Goal: Information Seeking & Learning: Find specific fact

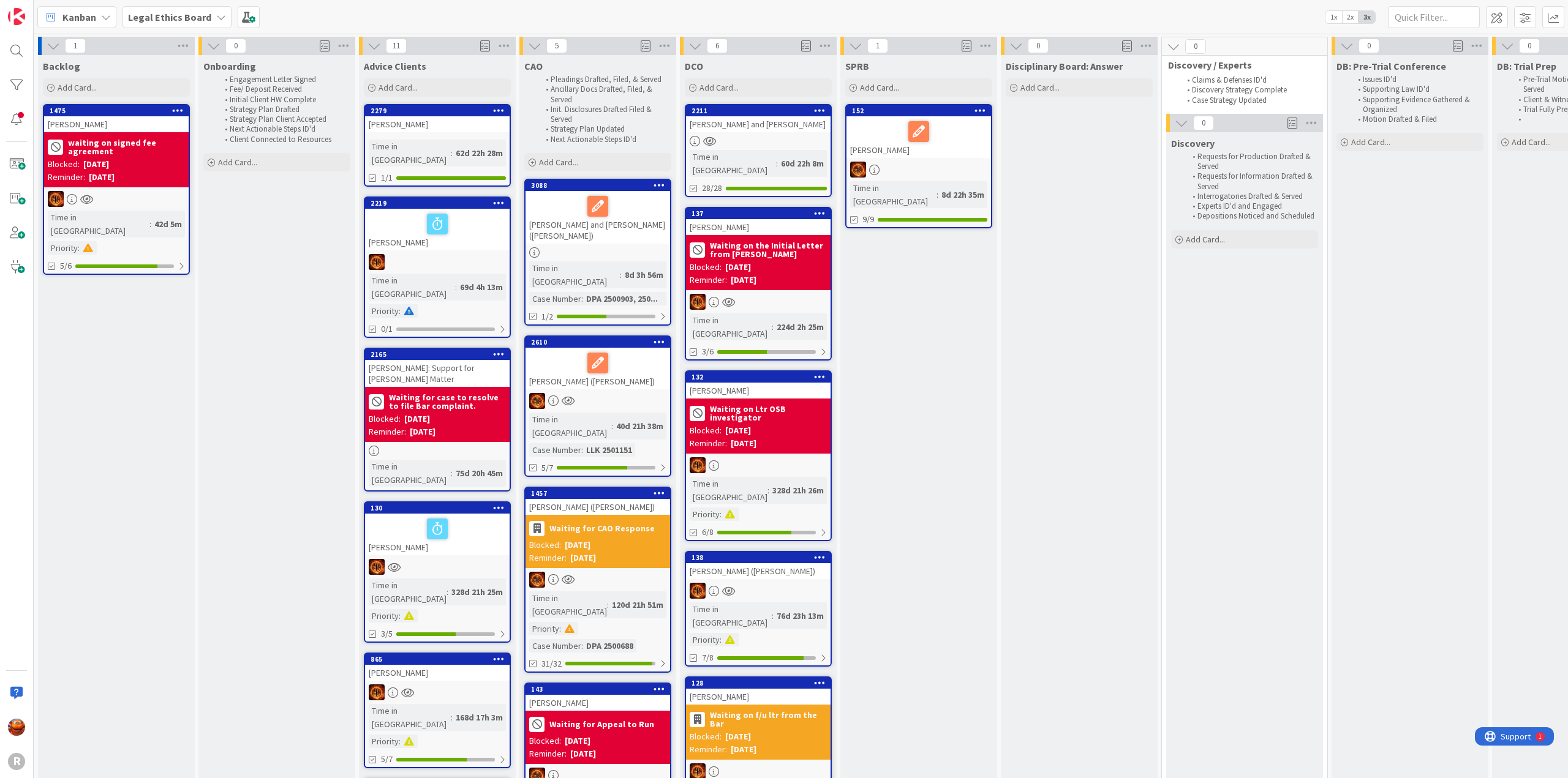
click at [81, 17] on span "Kanban" at bounding box center [79, 17] width 34 height 15
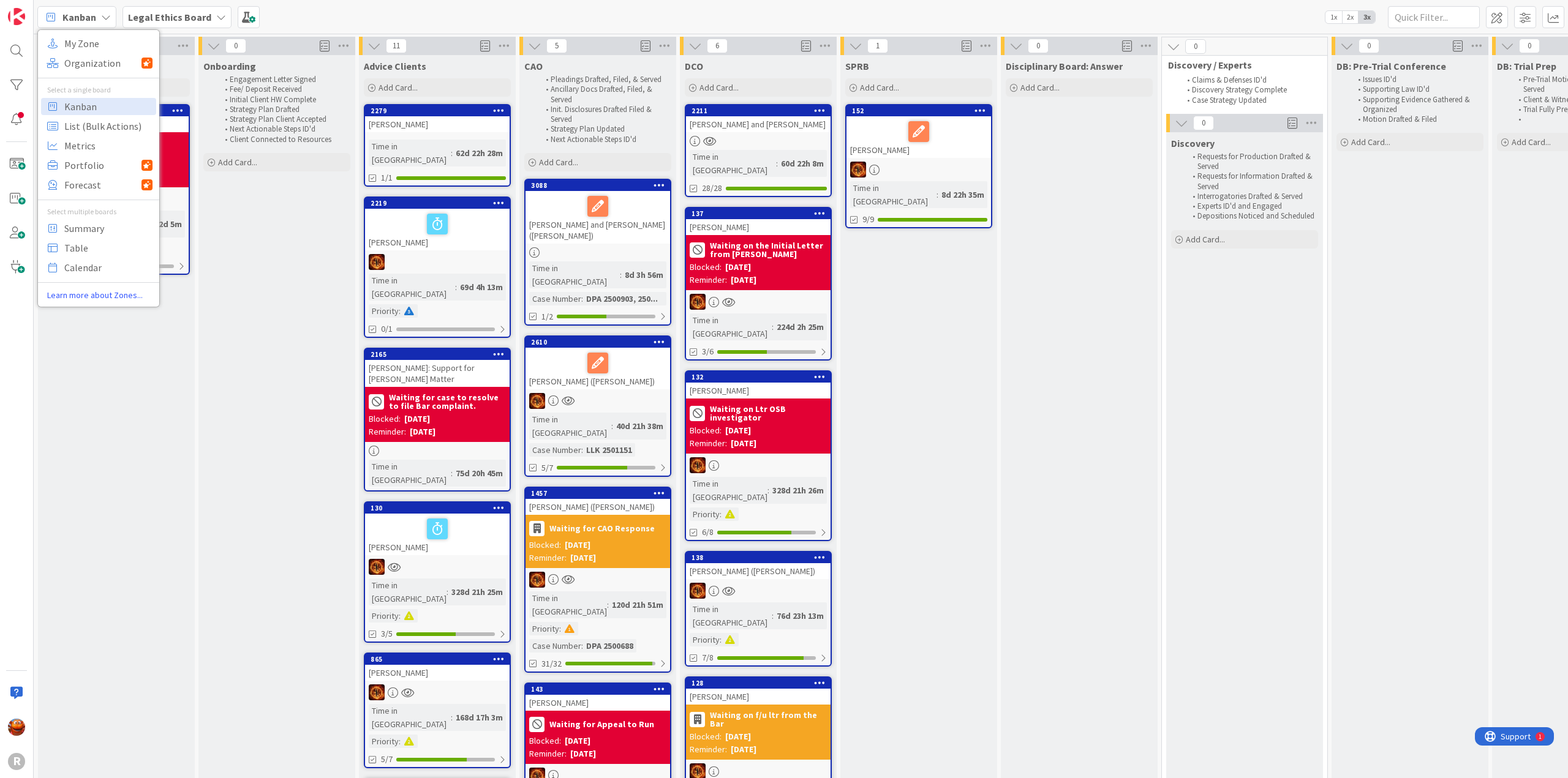
click at [162, 14] on b "Legal Ethics Board" at bounding box center [170, 17] width 83 height 13
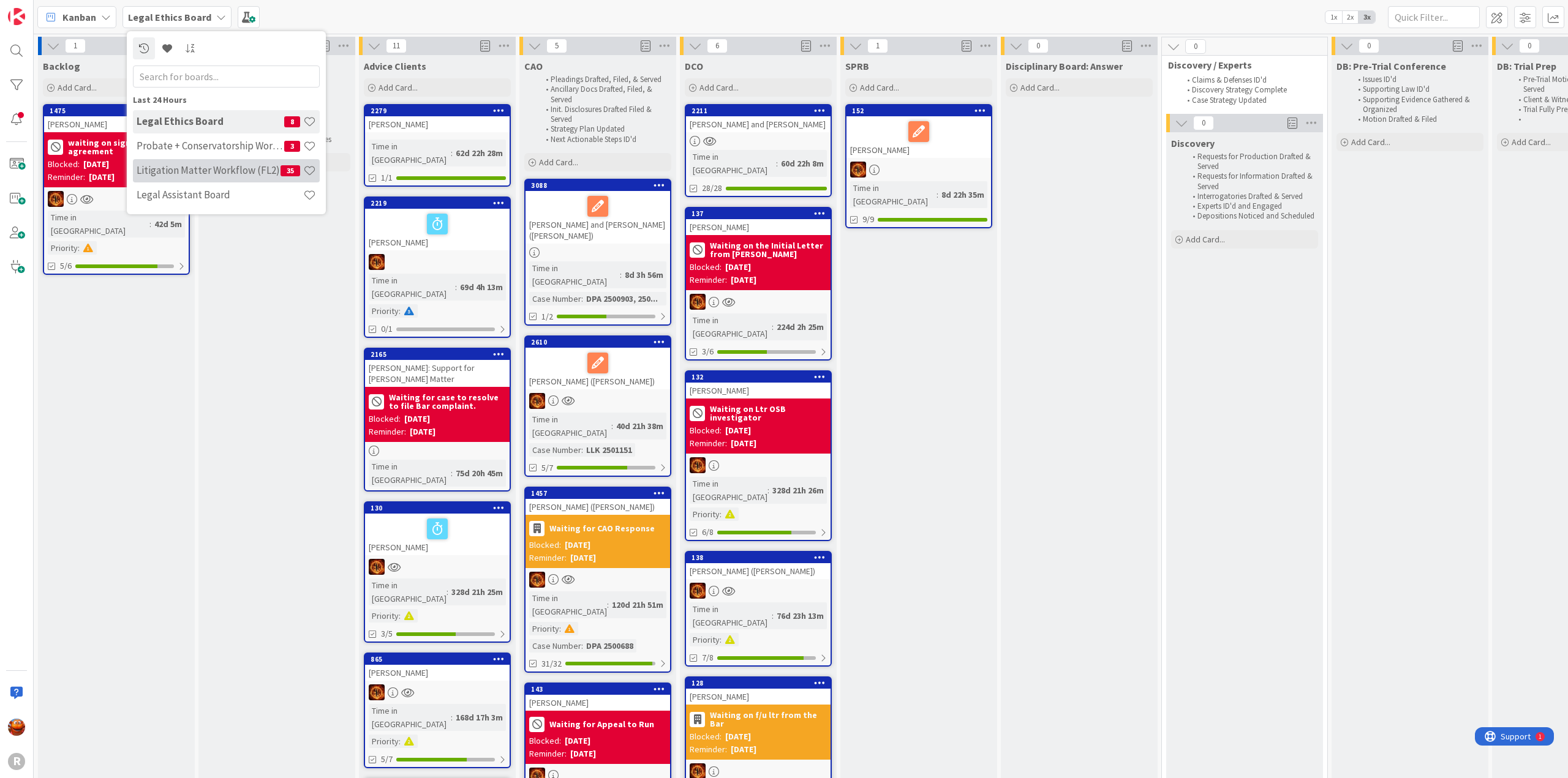
click at [176, 171] on h4 "Litigation Matter Workflow (FL2)" at bounding box center [209, 170] width 144 height 13
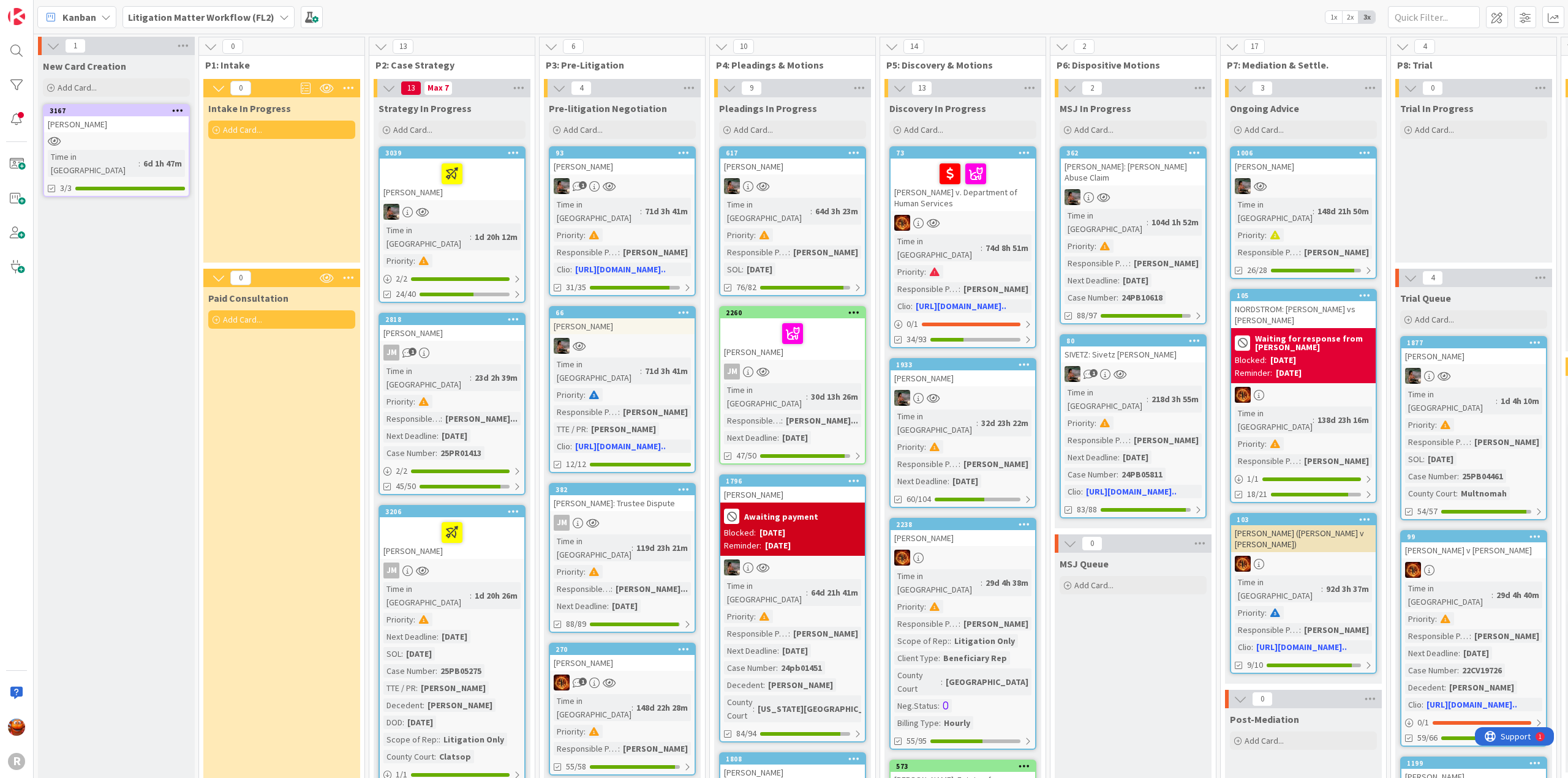
click at [486, 211] on div at bounding box center [452, 212] width 145 height 16
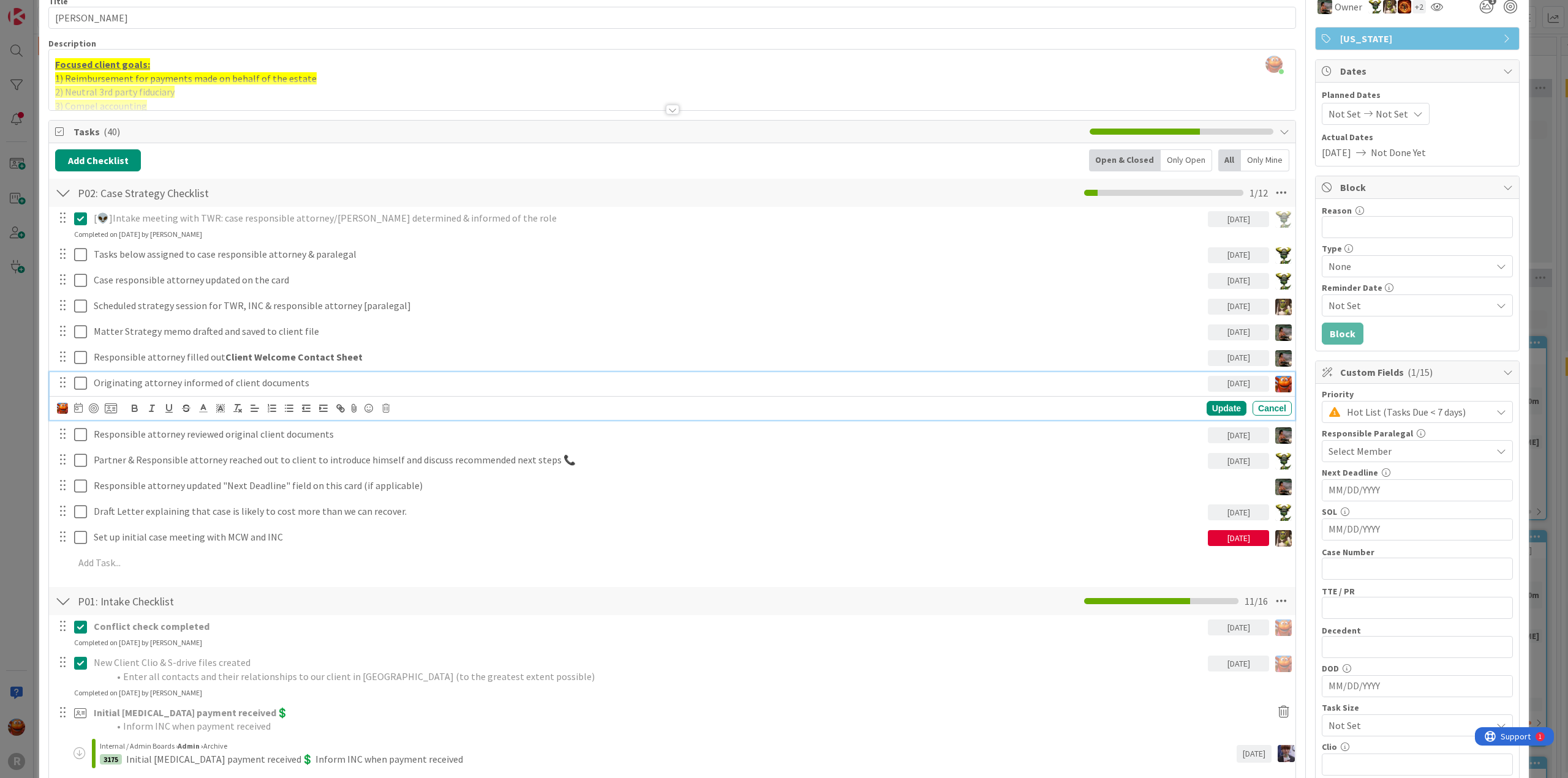
click at [182, 379] on p "Originating attorney informed of client documents" at bounding box center [648, 382] width 1109 height 14
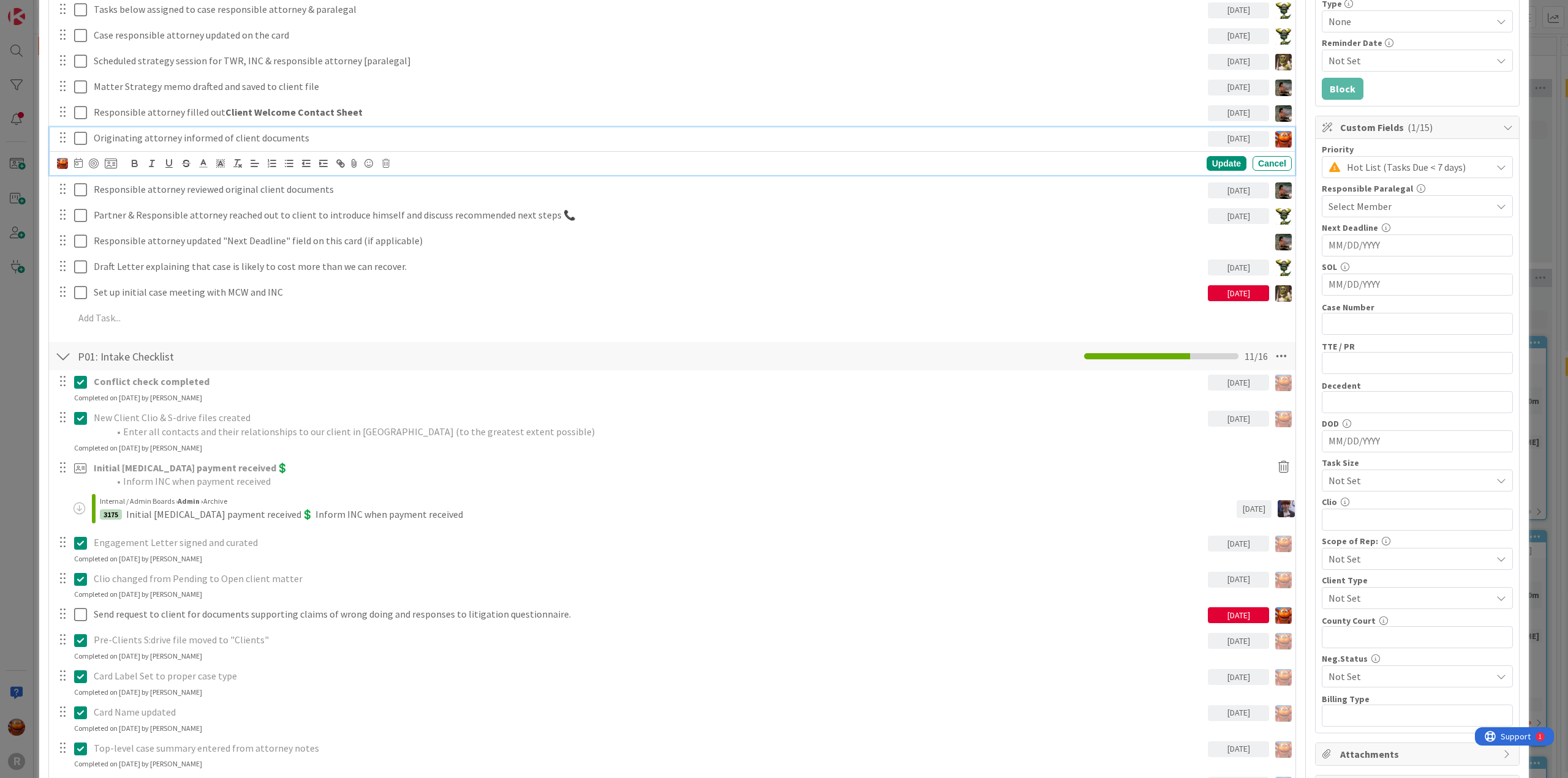
scroll to position [490, 0]
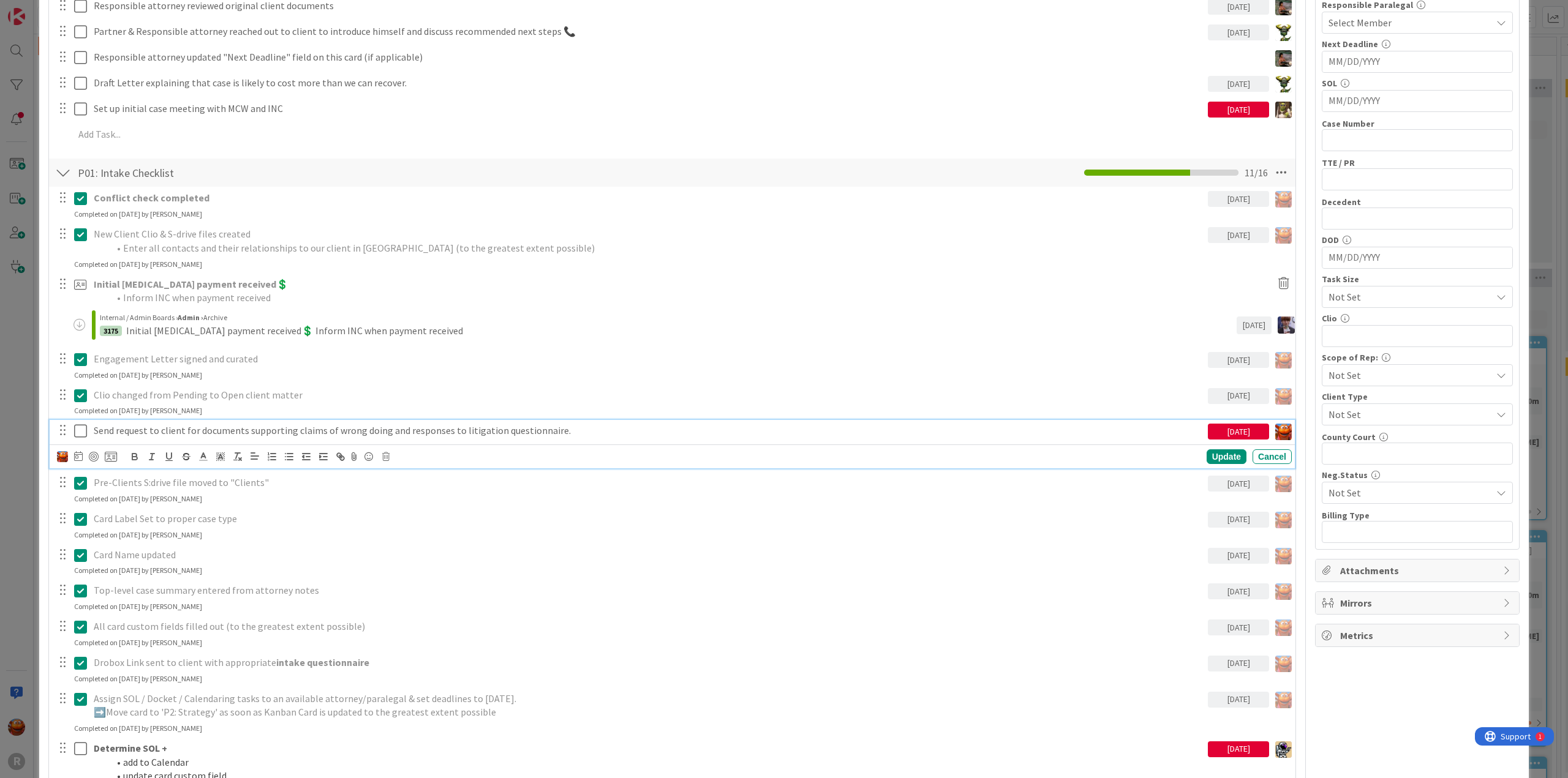
click at [159, 425] on p "Send request to client for documents supporting claims of wrong doing and respo…" at bounding box center [648, 430] width 1109 height 14
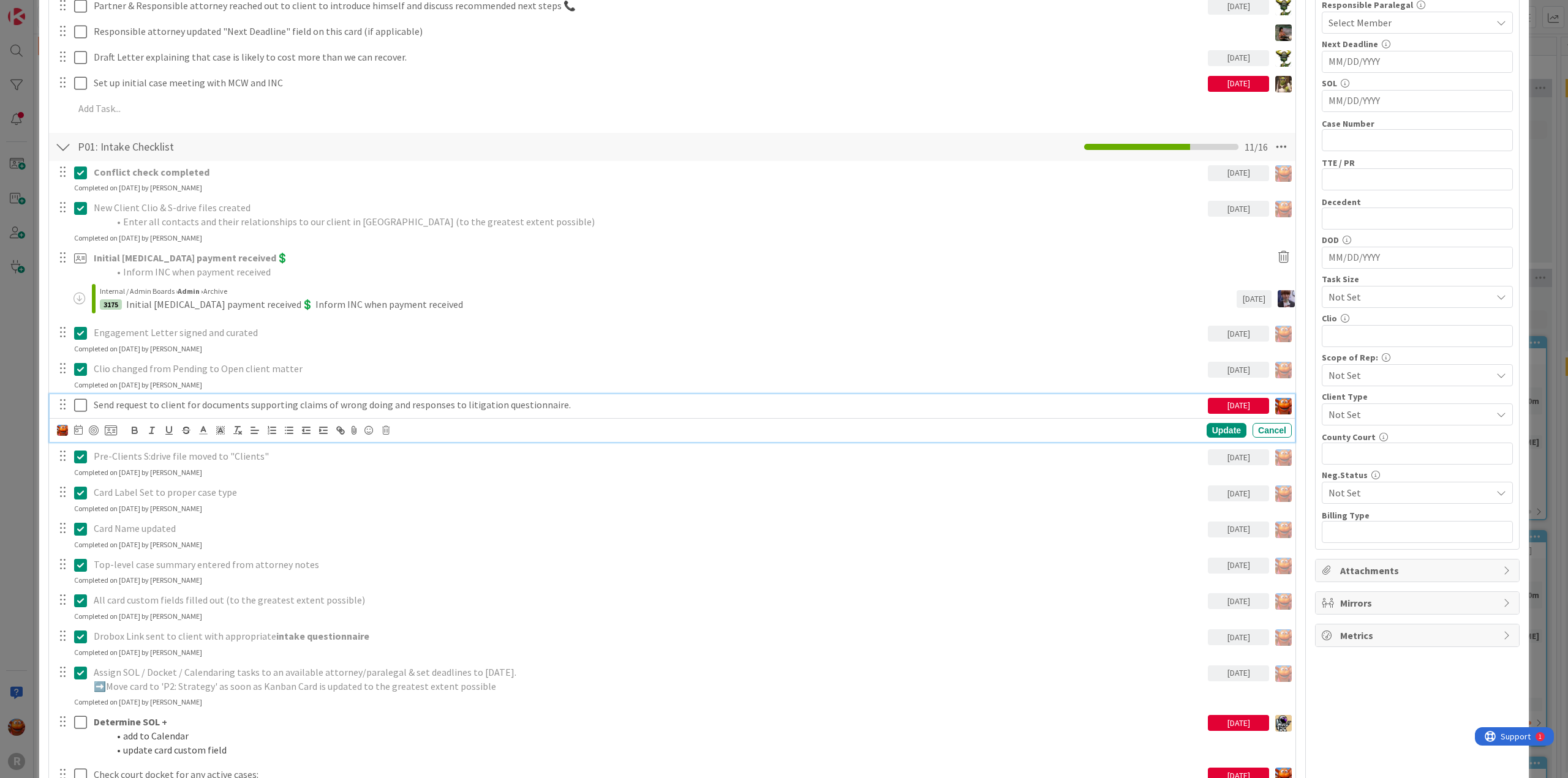
scroll to position [464, 0]
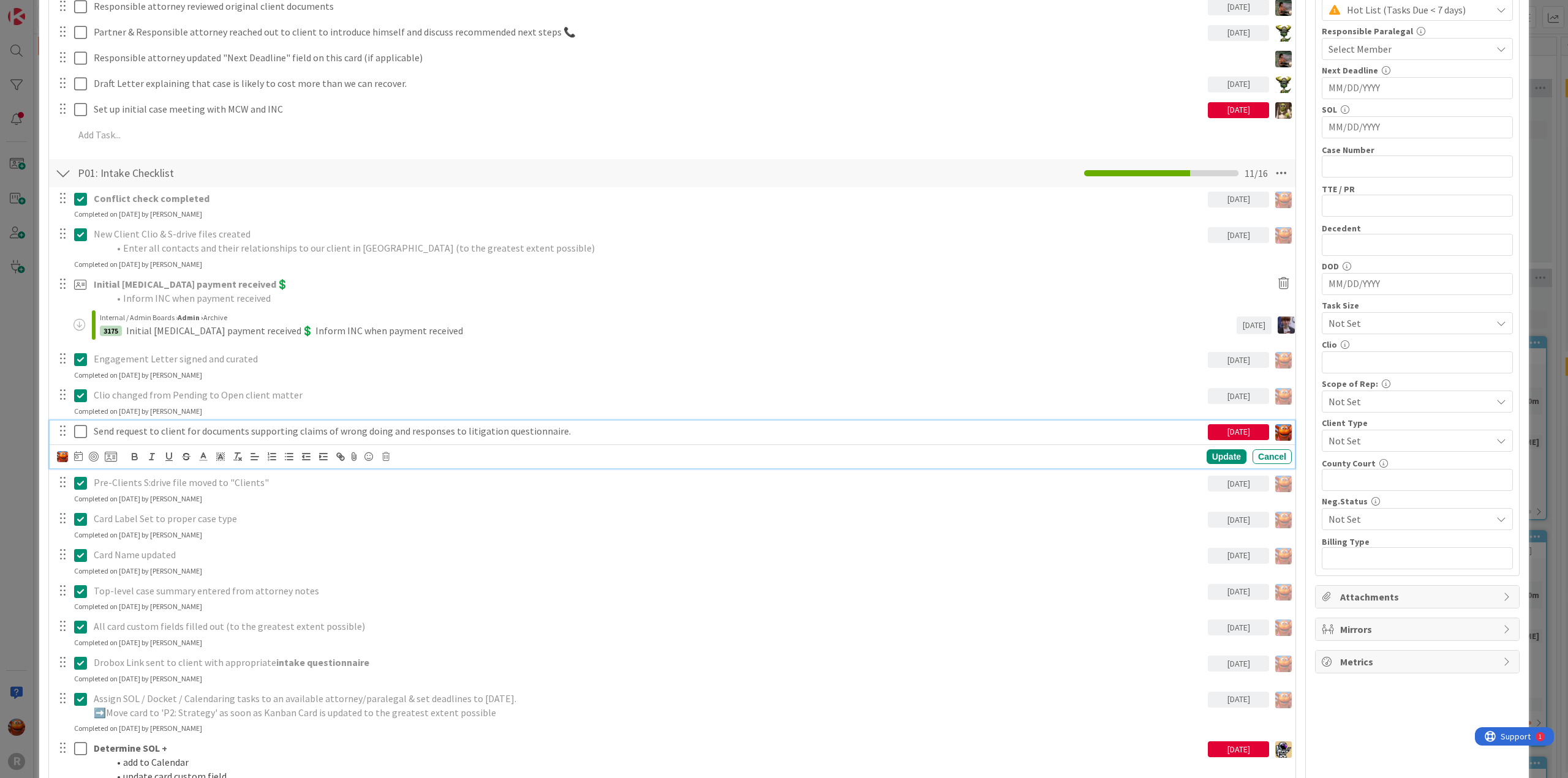
click at [1211, 430] on div "[DATE]" at bounding box center [1238, 432] width 61 height 16
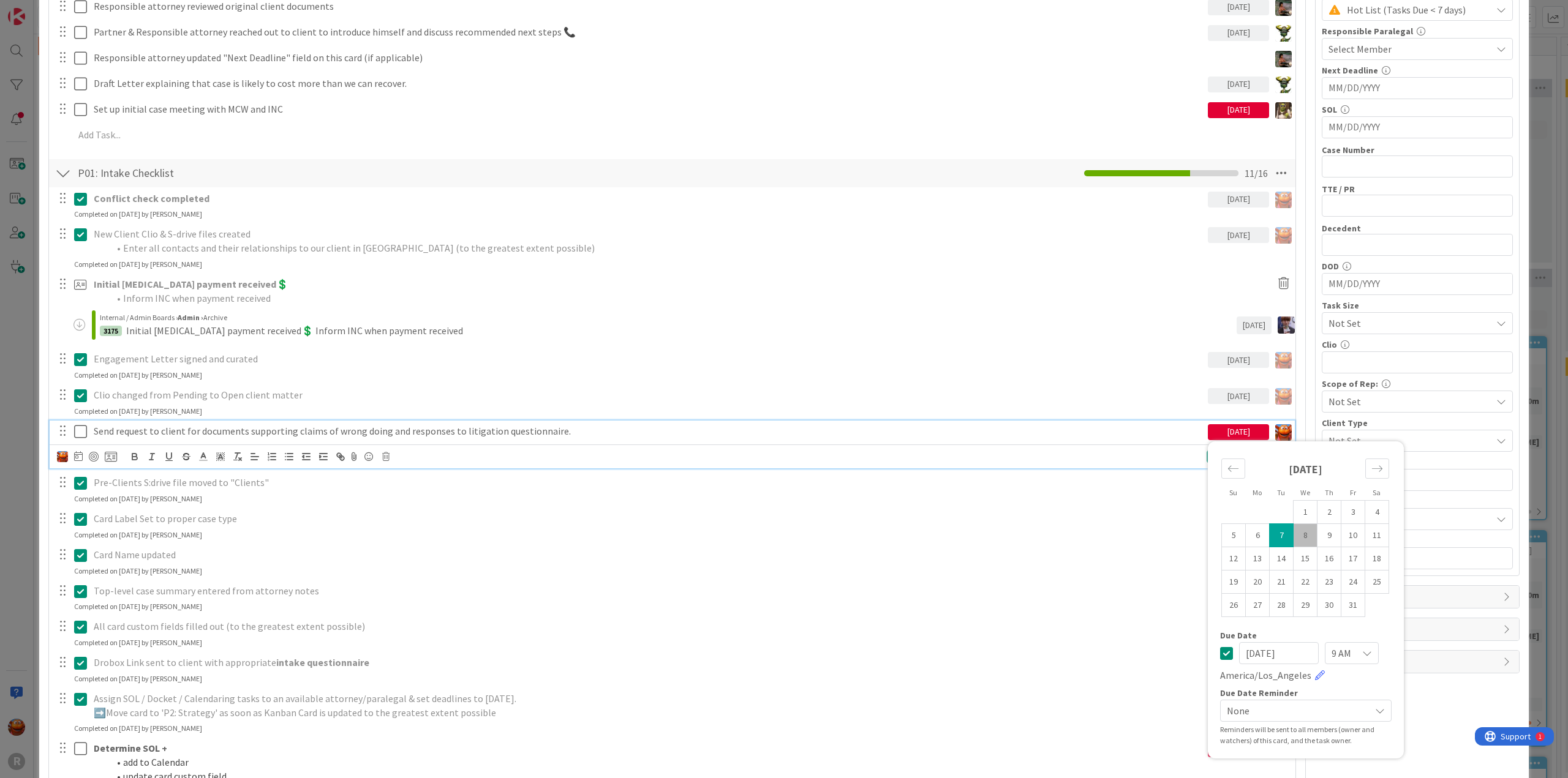
click at [1301, 534] on td "8" at bounding box center [1306, 535] width 24 height 23
type input "[DATE]"
click at [95, 452] on div at bounding box center [93, 456] width 10 height 10
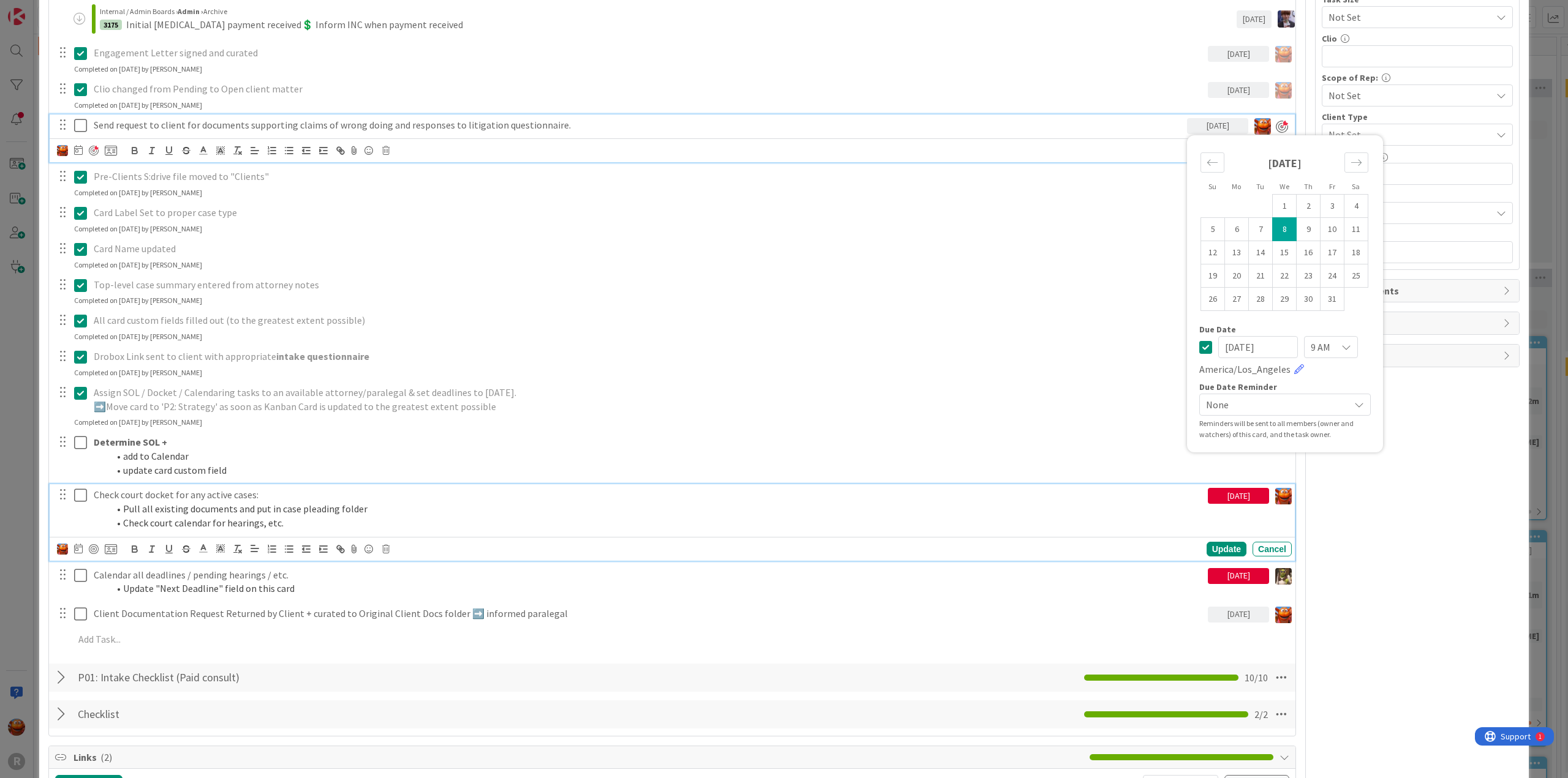
click at [207, 505] on li "Pull all existing documents and put in case pleading folder" at bounding box center [655, 509] width 1095 height 14
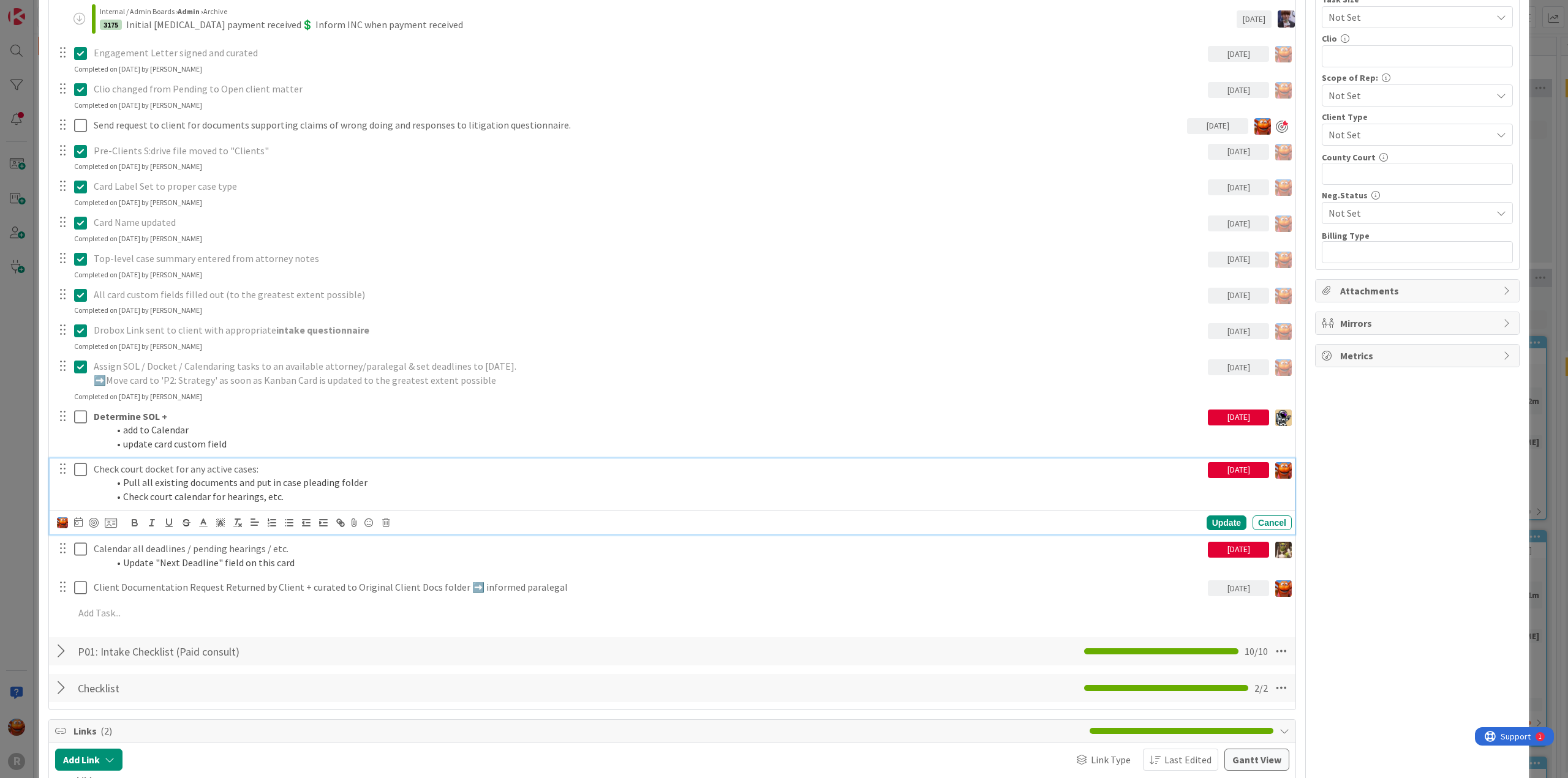
scroll to position [743, 0]
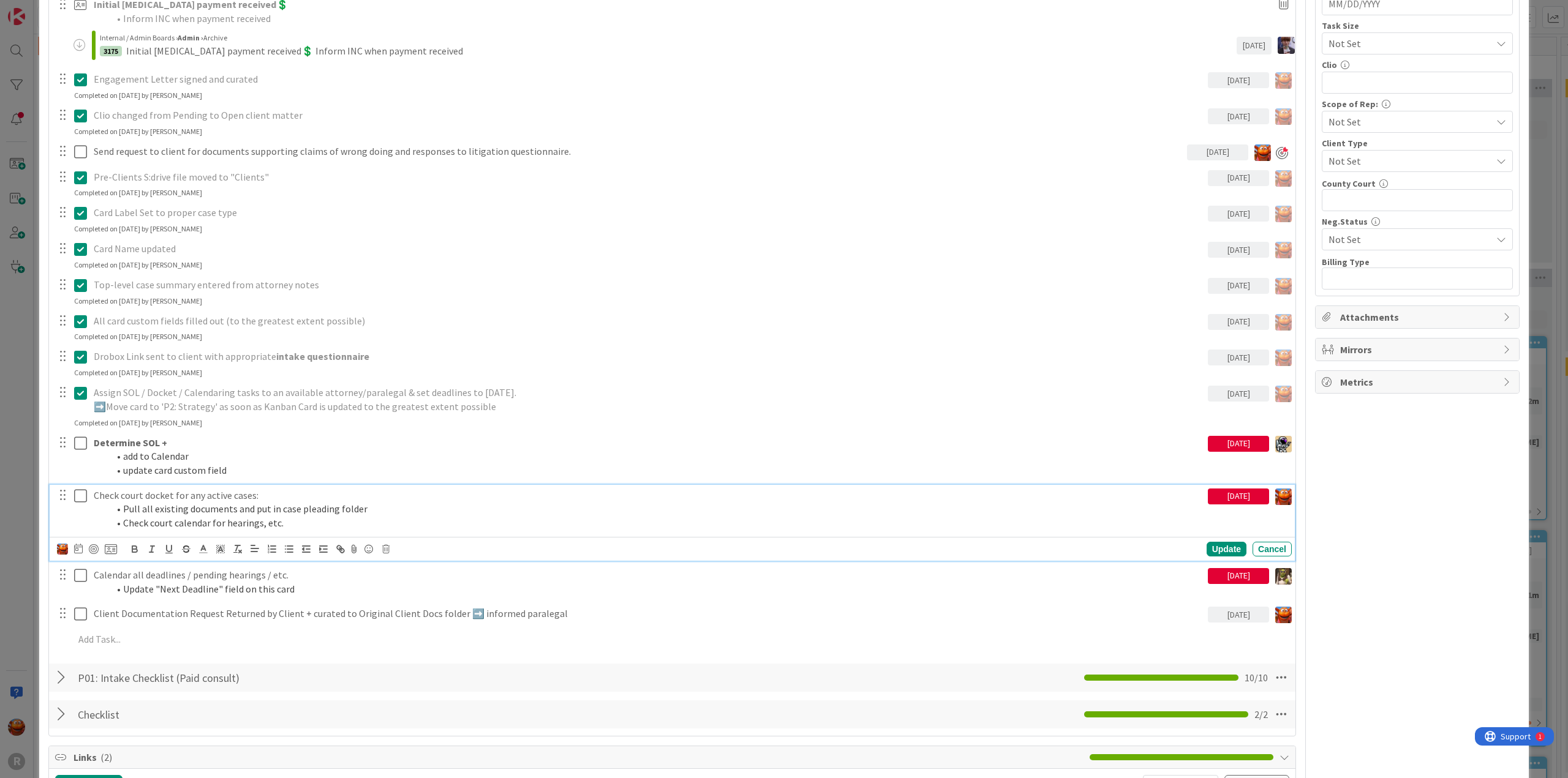
click at [1221, 489] on div "[DATE]" at bounding box center [1238, 497] width 61 height 16
click at [1299, 592] on td "8" at bounding box center [1306, 599] width 24 height 23
type input "[DATE]"
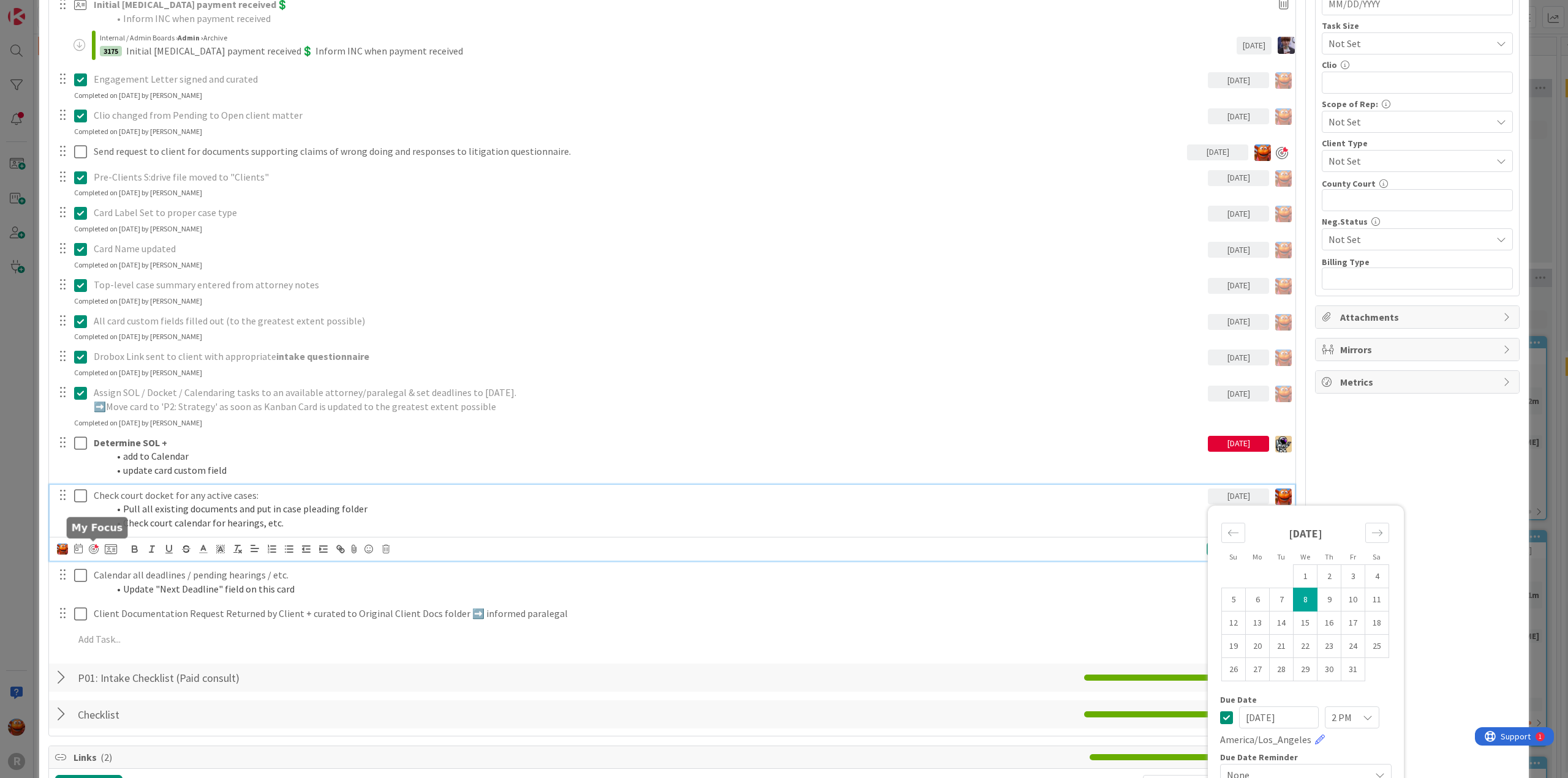
click at [93, 548] on div at bounding box center [93, 549] width 10 height 10
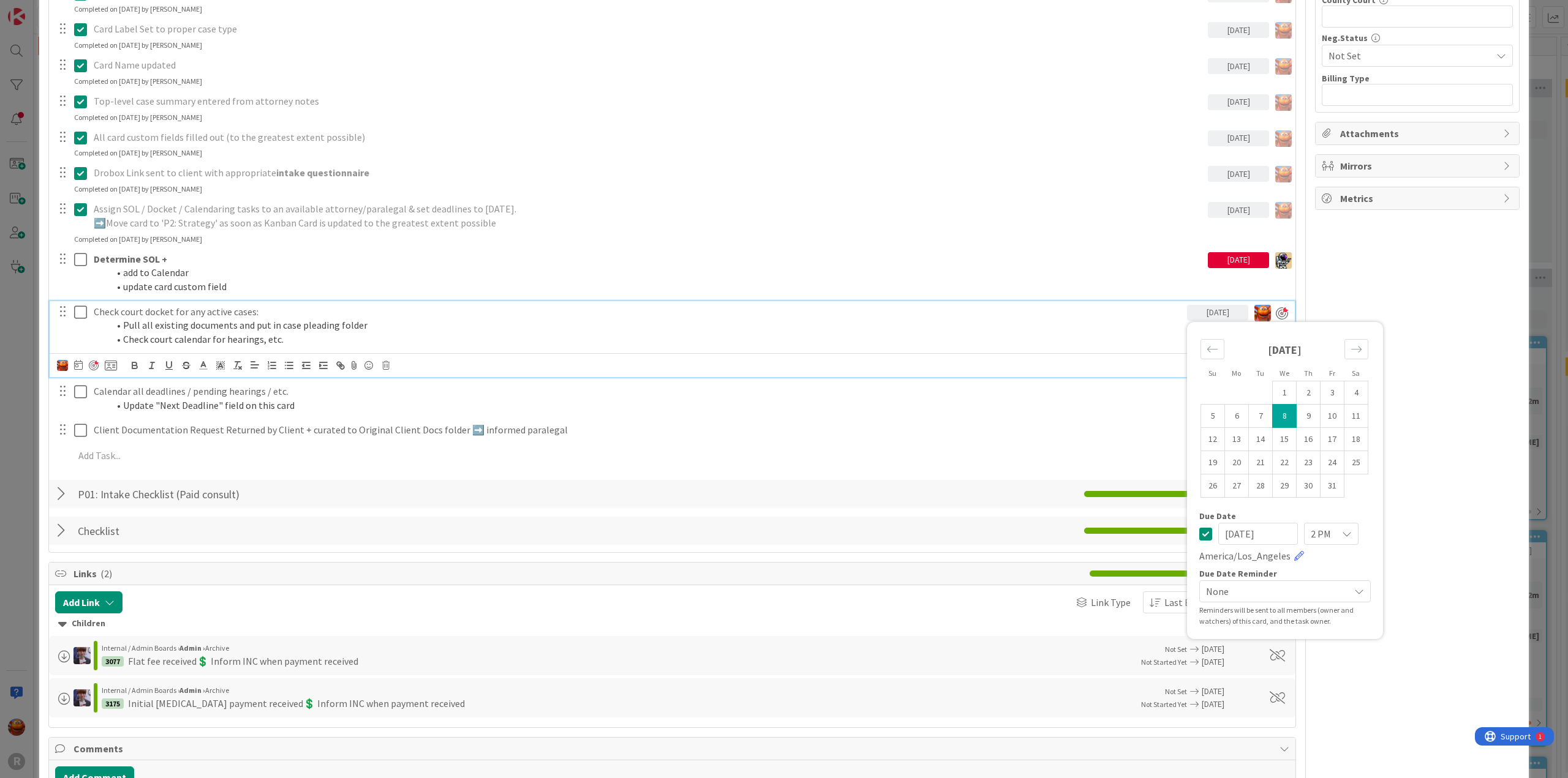
click at [24, 425] on div "ID 3039 Litigation Matter Workflow (FL2) Strategy In Progress Title 16 / 128 [P…" at bounding box center [784, 389] width 1568 height 778
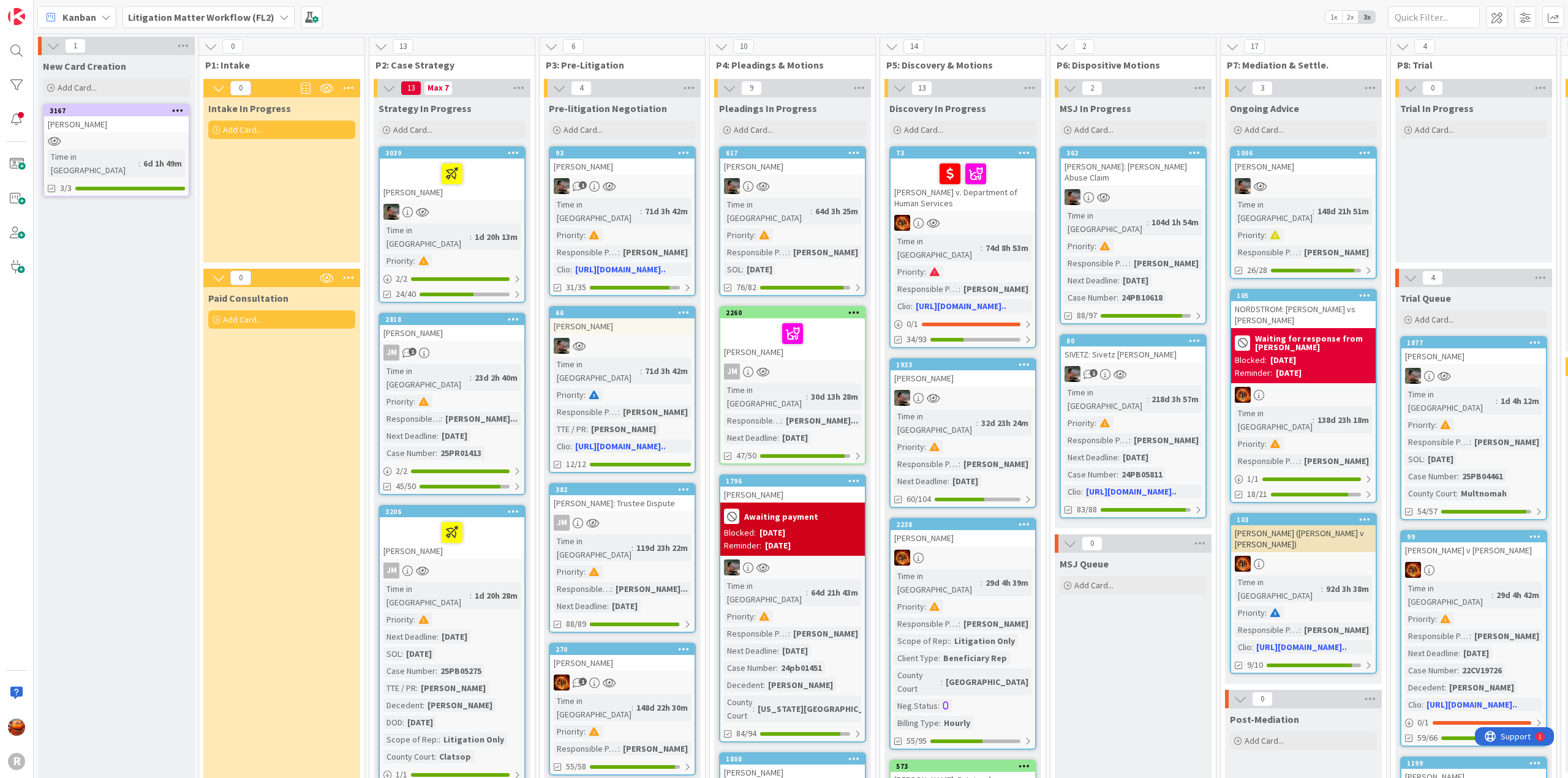
click at [437, 325] on div "[PERSON_NAME]" at bounding box center [452, 333] width 145 height 16
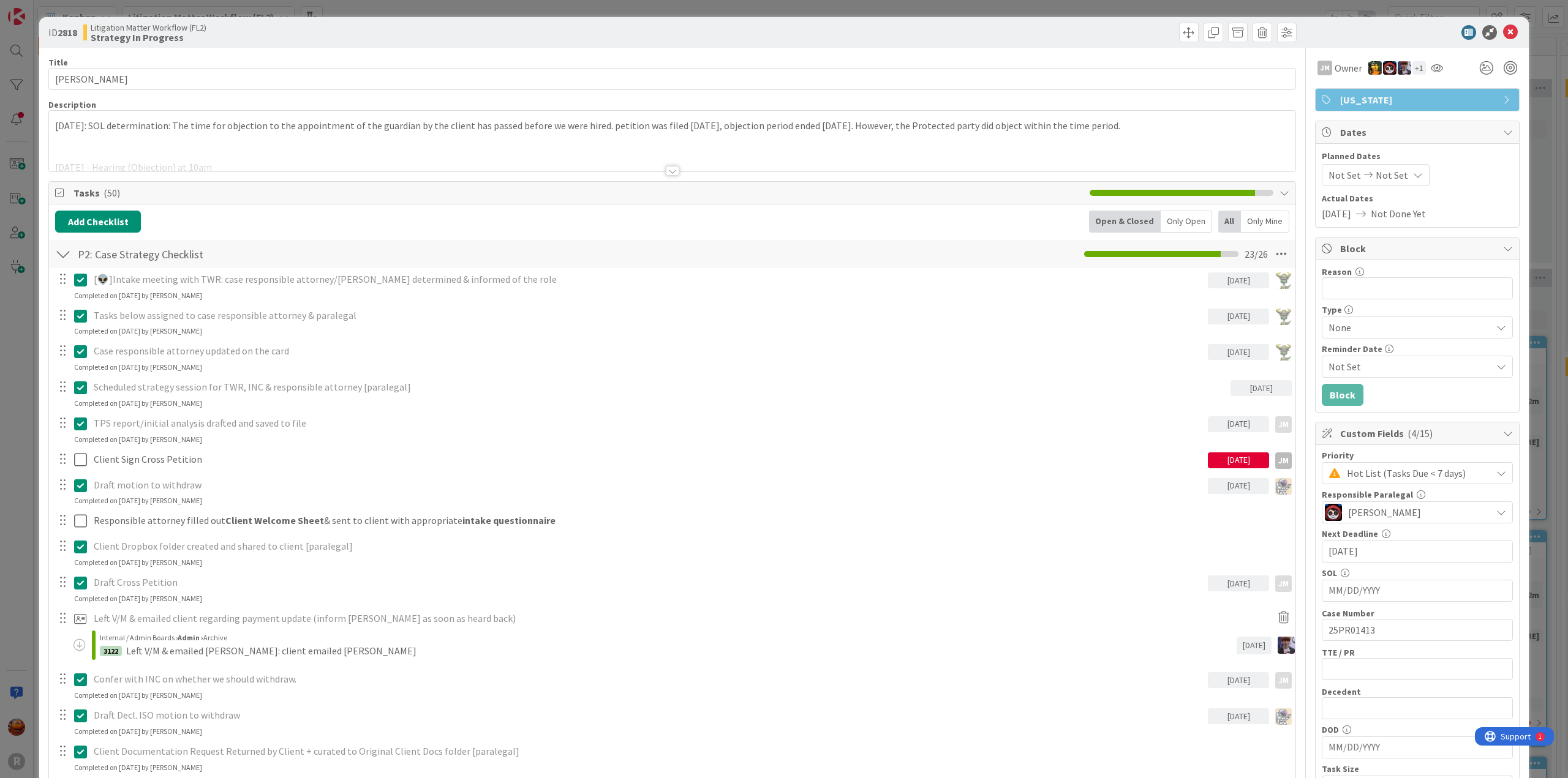
click at [1161, 227] on div "Only Open" at bounding box center [1187, 221] width 52 height 22
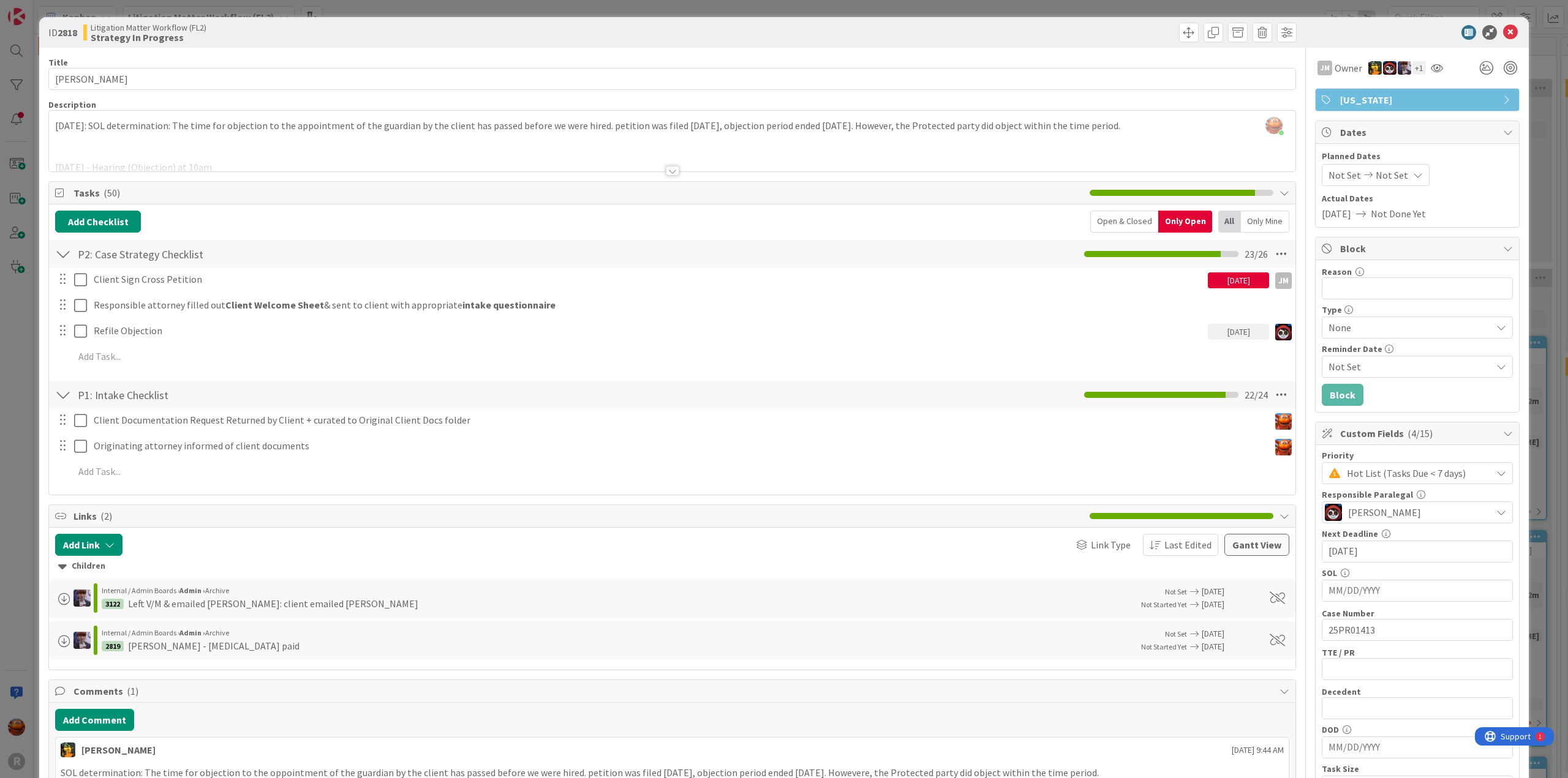
click at [21, 339] on div "ID 2818 Litigation Matter Workflow (FL2) Strategy In Progress Title 15 / 128 [P…" at bounding box center [784, 389] width 1568 height 778
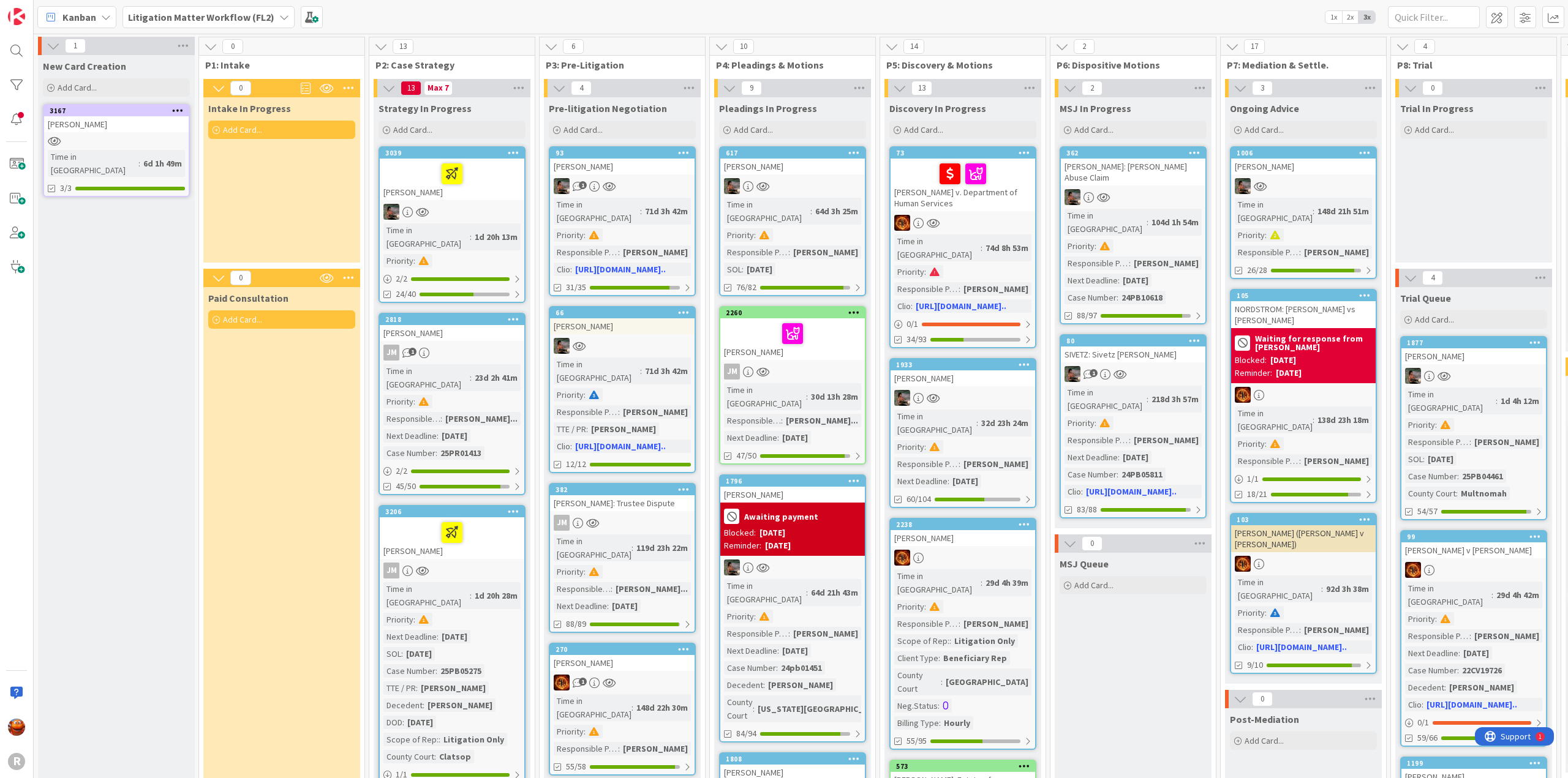
click at [505, 563] on div "JM" at bounding box center [452, 571] width 145 height 16
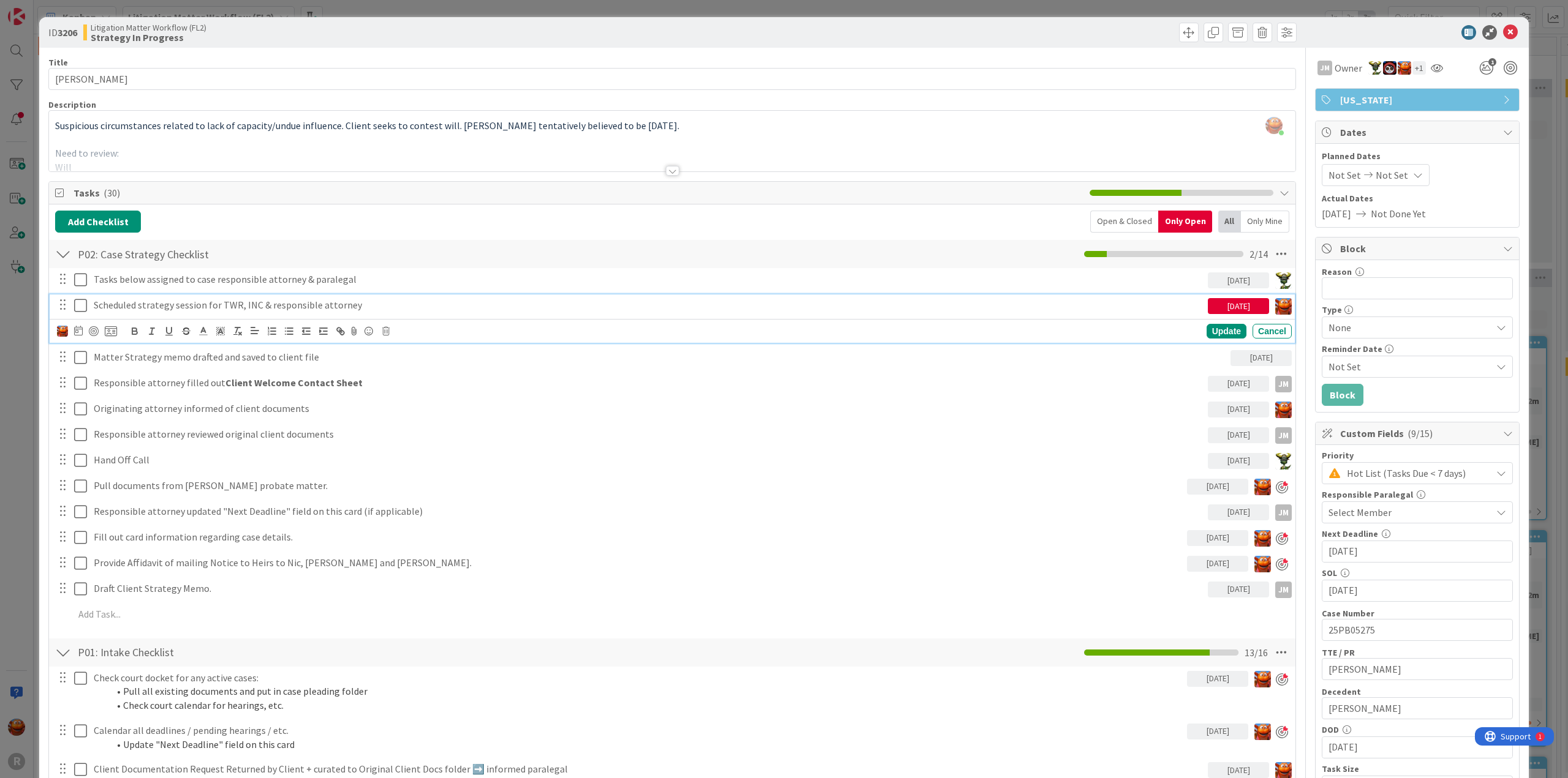
click at [142, 312] on div "Scheduled strategy session for TWR, INC & responsible attorney" at bounding box center [648, 305] width 1119 height 21
click at [94, 334] on div at bounding box center [93, 331] width 10 height 10
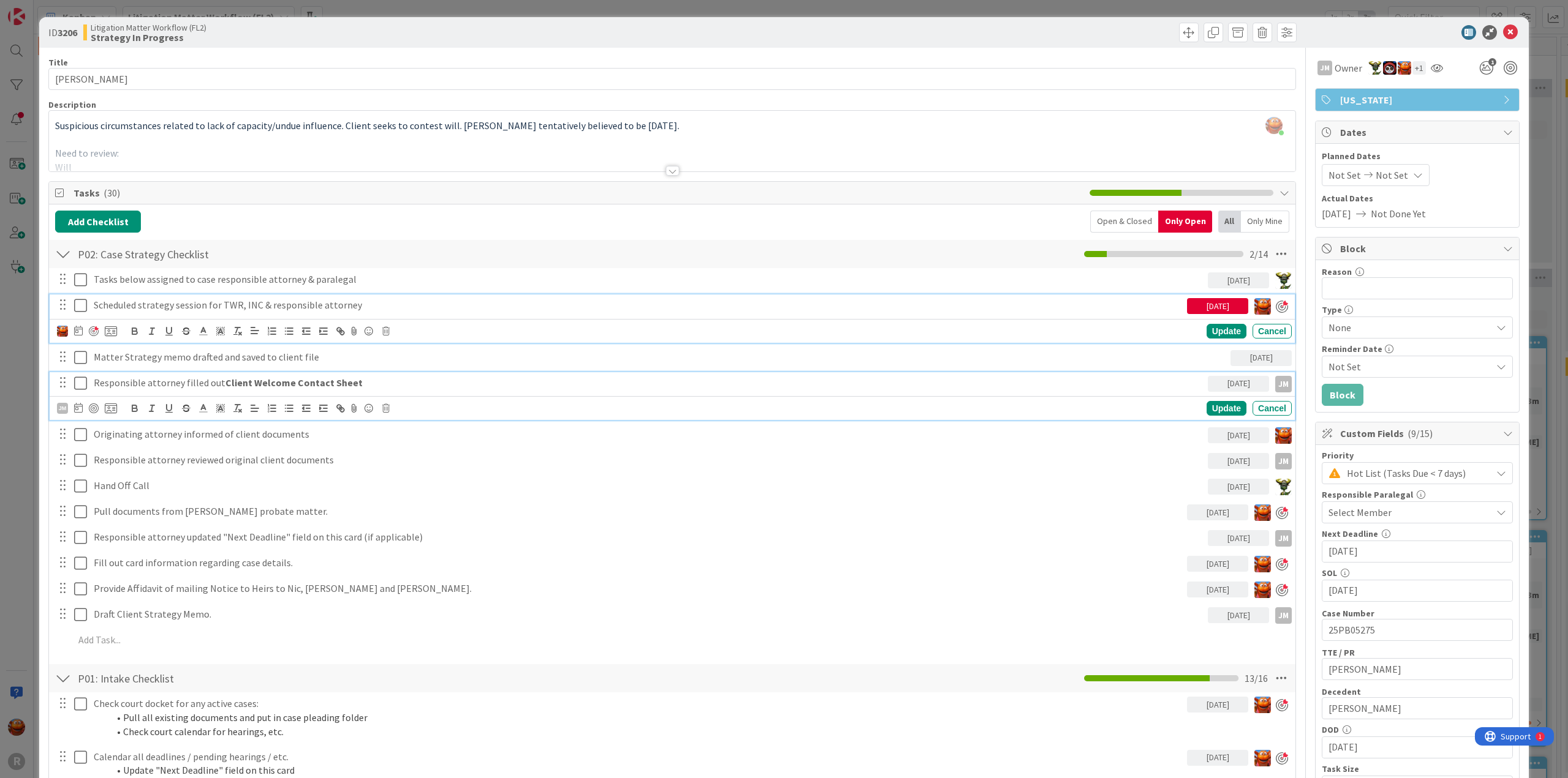
click at [208, 386] on p "Responsible attorney filled out Client Welcome Contact Sheet" at bounding box center [648, 382] width 1109 height 14
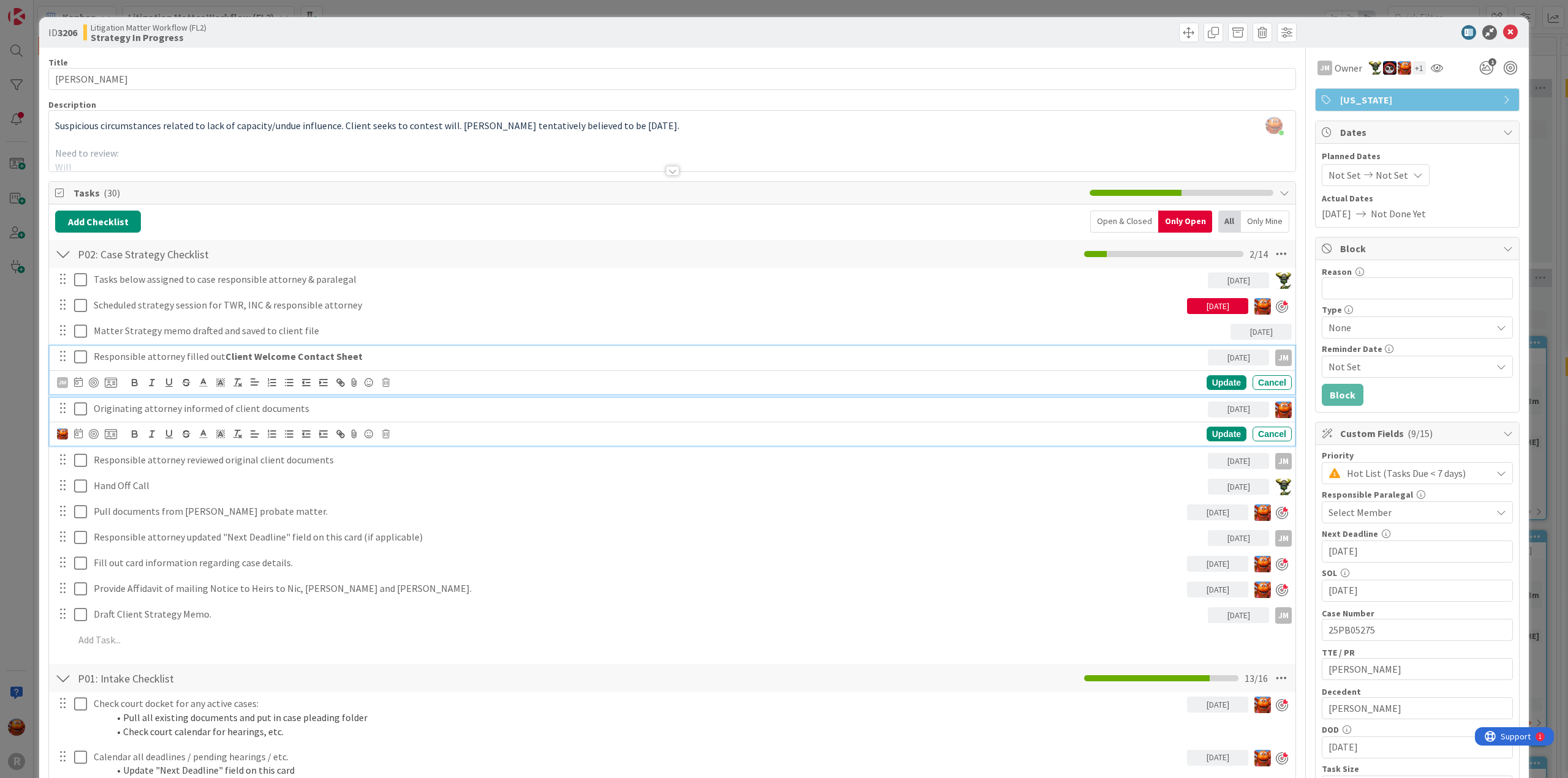
click at [205, 408] on p "Originating attorney informed of client documents" at bounding box center [648, 408] width 1109 height 14
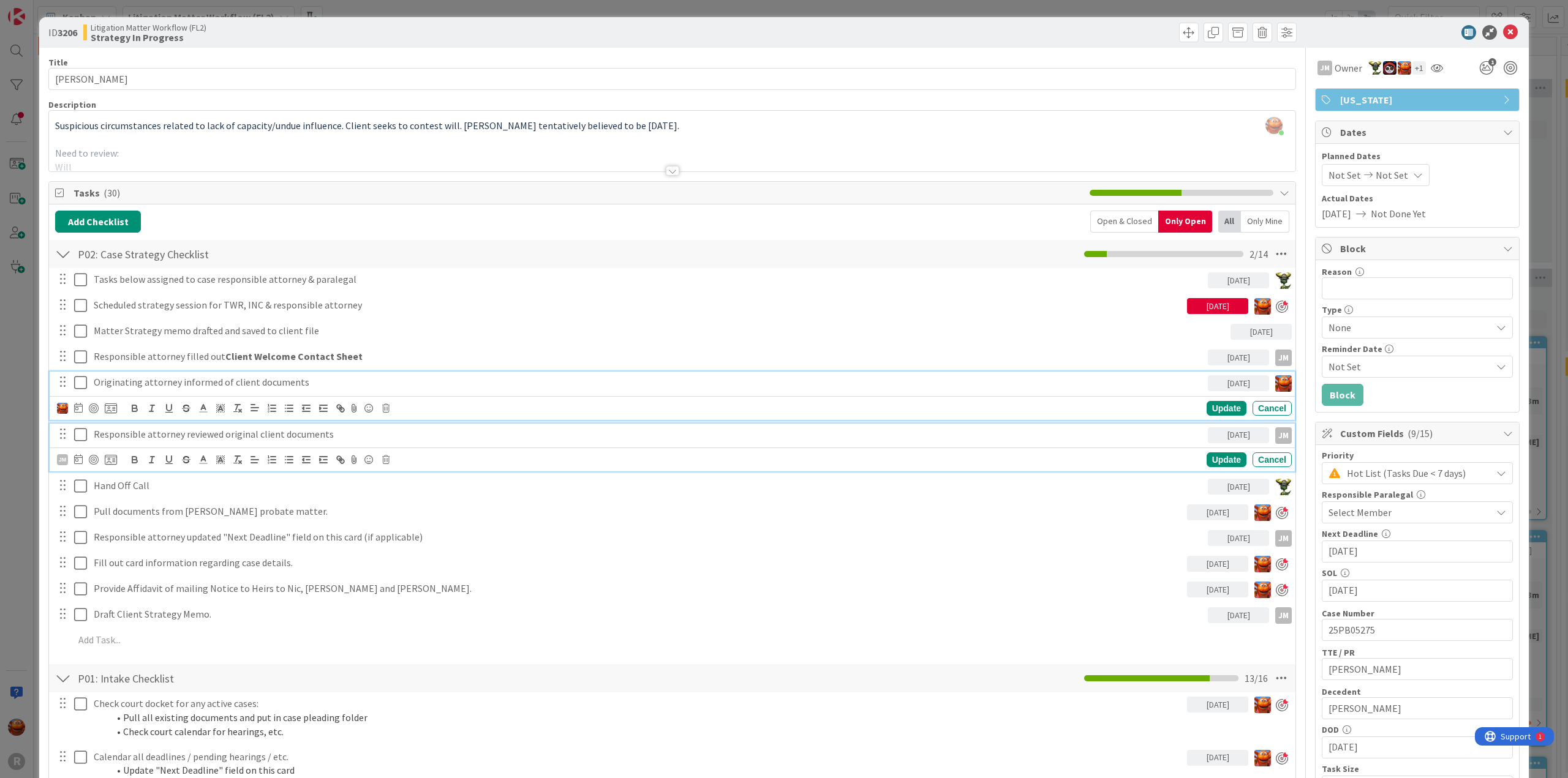
click at [146, 429] on p "Responsible attorney reviewed original client documents" at bounding box center [648, 434] width 1109 height 14
click at [155, 378] on p "Originating attorney informed of client documents" at bounding box center [648, 382] width 1109 height 14
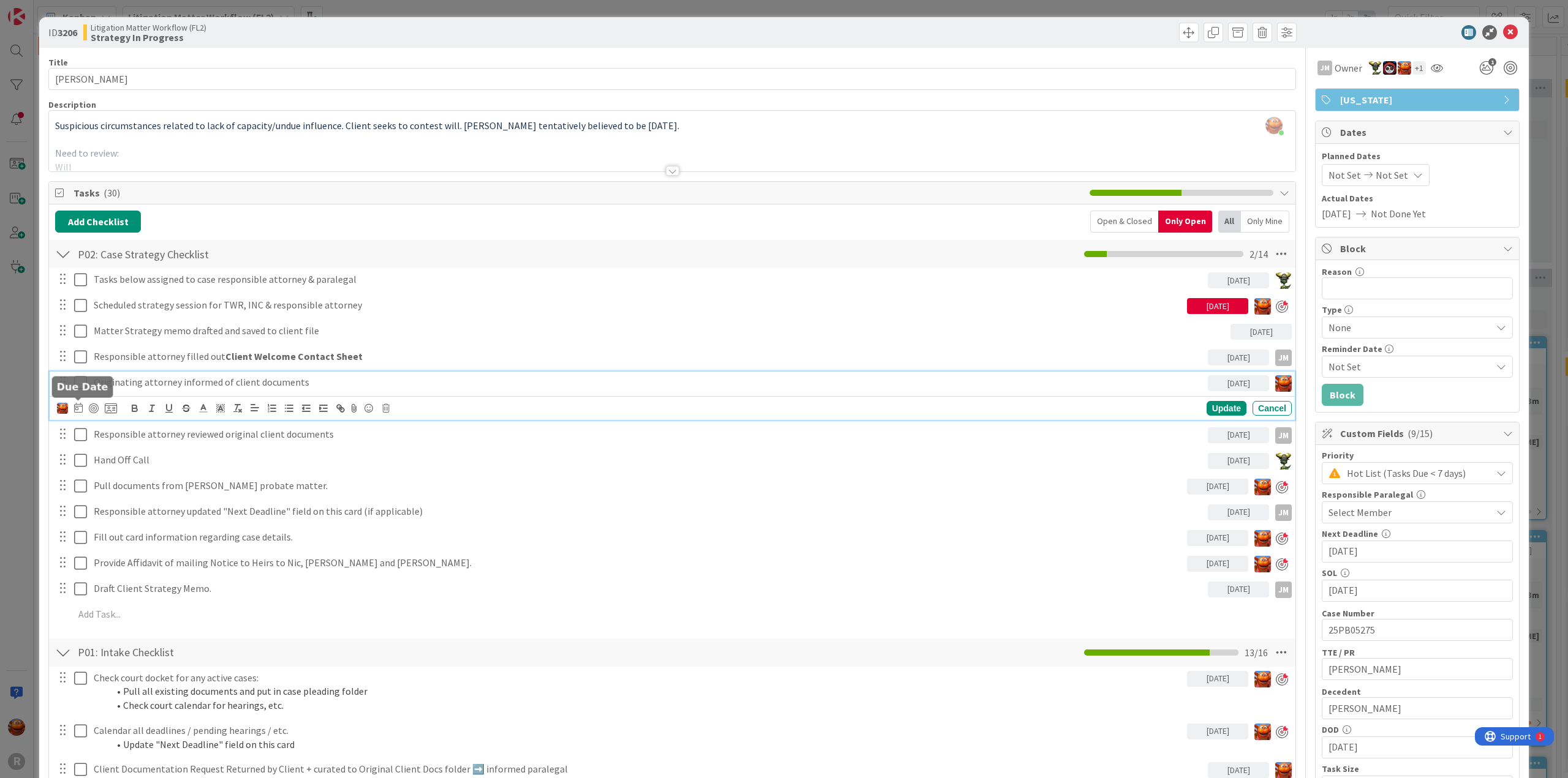
click at [75, 406] on icon at bounding box center [78, 407] width 9 height 10
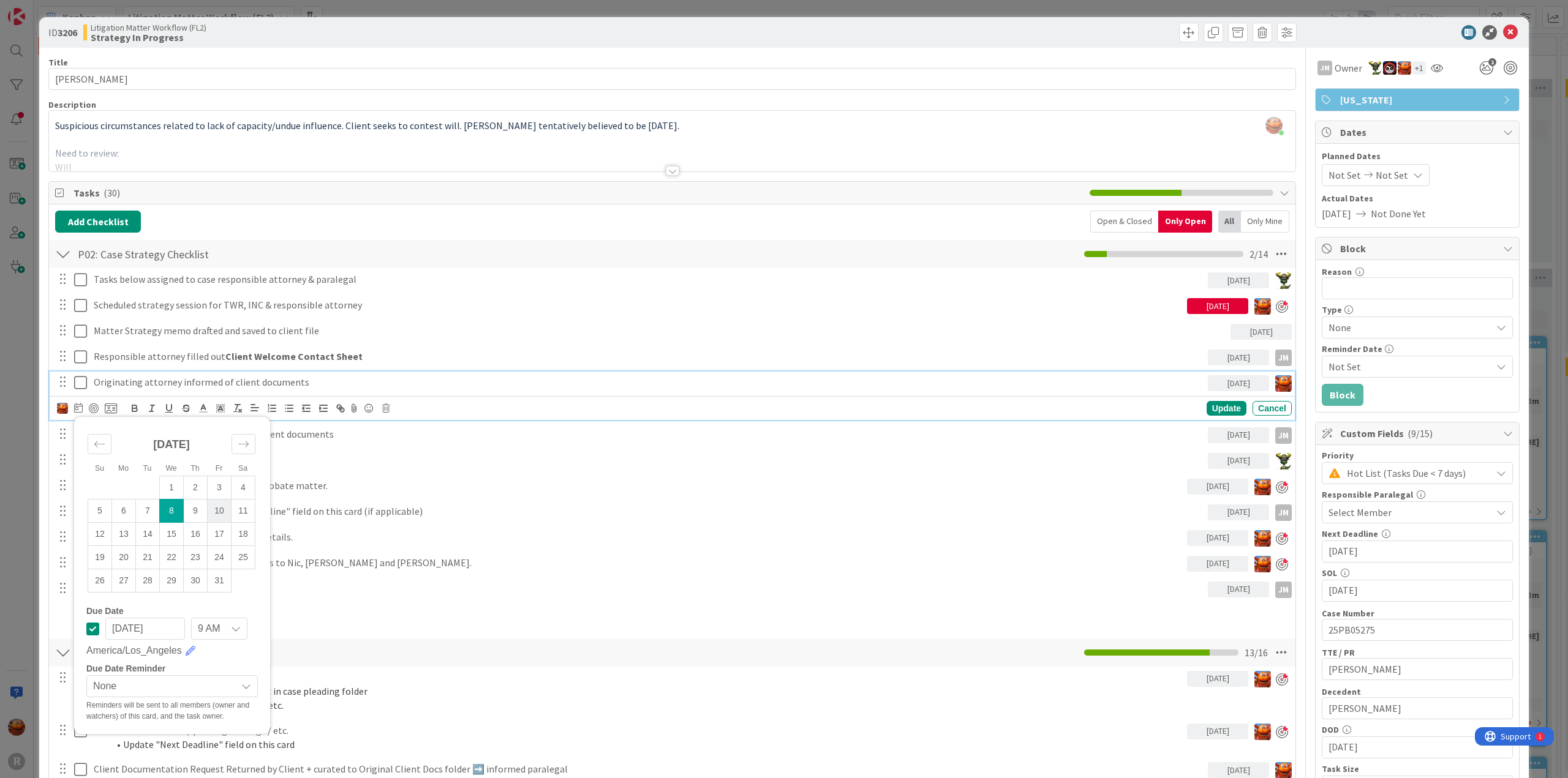
click at [220, 509] on td "10" at bounding box center [219, 510] width 24 height 23
type input "[DATE]"
click at [360, 472] on div "Tasks below assigned to case responsible attorney & paralegal [DATE] Update Can…" at bounding box center [672, 449] width 1234 height 362
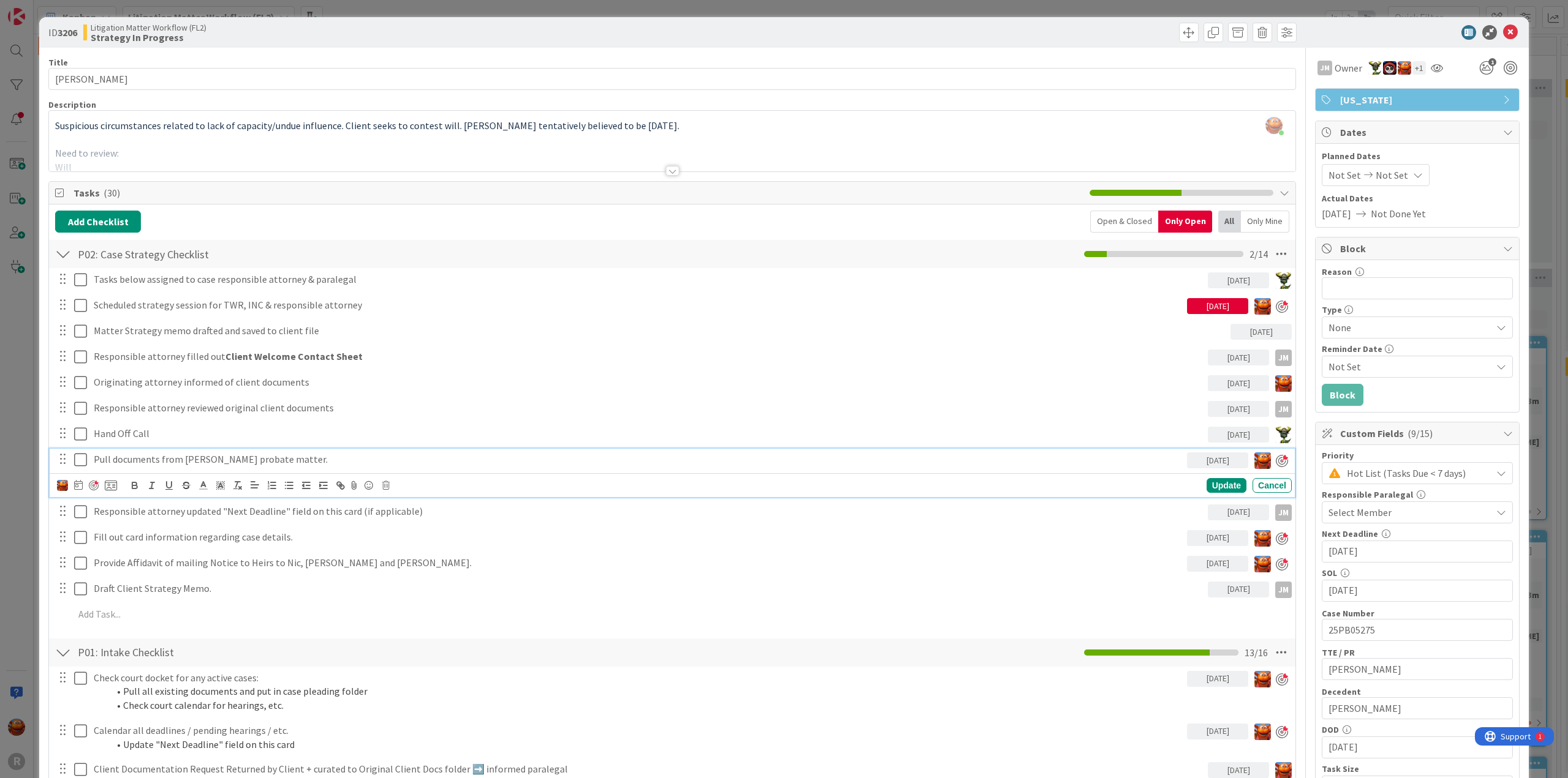
click at [274, 457] on p "Pull documents from [PERSON_NAME] probate matter." at bounding box center [638, 459] width 1088 height 14
click at [317, 461] on p "Pull documents from [PERSON_NAME] probate matter." at bounding box center [638, 459] width 1088 height 14
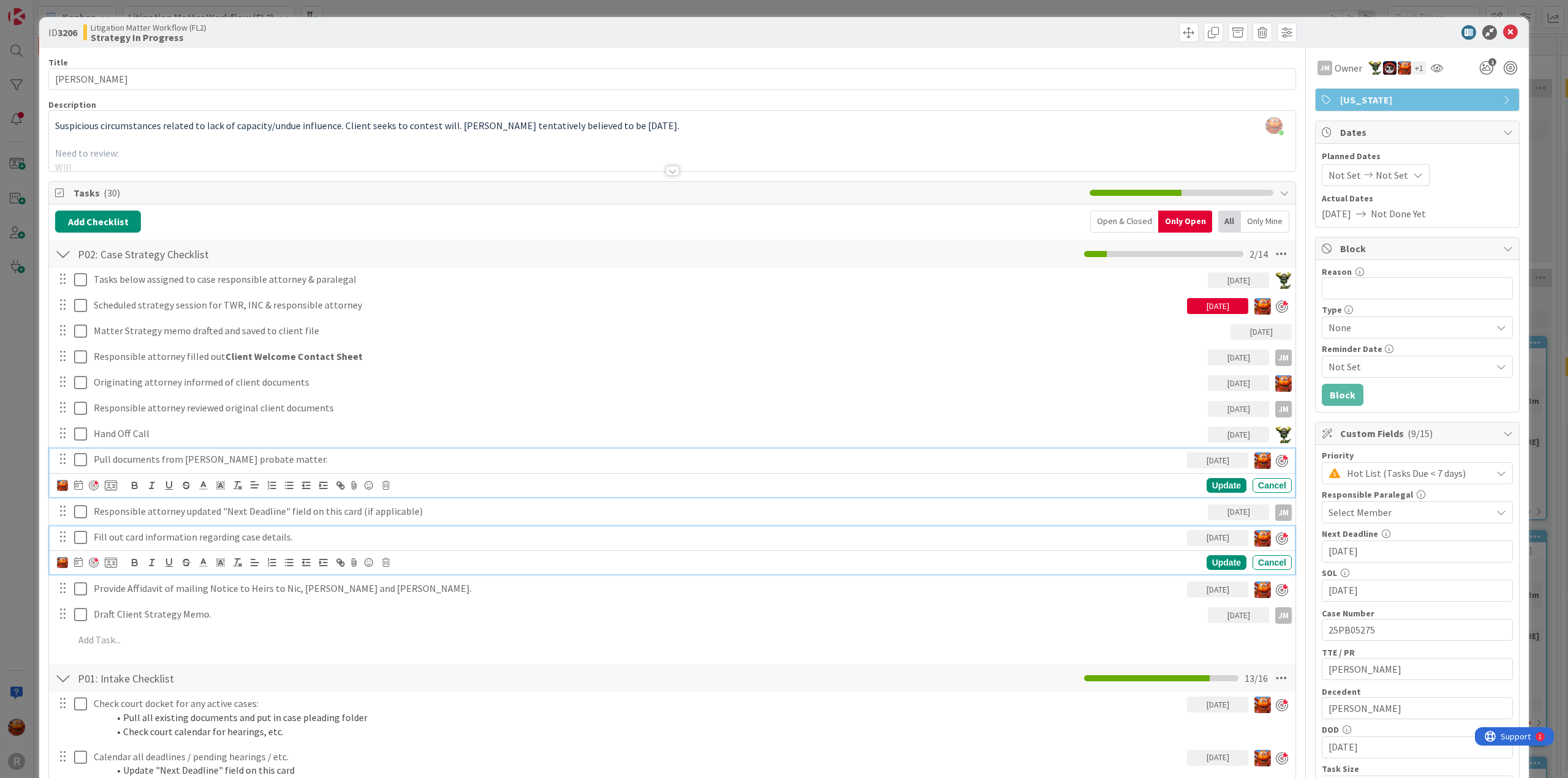
click at [235, 536] on p "Fill out card information regarding case details." at bounding box center [638, 537] width 1088 height 14
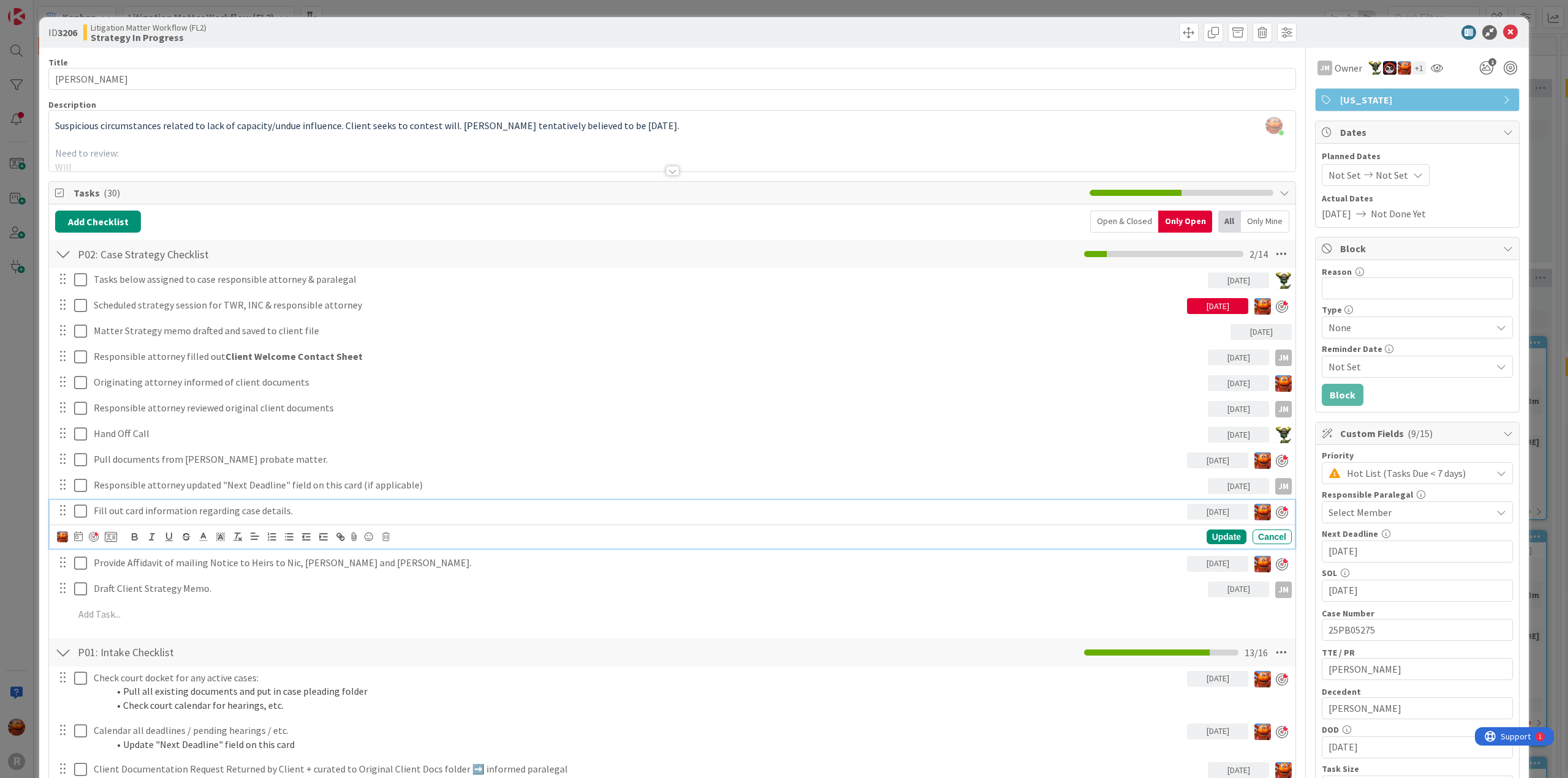
click at [1395, 505] on div "Select Member" at bounding box center [1410, 513] width 163 height 15
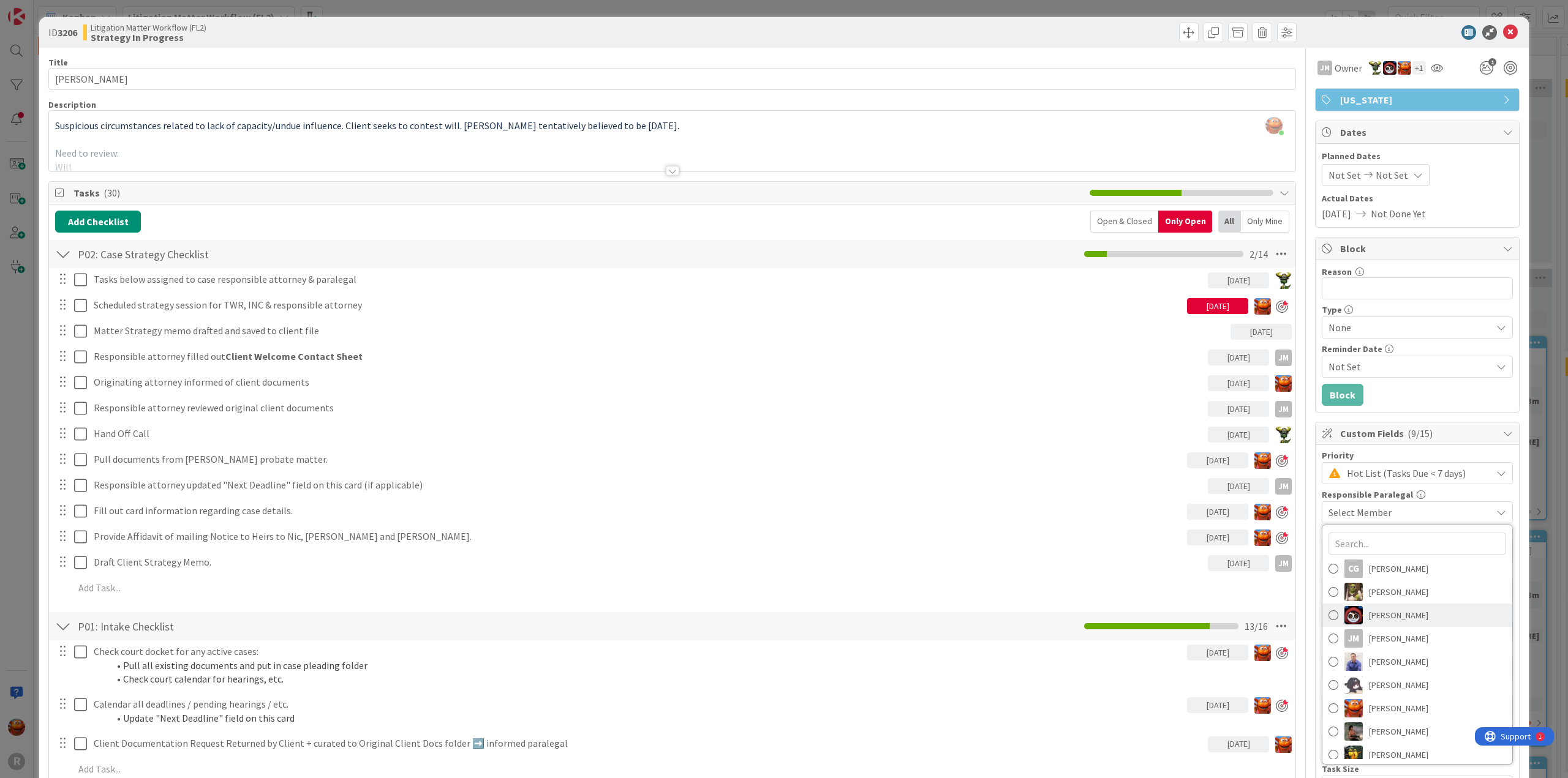
click at [1388, 614] on span "[PERSON_NAME]" at bounding box center [1399, 616] width 59 height 18
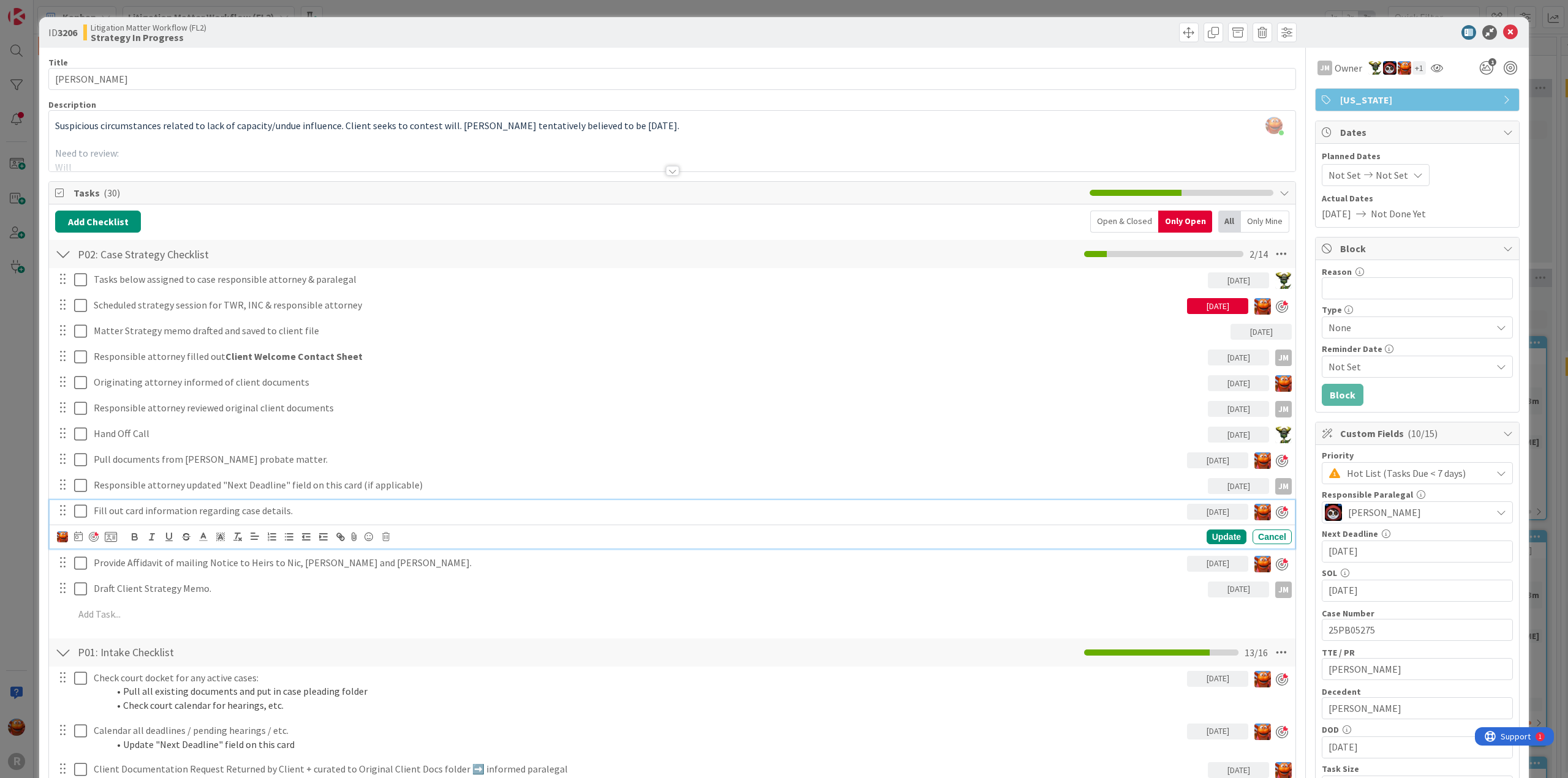
click at [81, 507] on icon at bounding box center [80, 511] width 13 height 15
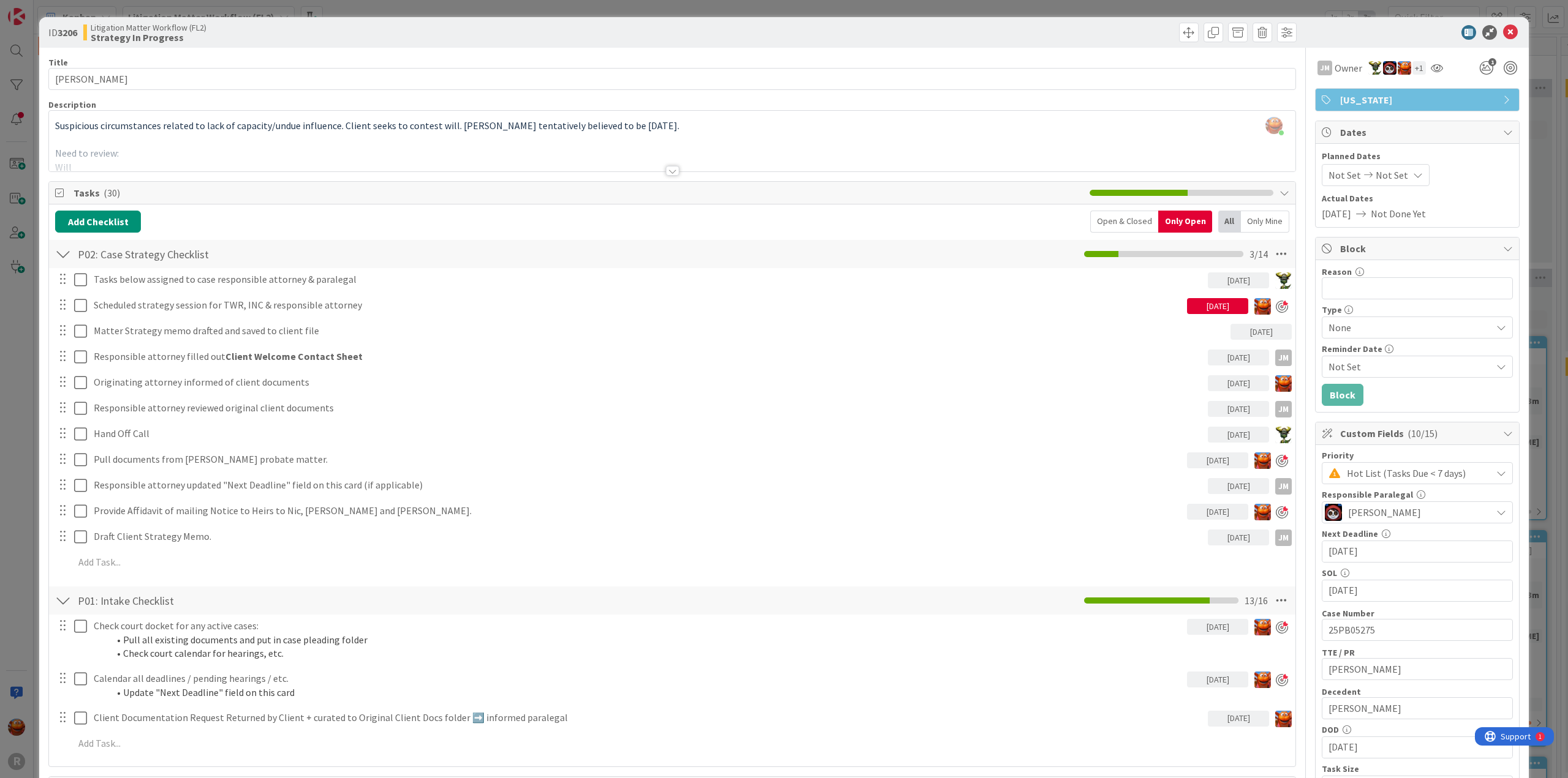
scroll to position [122, 0]
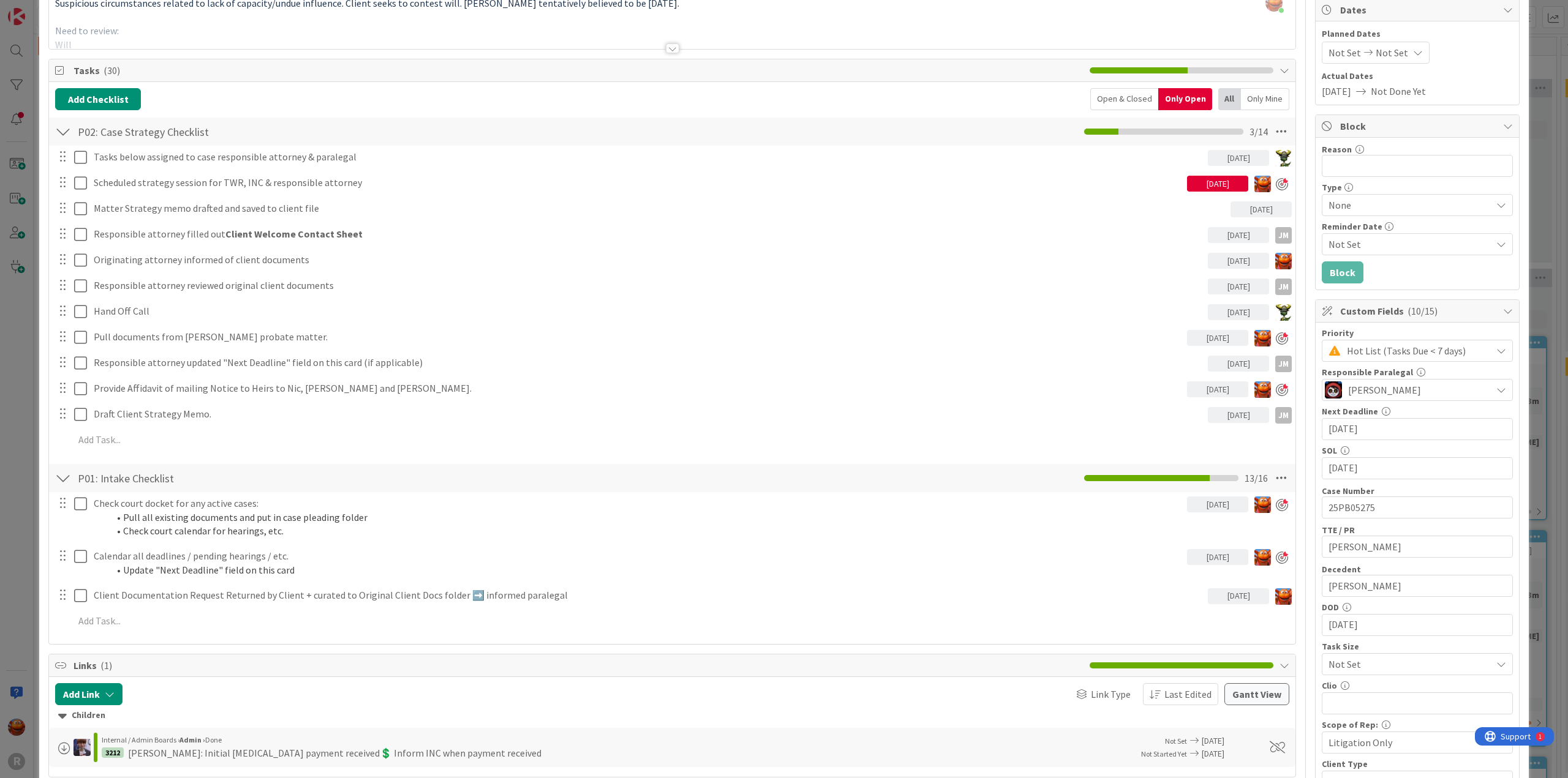
click at [21, 432] on div "ID 3206 Litigation Matter Workflow (FL2) Strategy In Progress Title 14 / 128 [P…" at bounding box center [784, 389] width 1568 height 778
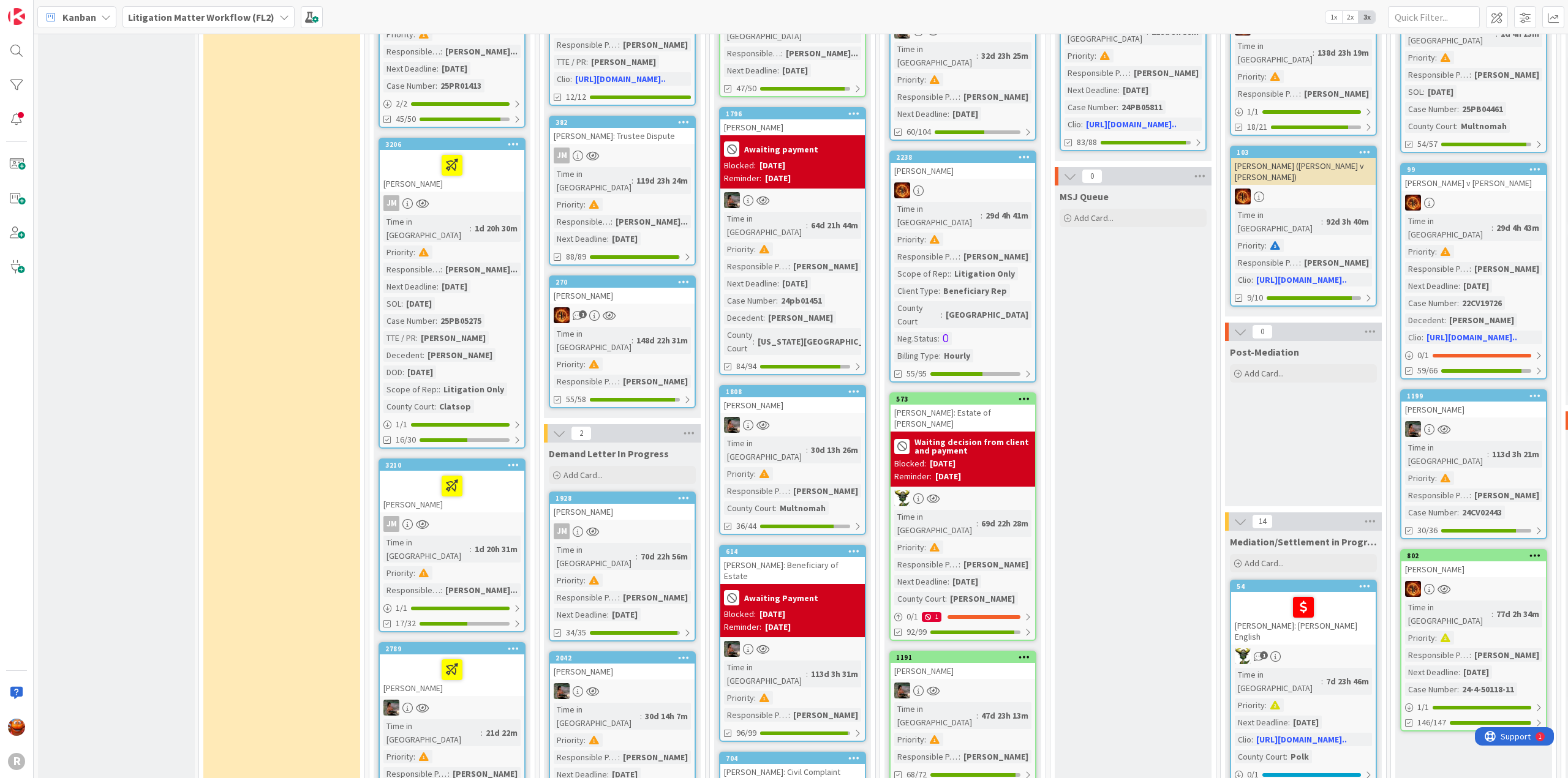
click at [486, 542] on div "1d 20h 31m" at bounding box center [496, 549] width 49 height 13
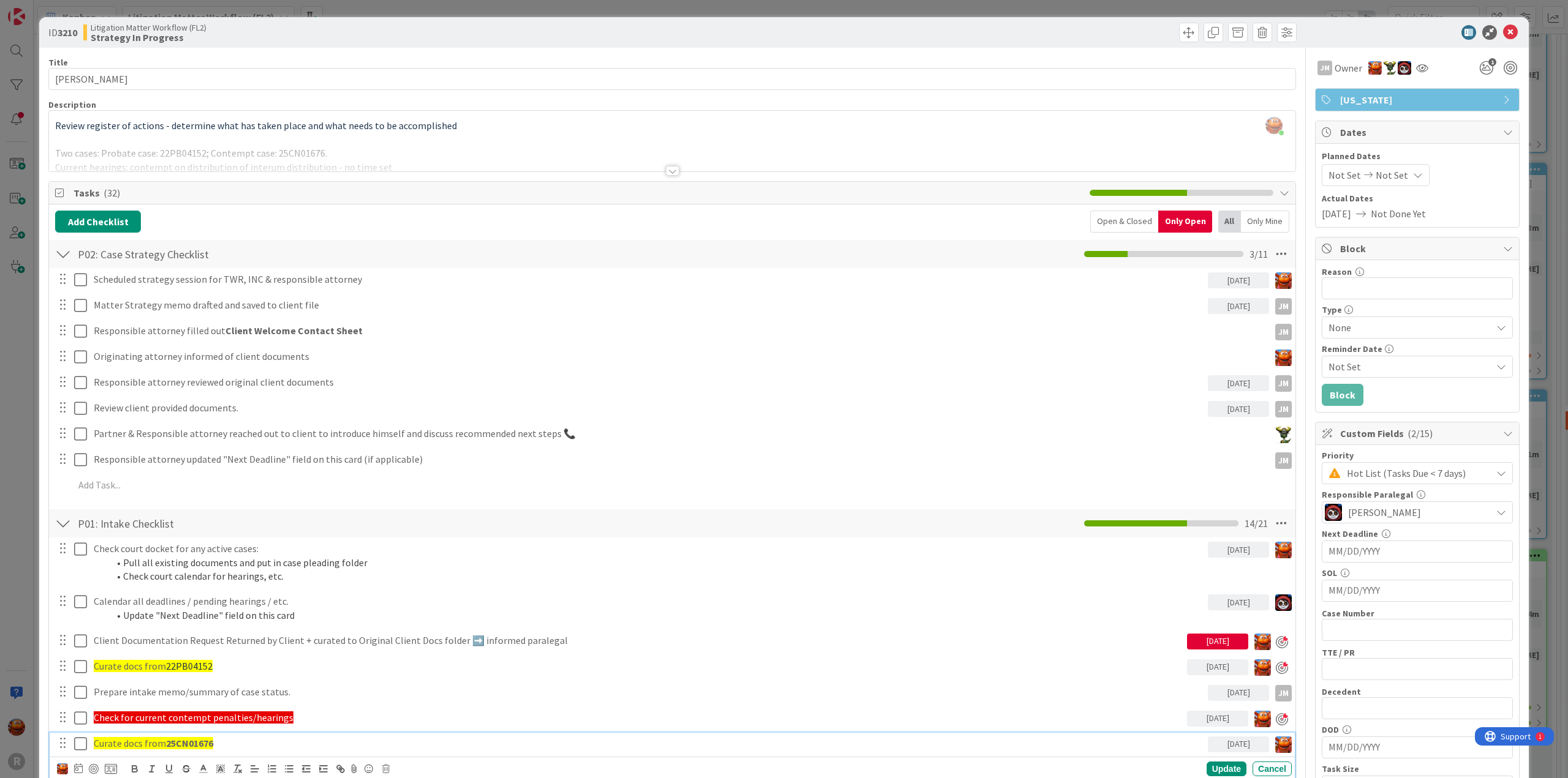
click at [147, 733] on div "Curate docs from 25CN01676" at bounding box center [648, 744] width 1119 height 21
click at [93, 765] on div at bounding box center [93, 769] width 10 height 10
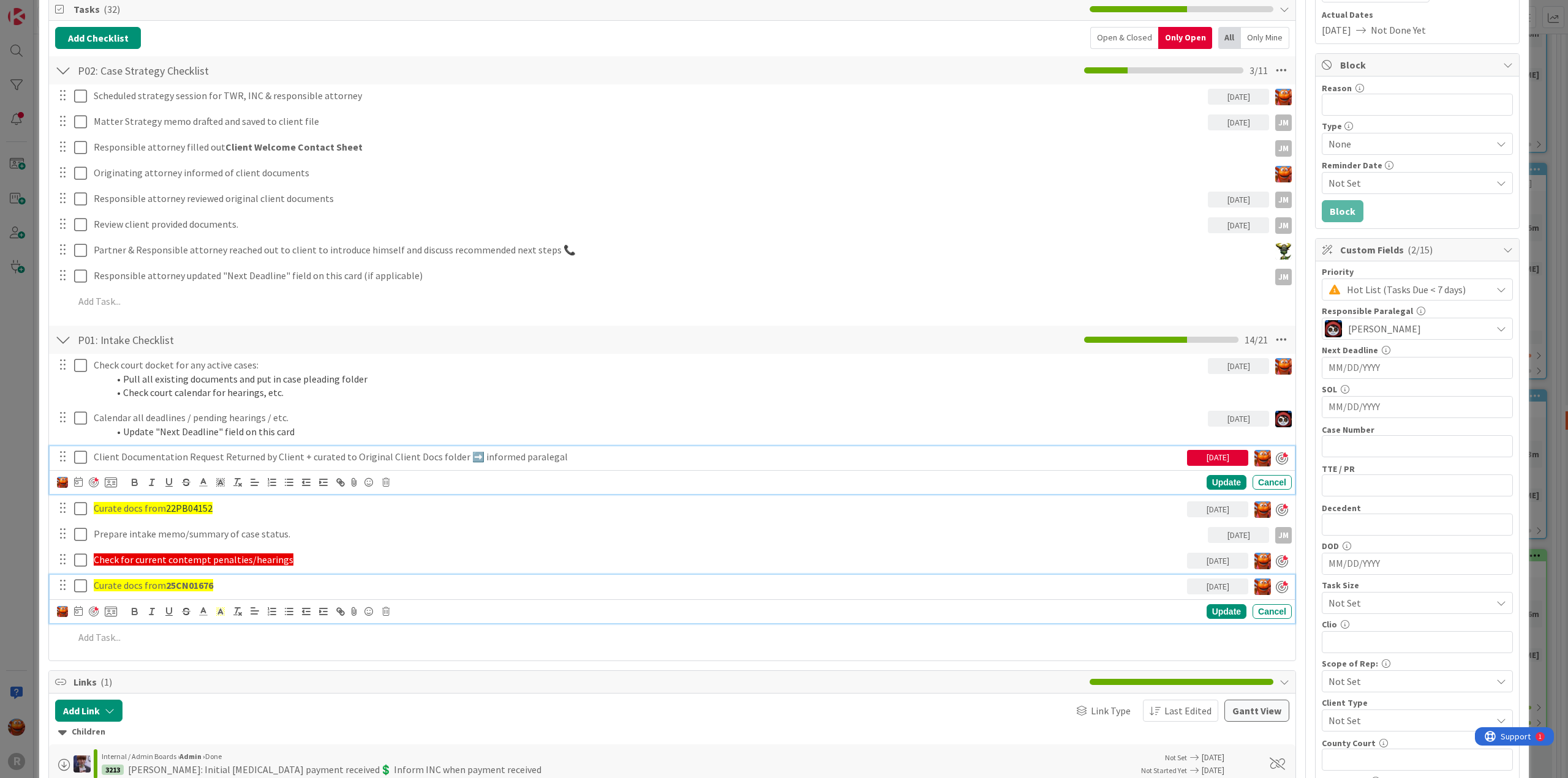
click at [186, 455] on p "Client Documentation Request Returned by Client + curated to Original Client Do…" at bounding box center [638, 456] width 1088 height 14
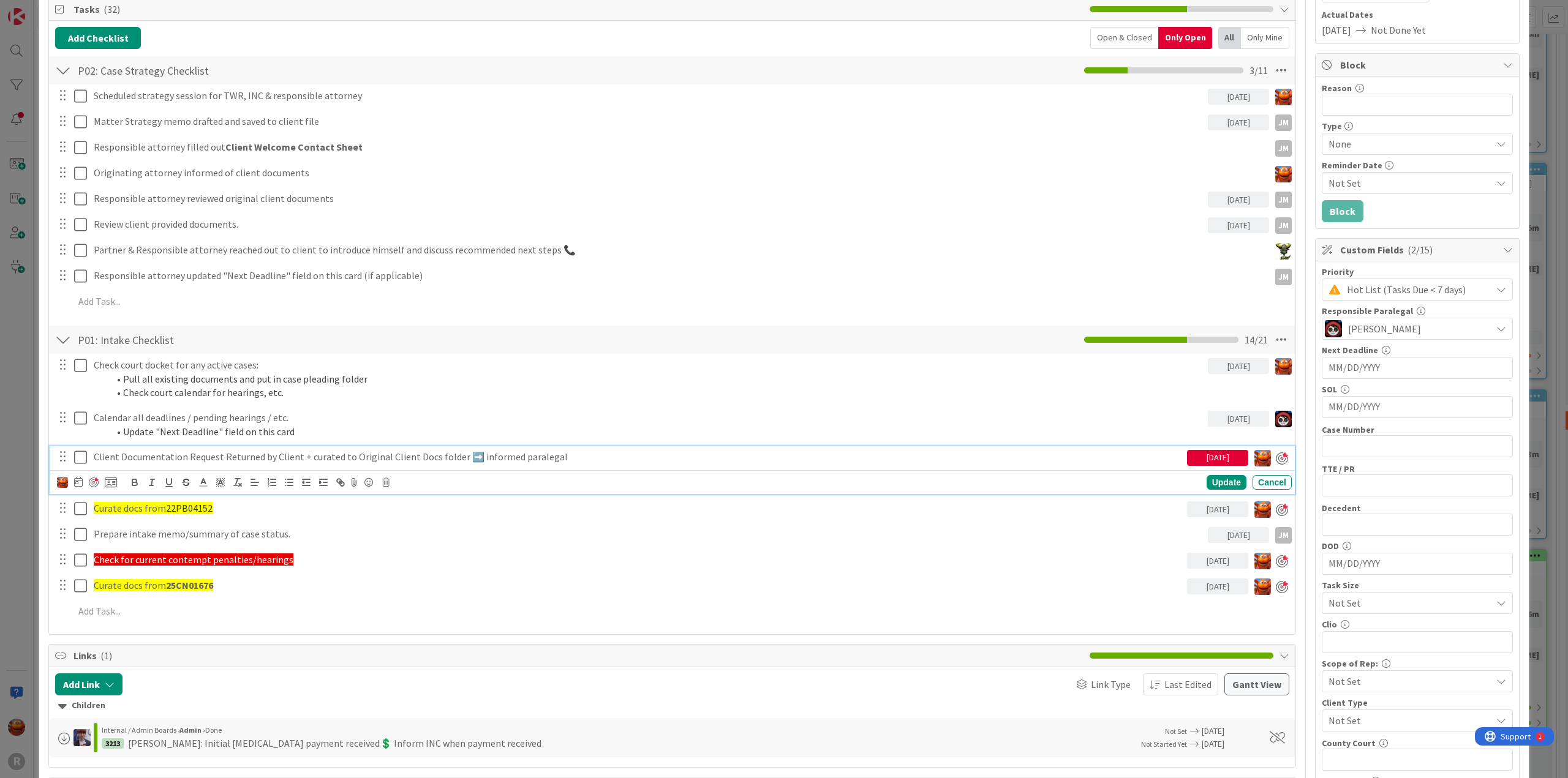
click at [1199, 457] on div "[DATE]" at bounding box center [1217, 458] width 61 height 16
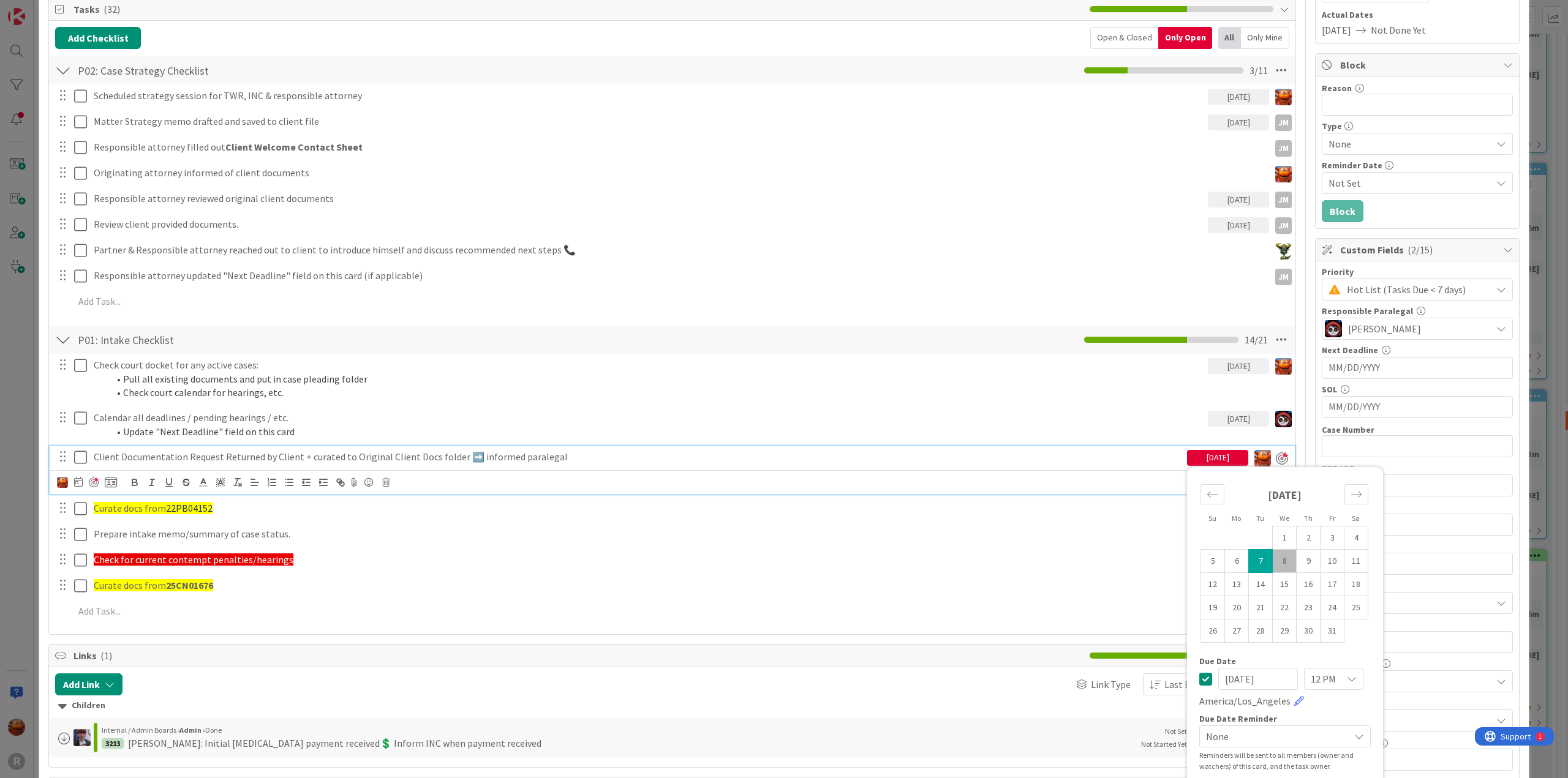
click at [1273, 553] on td "8" at bounding box center [1285, 561] width 24 height 23
type input "[DATE]"
click at [21, 409] on div "ID 3210 Litigation Matter Workflow (FL2) Strategy In Progress Title 15 / 128 [P…" at bounding box center [784, 389] width 1568 height 778
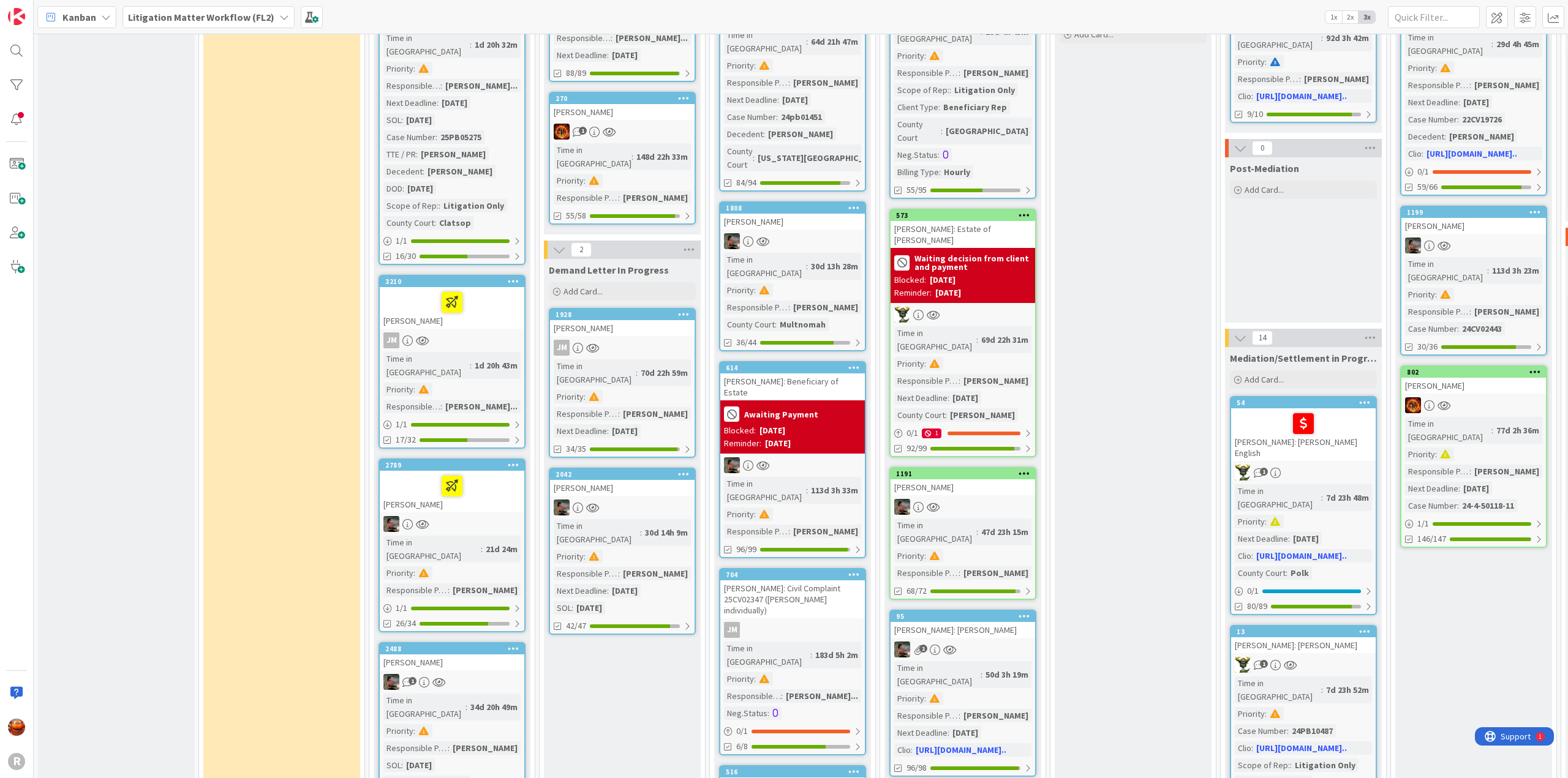
click at [482, 479] on div "2789 [PERSON_NAME] Time in [GEOGRAPHIC_DATA] : 21d 24m Priority : Responsible P…" at bounding box center [452, 545] width 147 height 174
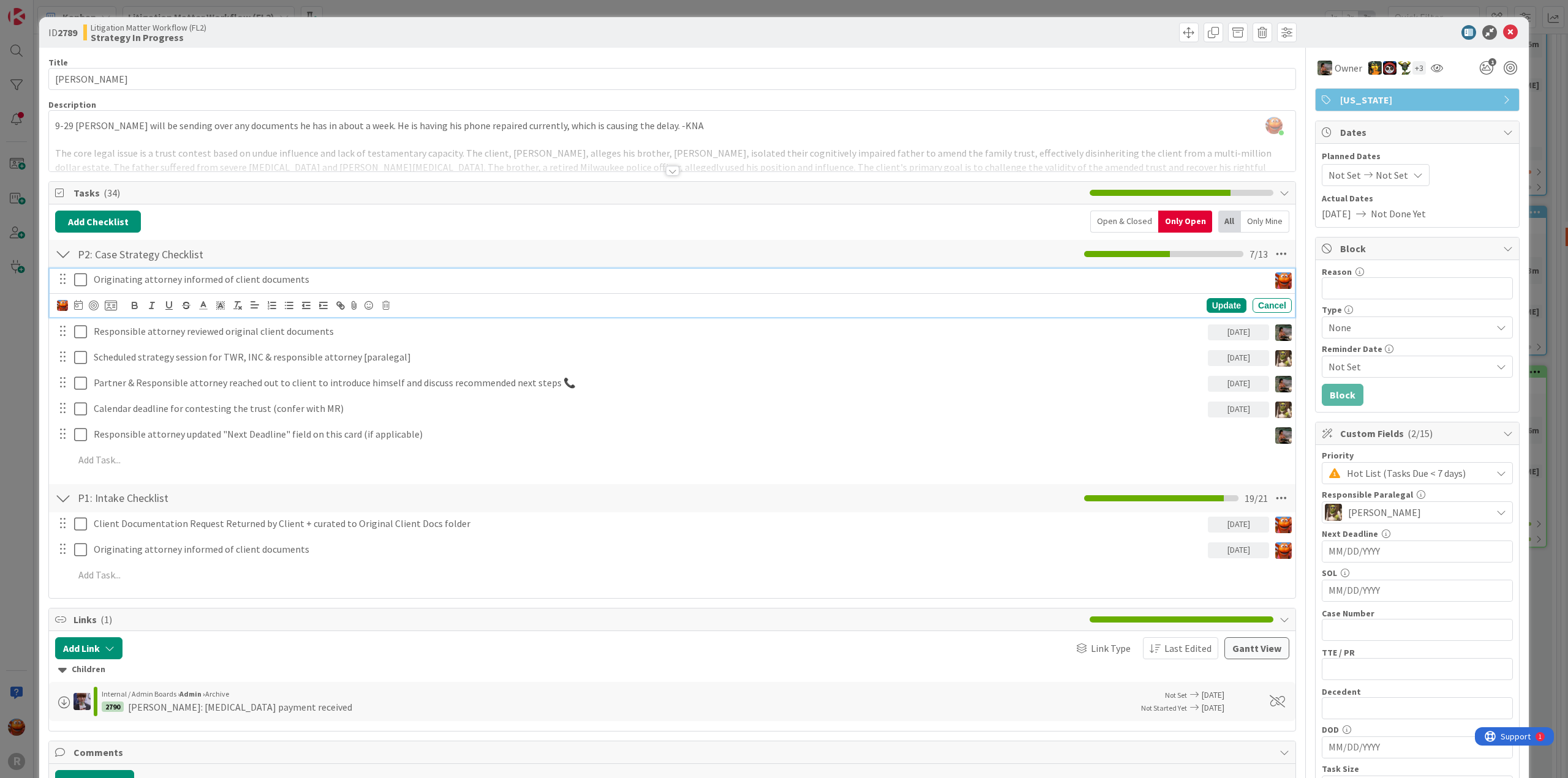
click at [213, 277] on p "Originating attorney informed of client documents" at bounding box center [679, 279] width 1170 height 14
click at [380, 306] on div "Update Cancel" at bounding box center [674, 306] width 1235 height 17
click at [389, 302] on icon at bounding box center [385, 305] width 7 height 9
click at [424, 350] on div "Delete" at bounding box center [417, 357] width 46 height 22
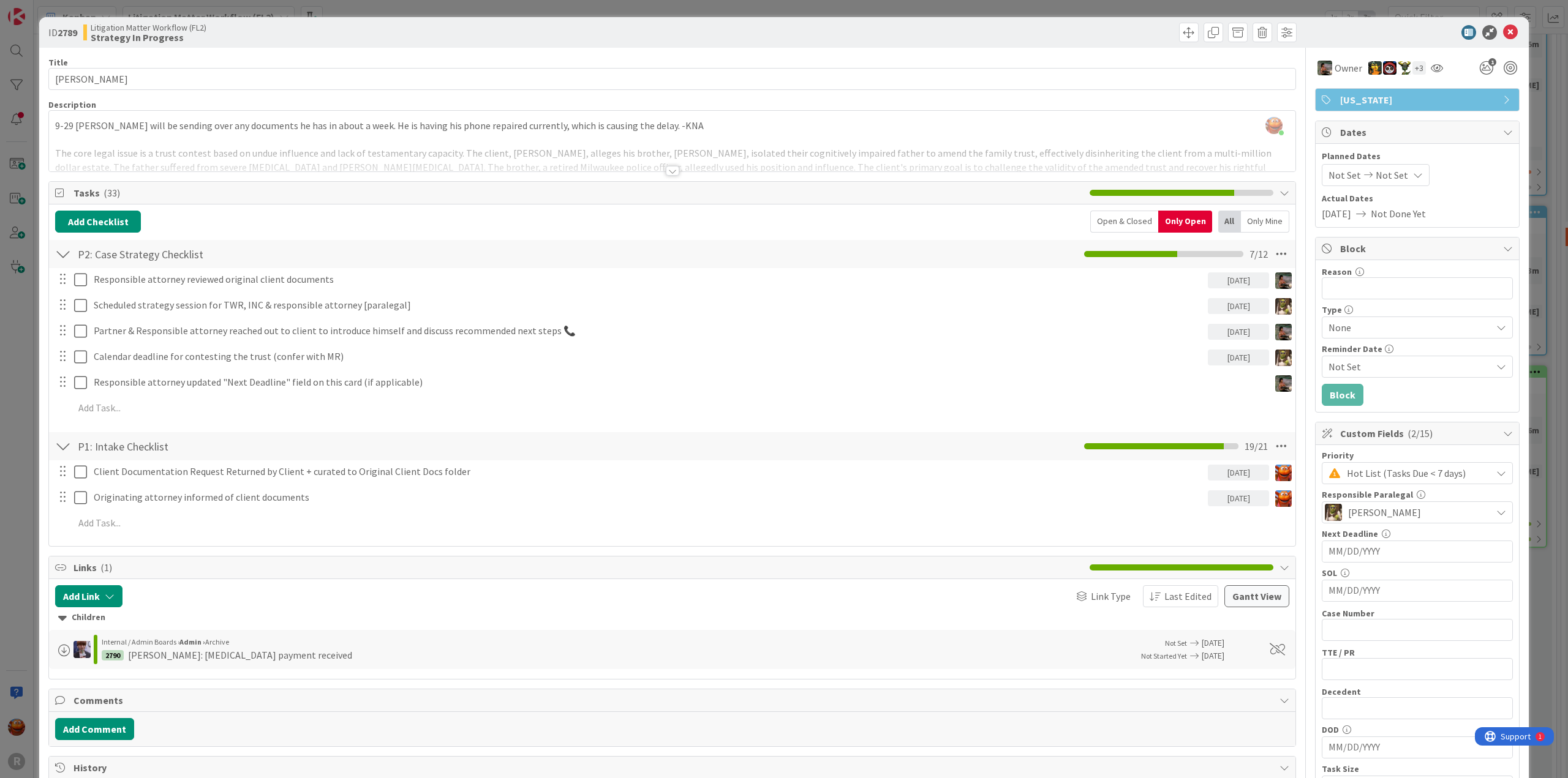
click at [22, 301] on div "ID 2789 Litigation Matter Workflow (FL2) Strategy In Progress Title 11 / 128 [P…" at bounding box center [784, 389] width 1568 height 778
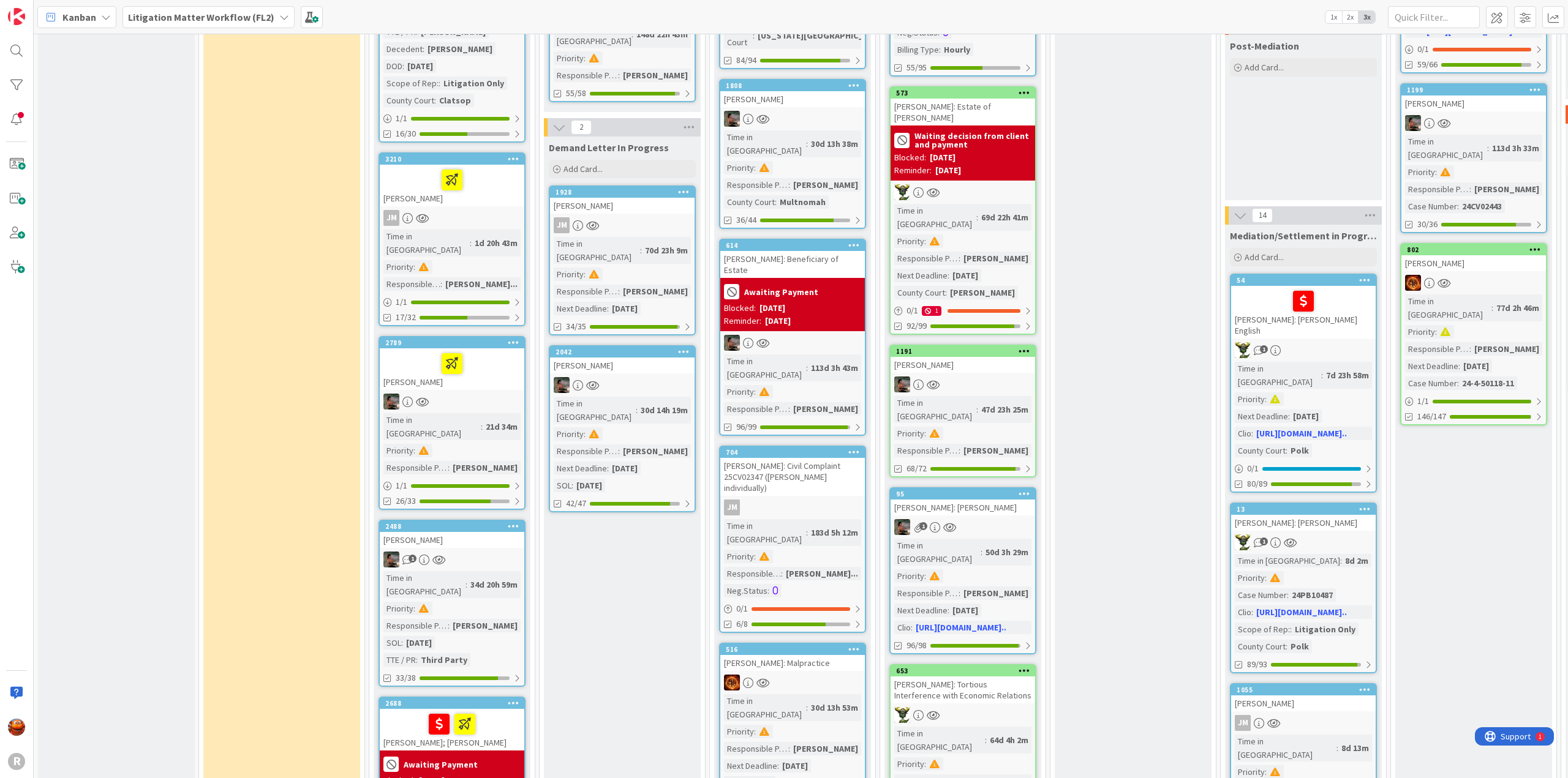
click at [496, 578] on div "34d 20h 59m" at bounding box center [494, 584] width 54 height 13
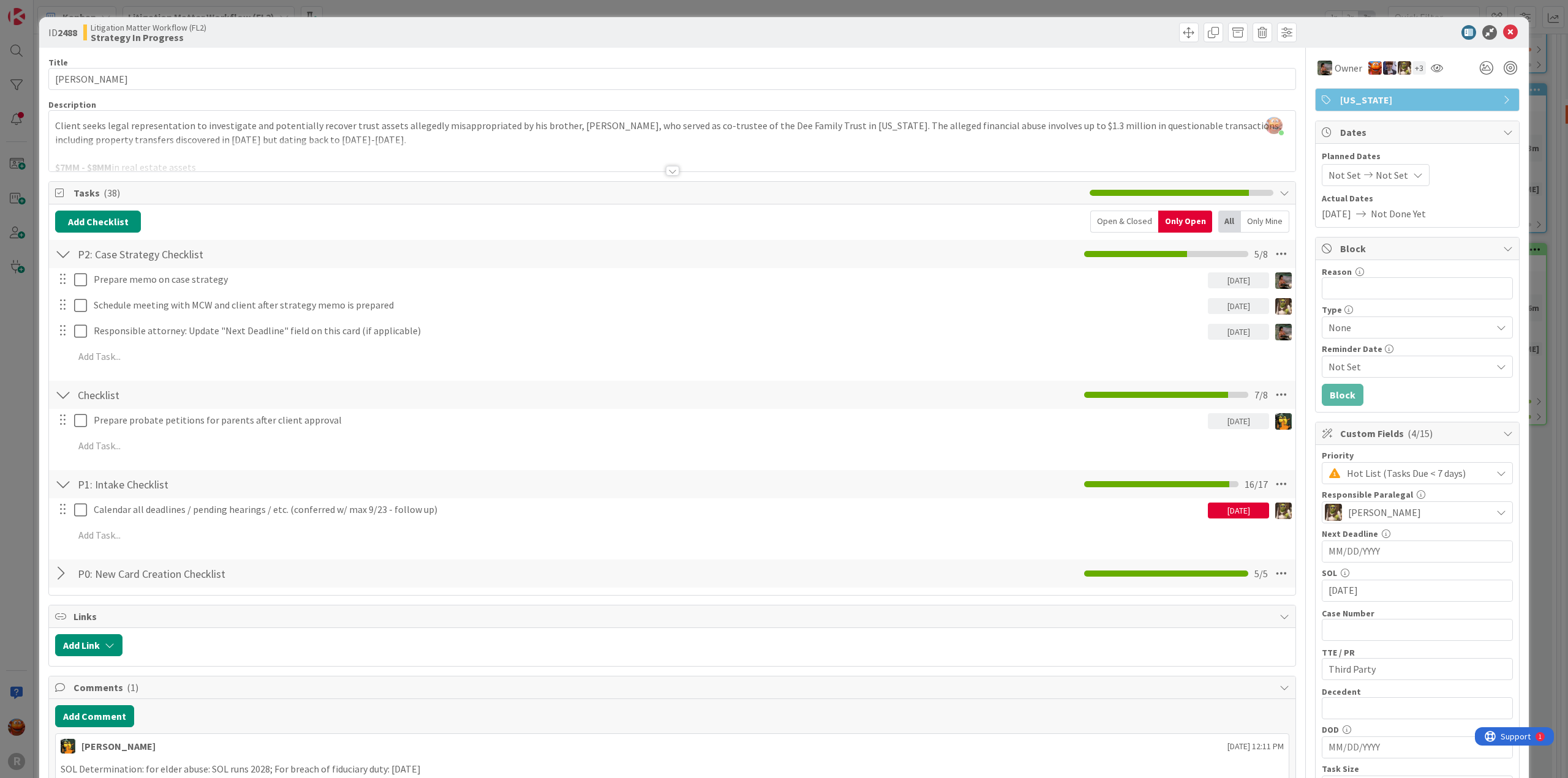
click at [21, 316] on div "ID 2488 Litigation Matter Workflow (FL2) Strategy In Progress Title 9 / 128 [PE…" at bounding box center [784, 389] width 1568 height 778
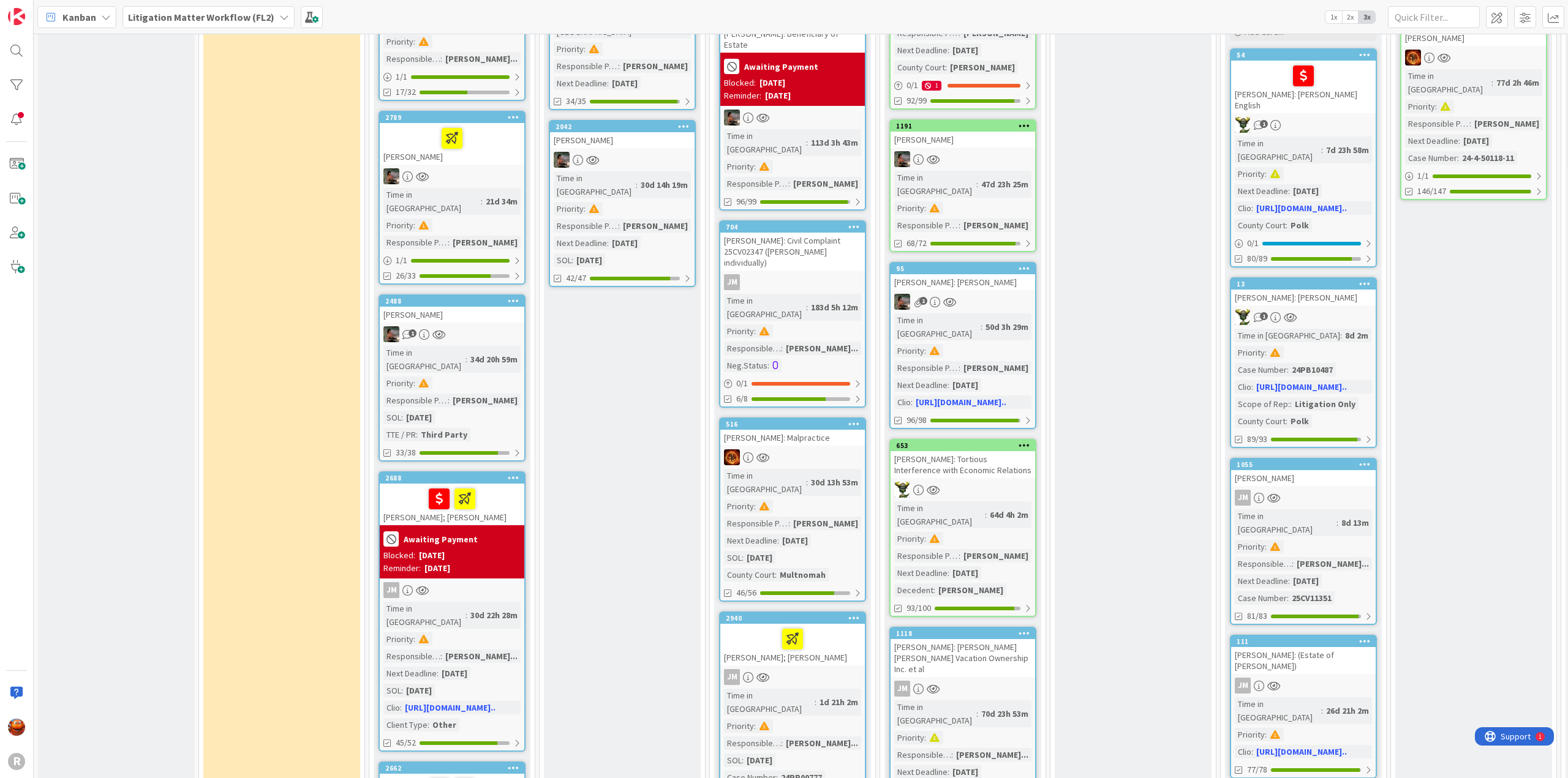
scroll to position [918, 0]
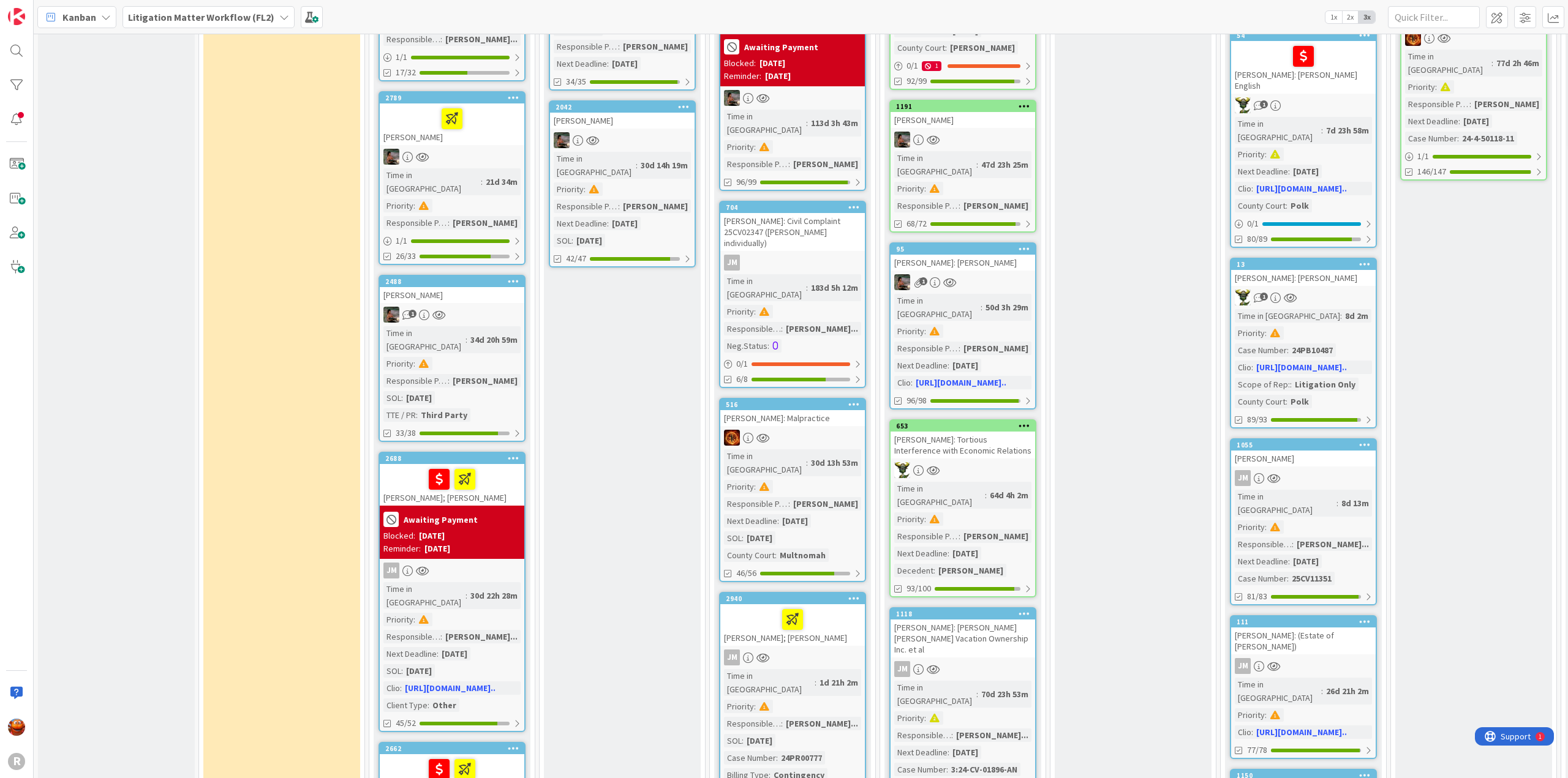
click at [487, 500] on div "2688 [PERSON_NAME]; [PERSON_NAME] Awaiting Payment Blocked: [DATE] Reminder: [D…" at bounding box center [452, 592] width 147 height 281
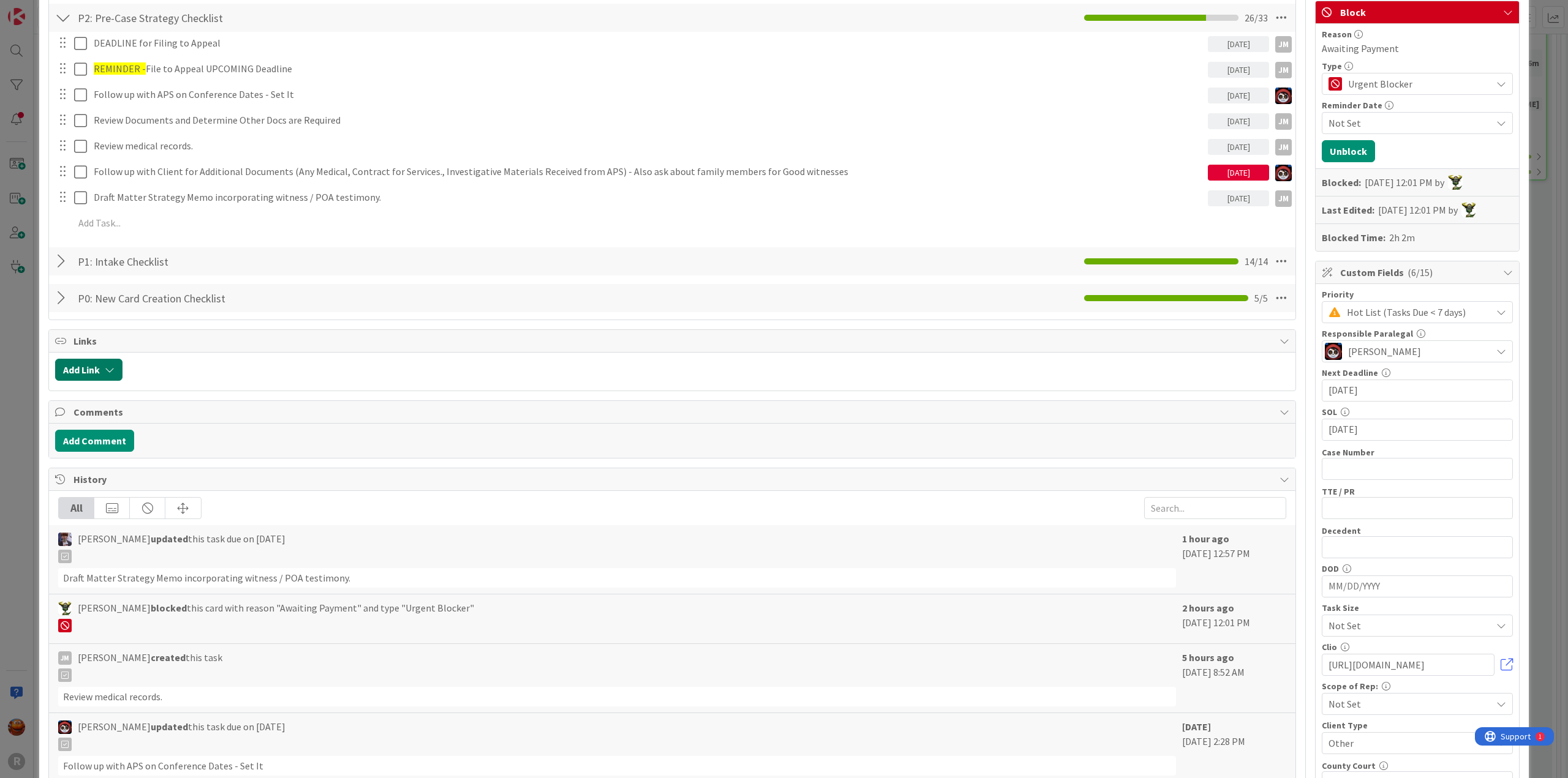
scroll to position [245, 0]
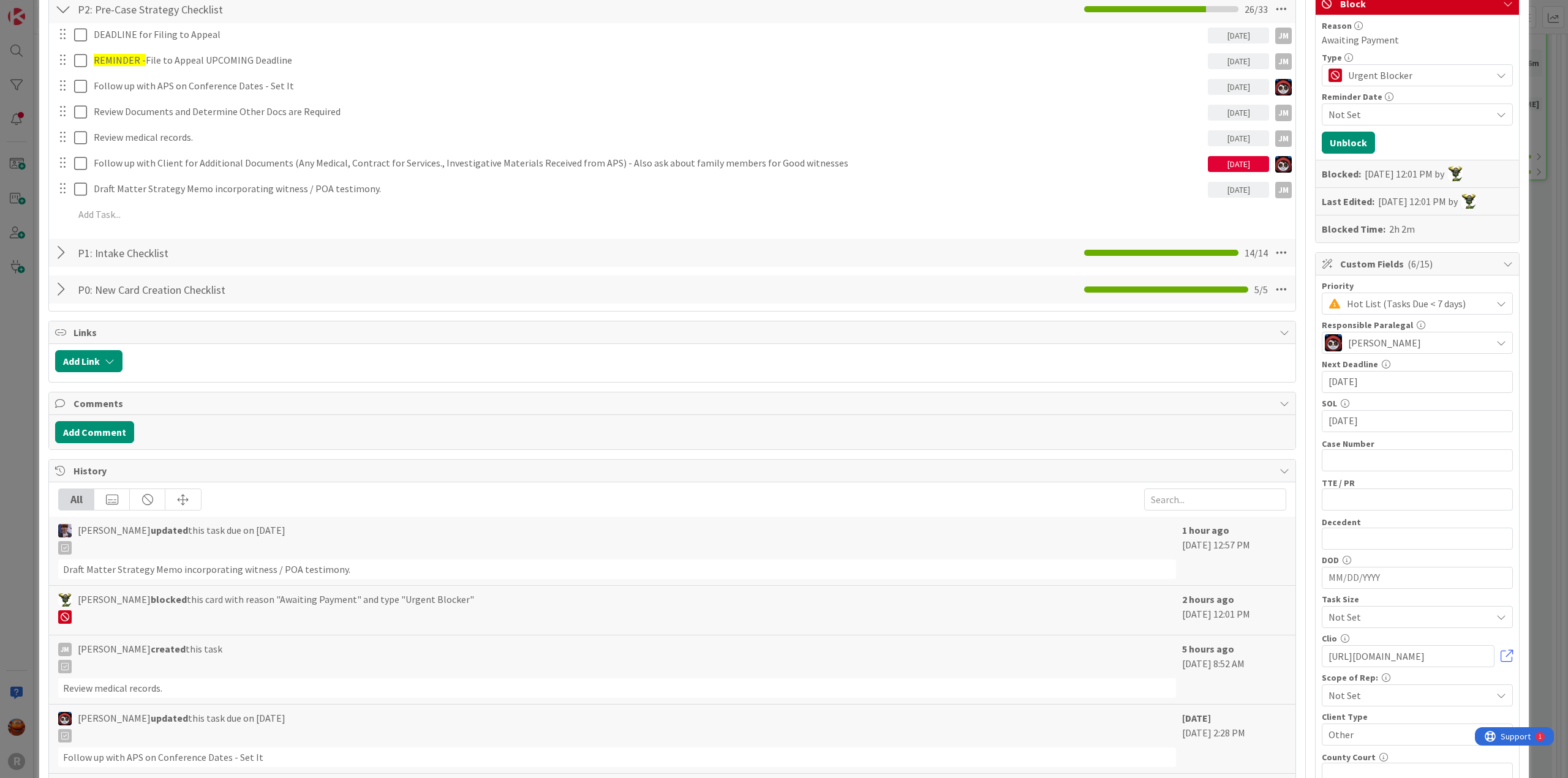
click at [7, 314] on div "ID 2688 Litigation Matter Workflow (FL2) Strategy In Progress Title 14 / 128 [P…" at bounding box center [784, 389] width 1568 height 778
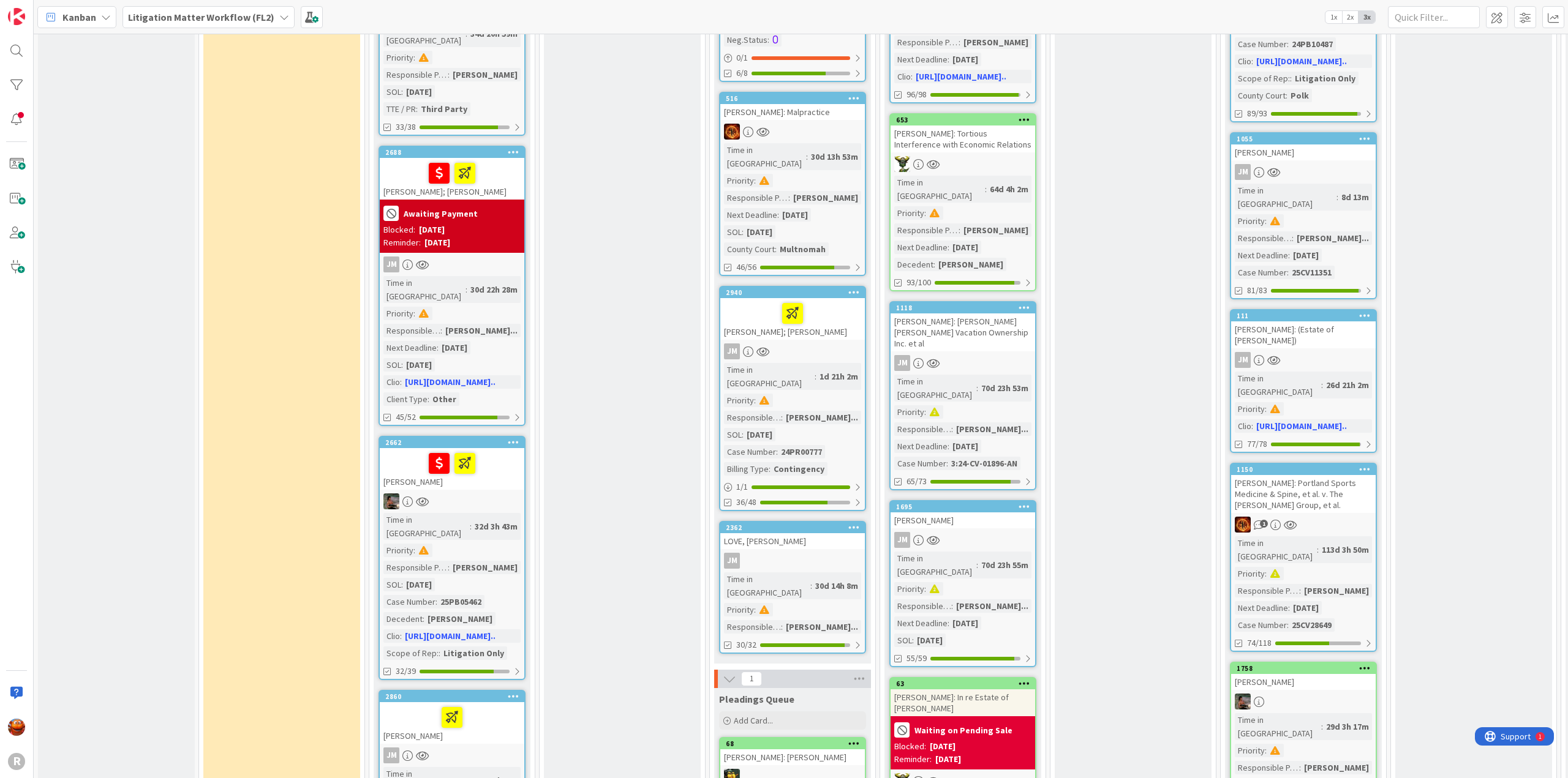
click at [488, 493] on div at bounding box center [452, 501] width 145 height 16
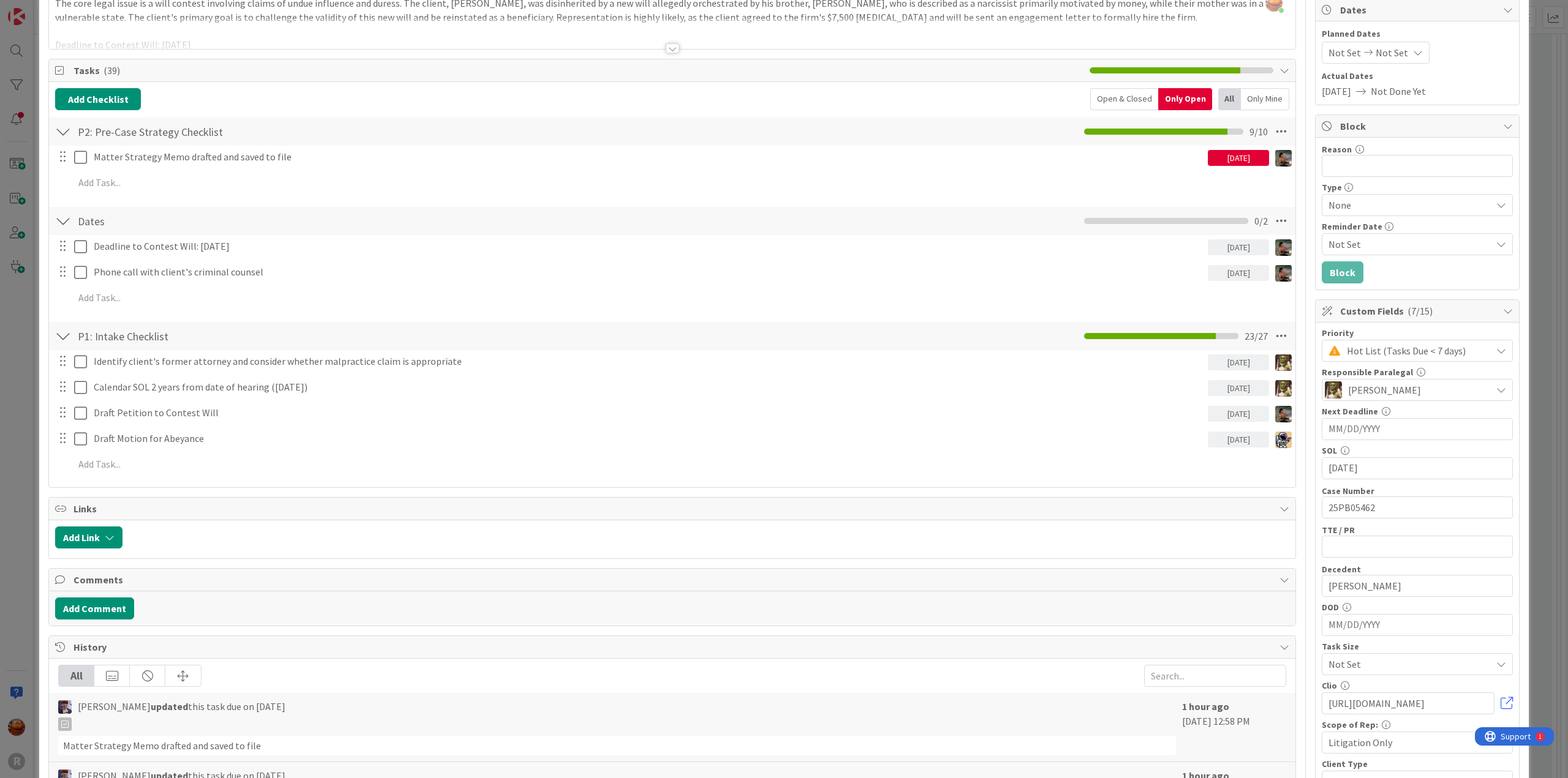
scroll to position [245, 0]
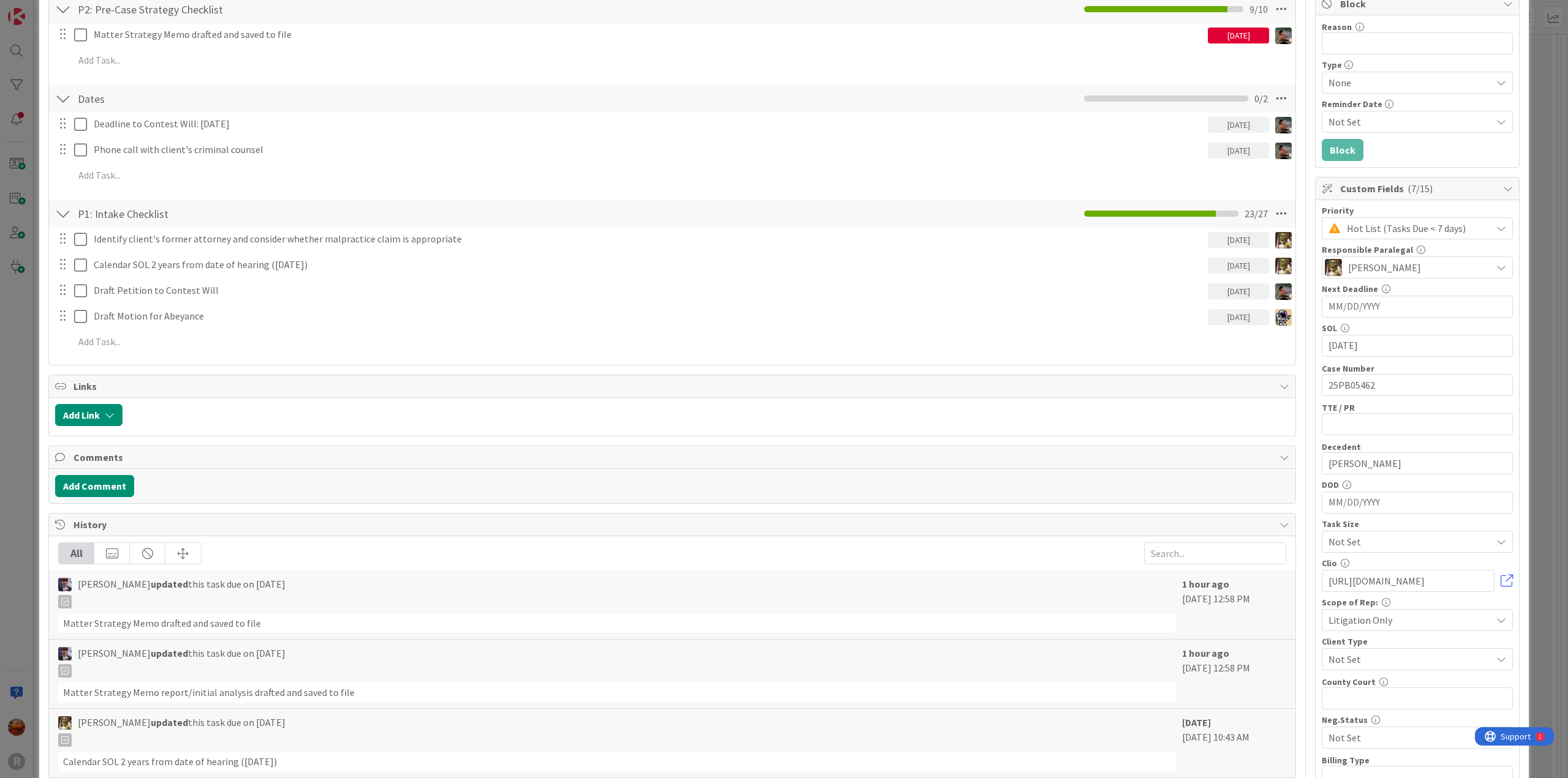
click at [30, 351] on div "ID 2662 Litigation Matter Workflow (FL2) Strategy In Progress Title 14 / 128 [P…" at bounding box center [784, 389] width 1568 height 778
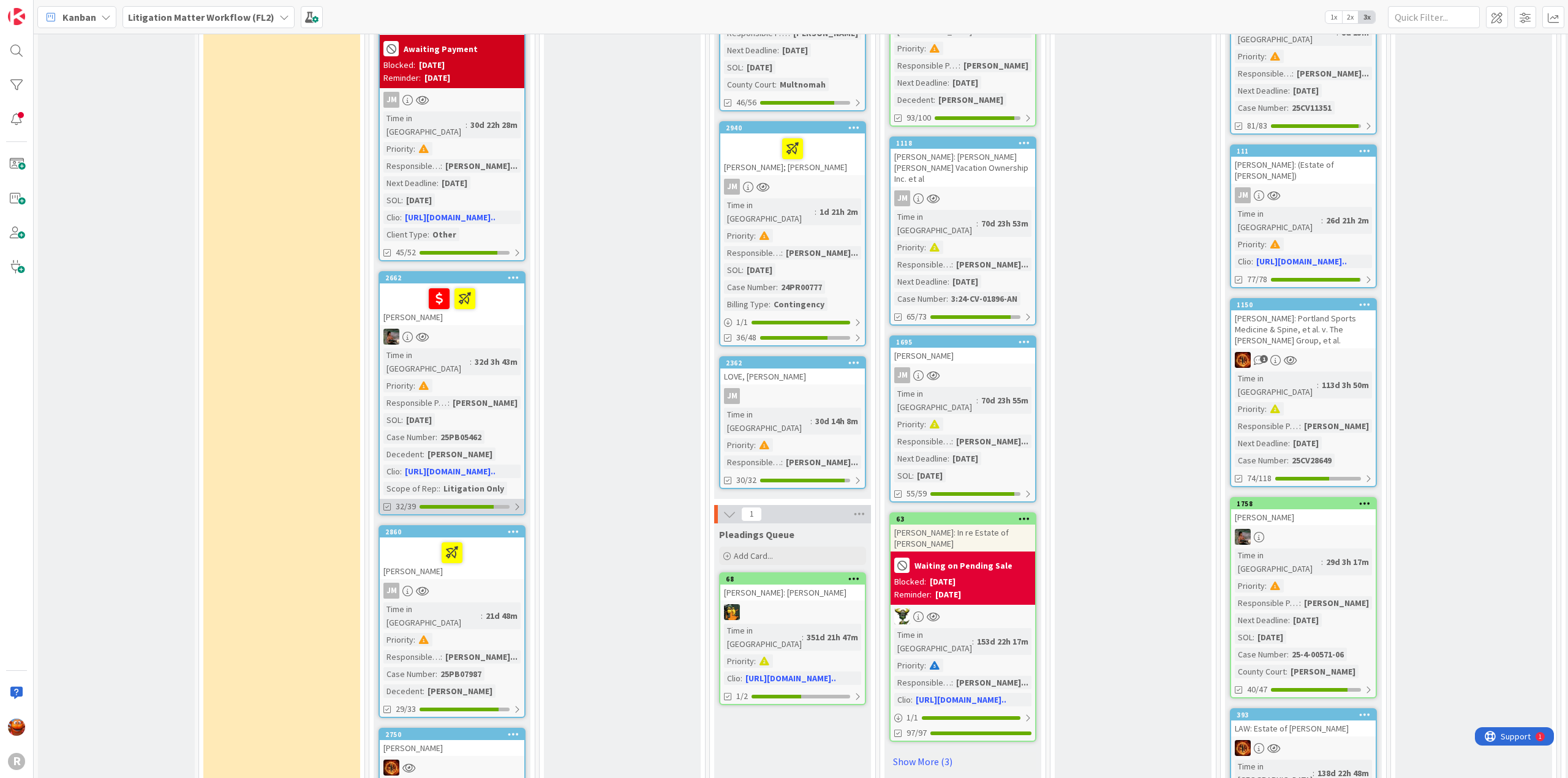
scroll to position [1408, 0]
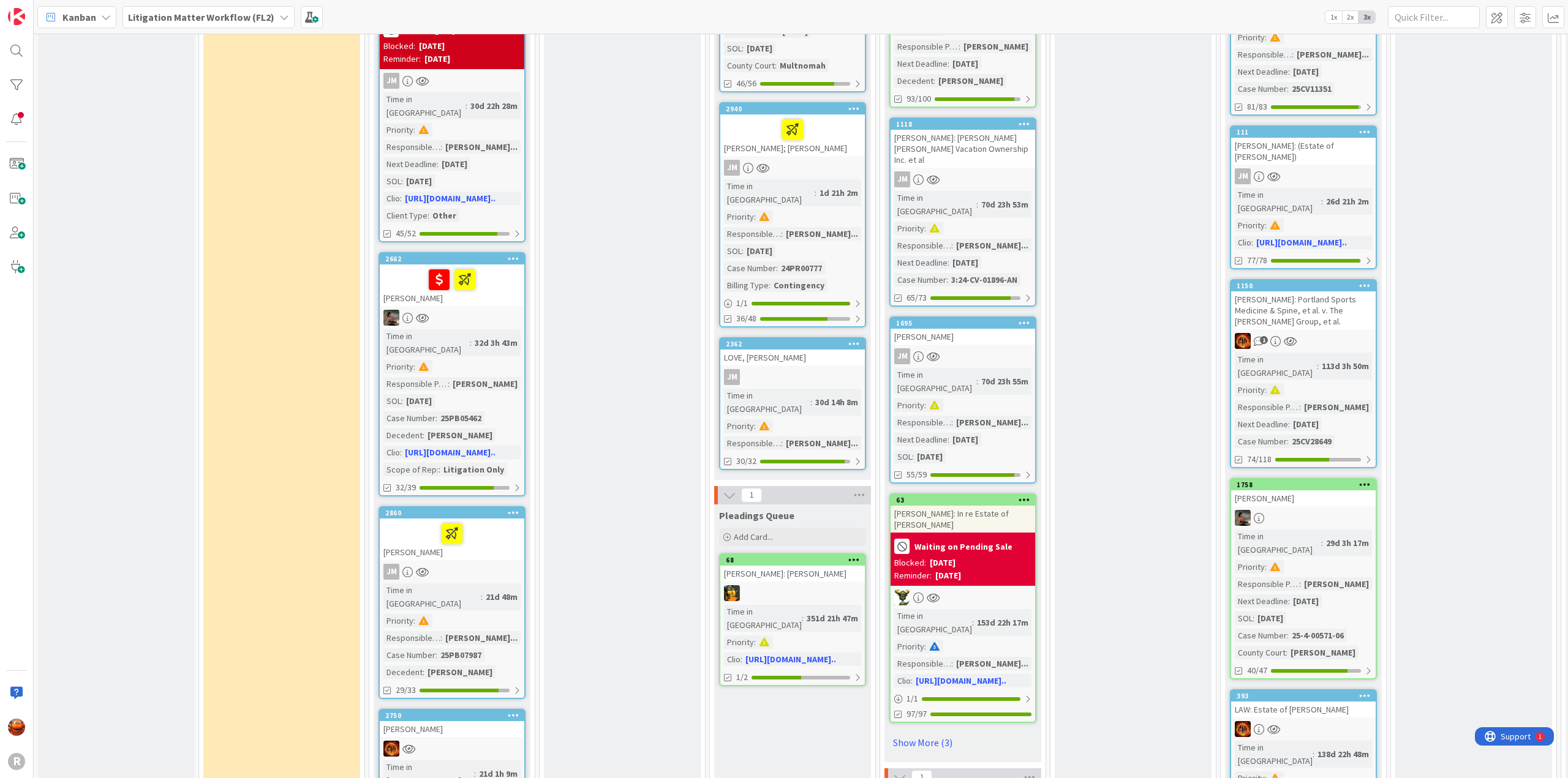
click at [486, 583] on div "Time in Column : 21d 48m Priority : Responsible Paralegal : [PERSON_NAME]... Ca…" at bounding box center [452, 631] width 137 height 96
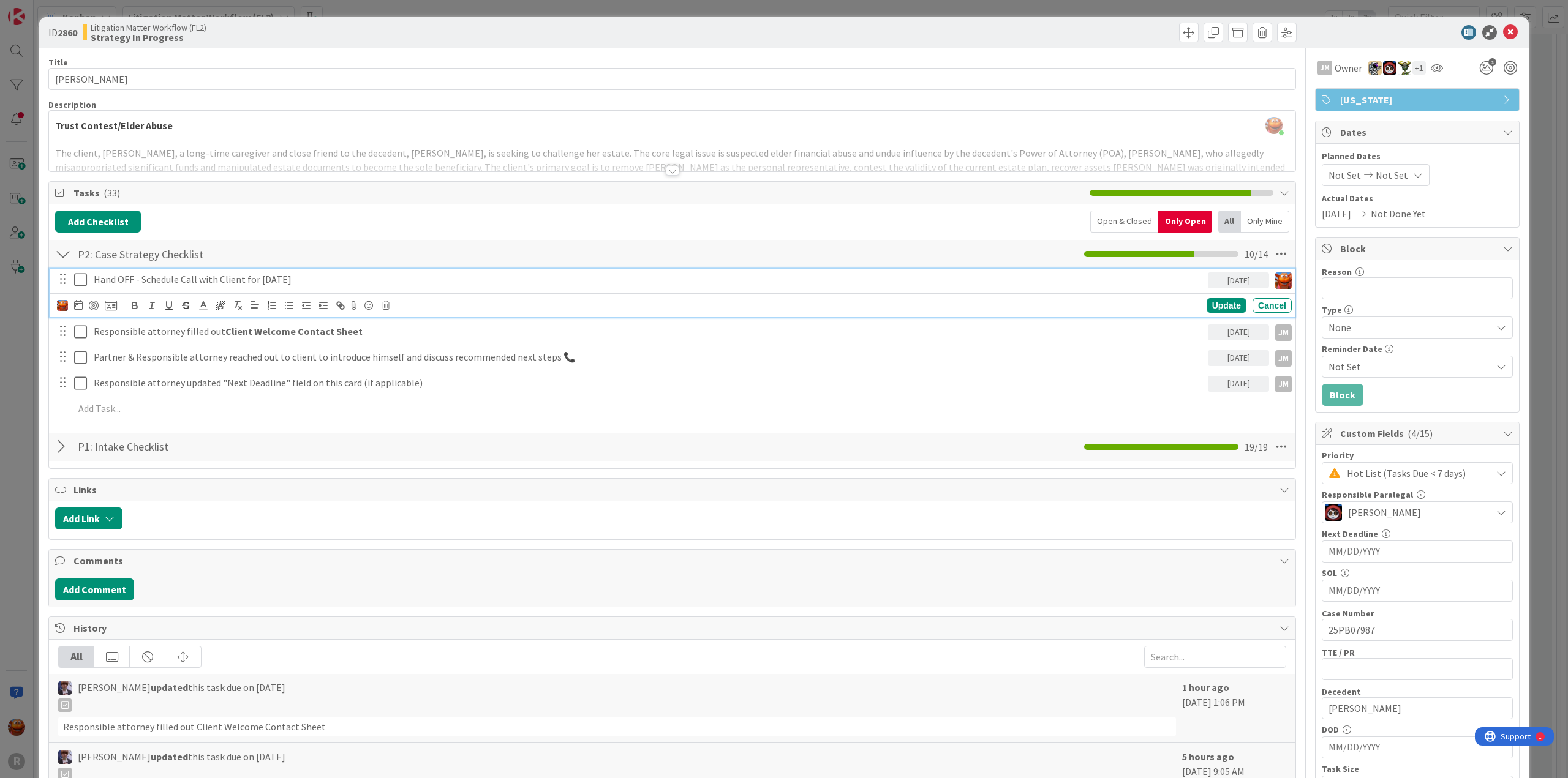
click at [185, 281] on p "Hand OFF - Schedule Call with Client for [DATE]" at bounding box center [648, 279] width 1109 height 14
click at [92, 304] on div at bounding box center [93, 305] width 10 height 10
drag, startPoint x: 26, startPoint y: 299, endPoint x: 157, endPoint y: 350, distance: 140.6
click at [26, 299] on div "ID 2860 Litigation Matter Workflow (FL2) Strategy In Progress Title 15 / 128 [P…" at bounding box center [784, 389] width 1568 height 778
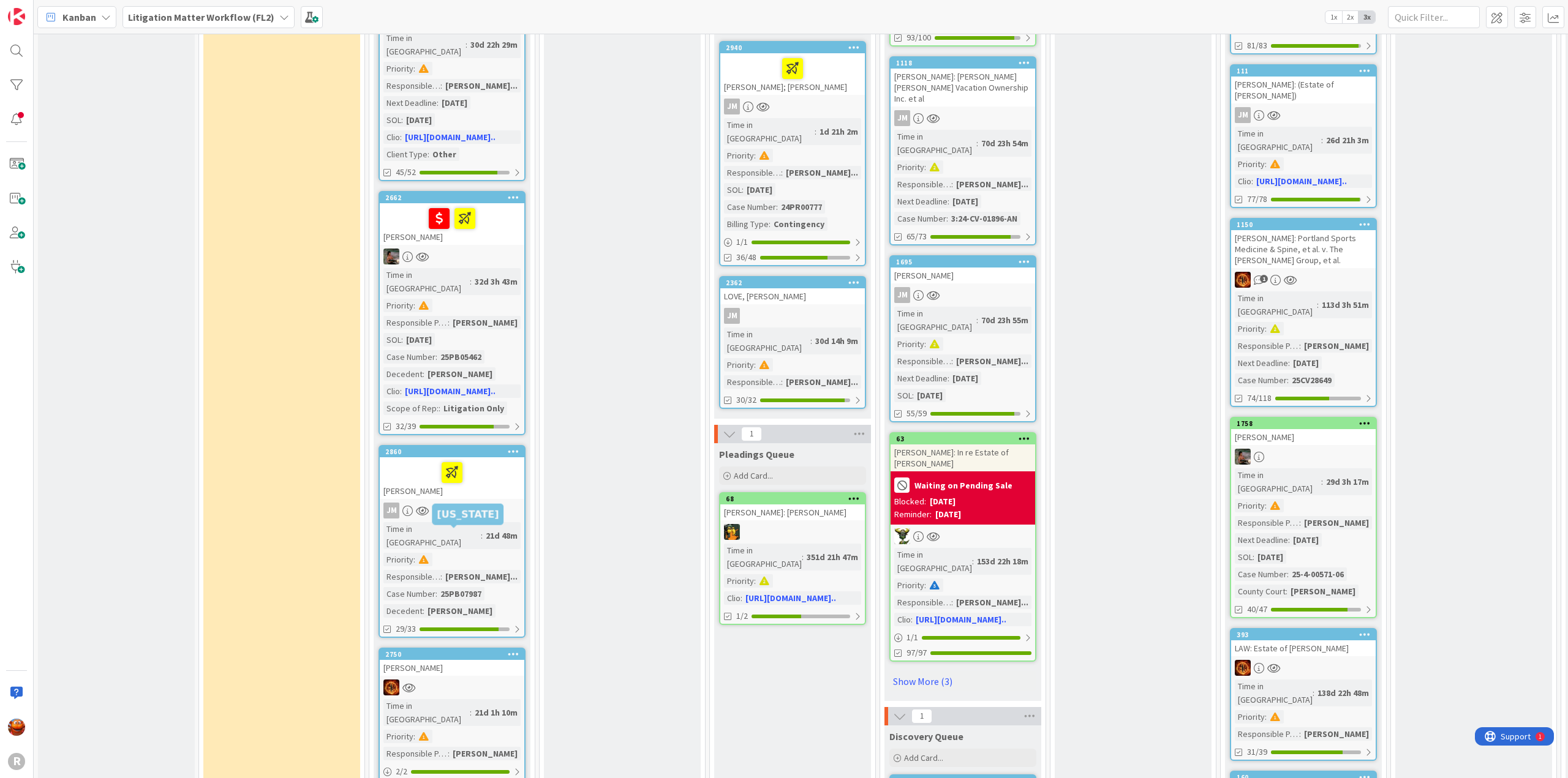
click at [495, 680] on div at bounding box center [452, 688] width 145 height 16
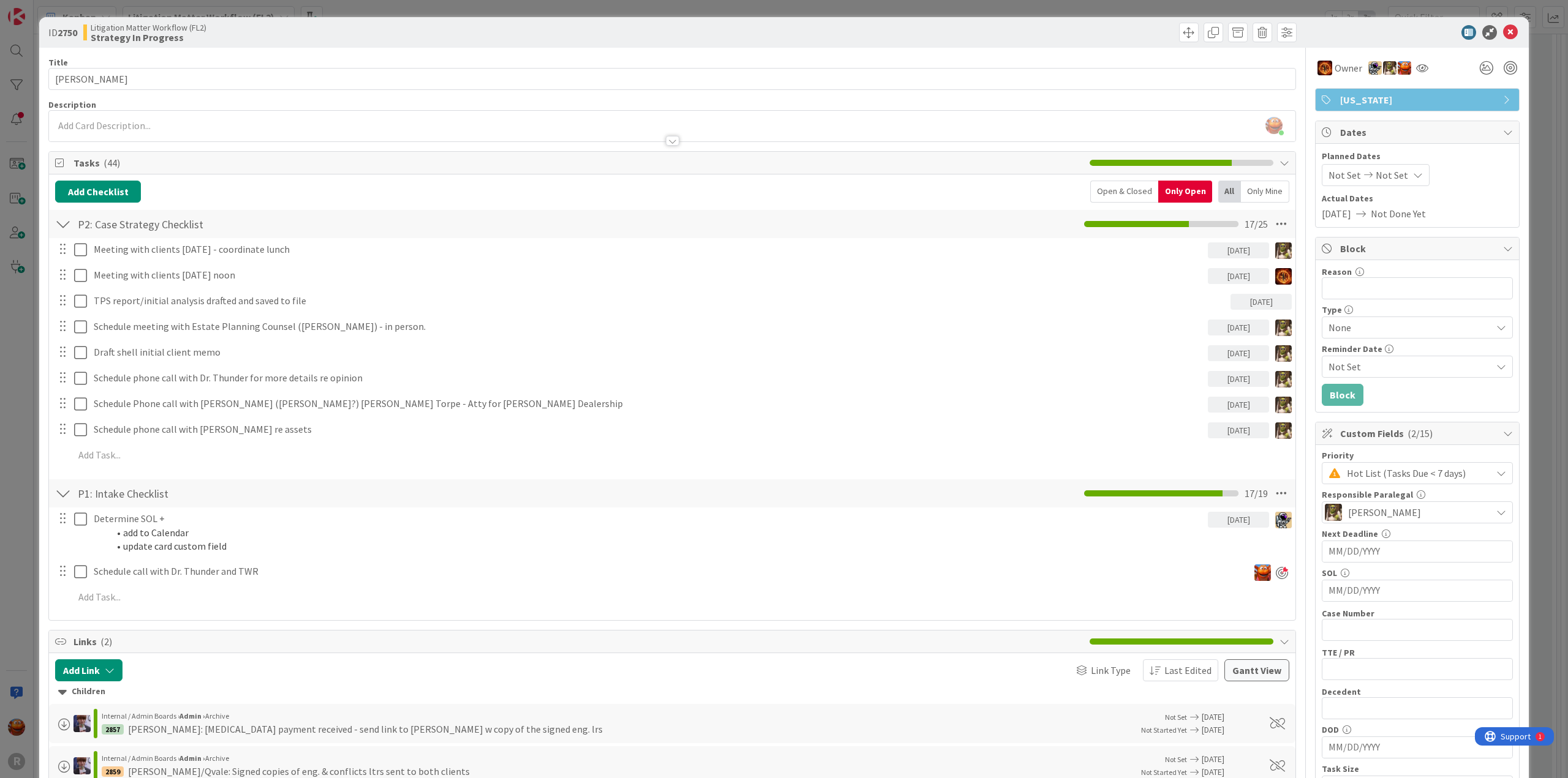
click at [26, 336] on div "ID 2750 Litigation Matter Workflow (FL2) Strategy In Progress Title 13 / 128 [P…" at bounding box center [784, 389] width 1568 height 778
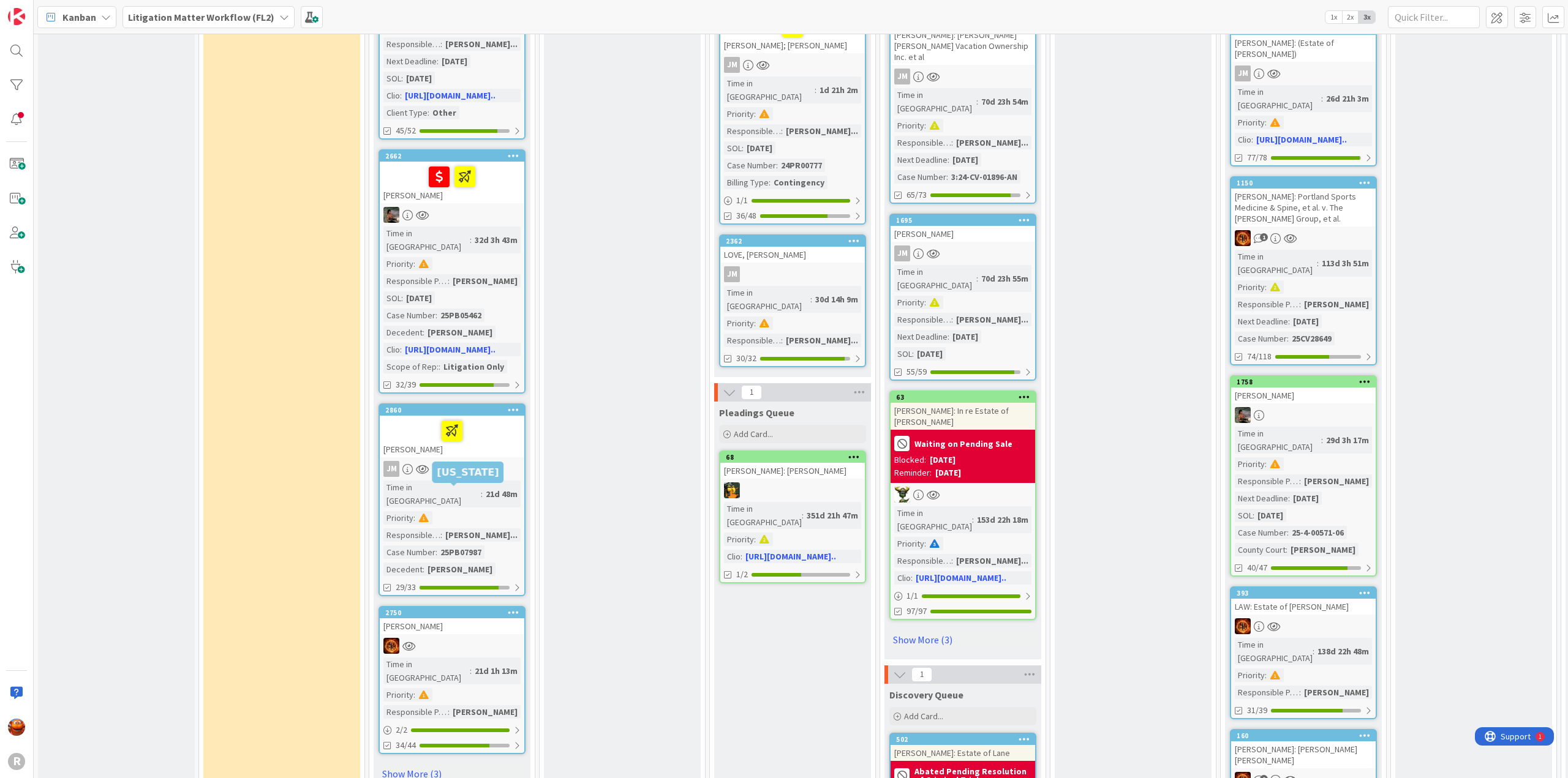
scroll to position [1530, 0]
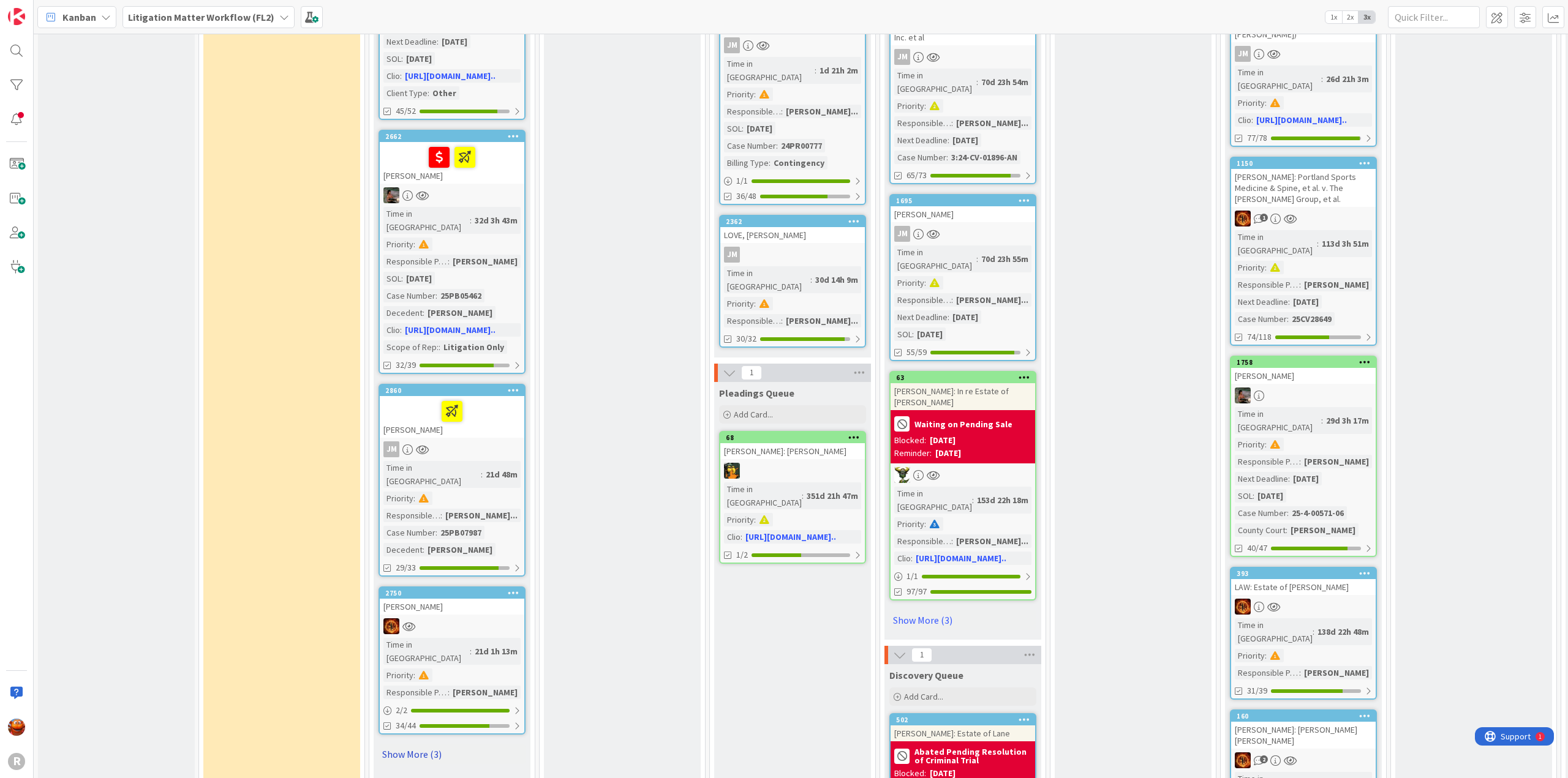
click at [417, 744] on link "Show More (3)" at bounding box center [452, 754] width 147 height 20
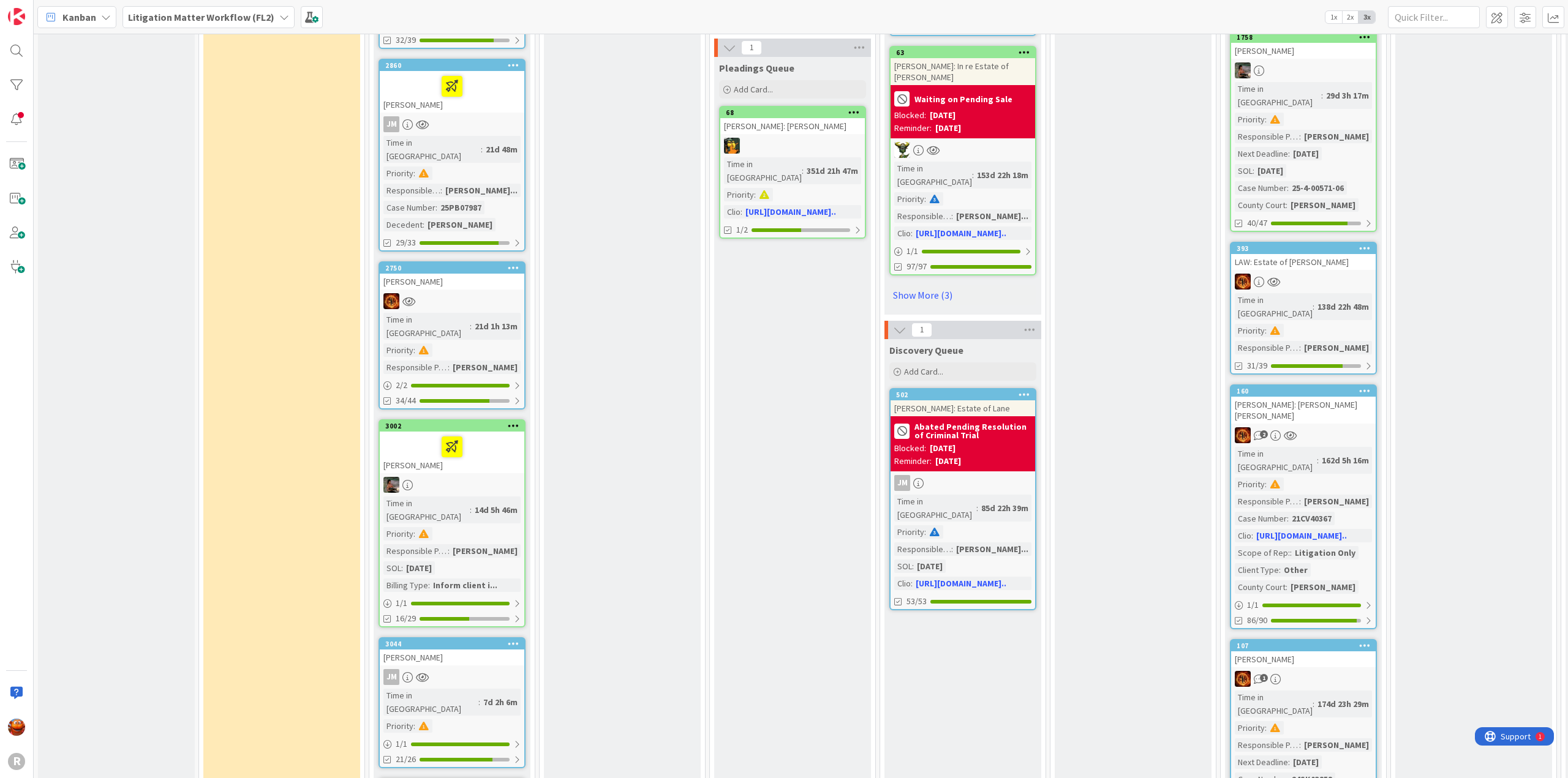
scroll to position [1837, 0]
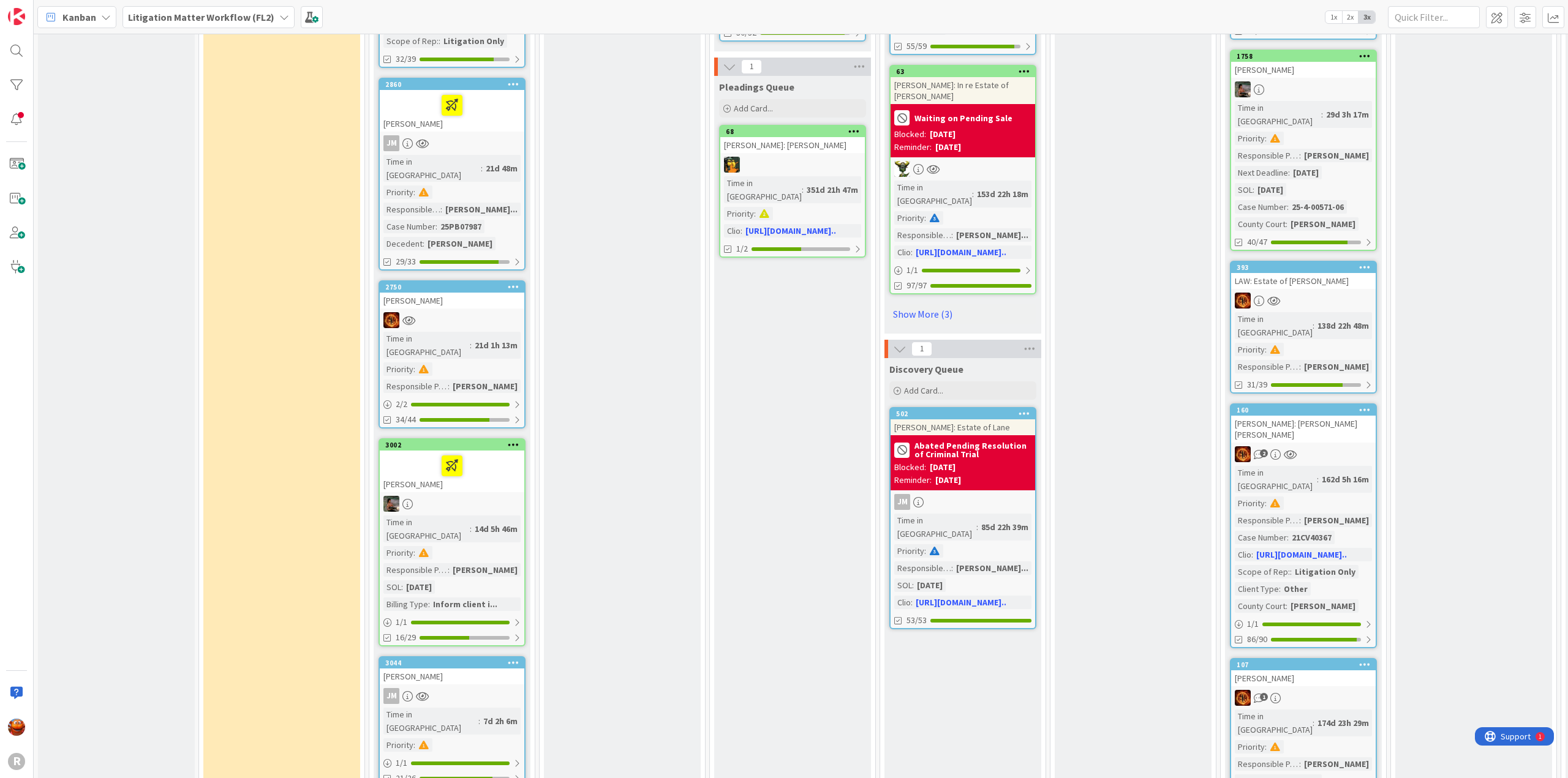
click at [488, 439] on div "3002 [PERSON_NAME] Time in [GEOGRAPHIC_DATA] : 14d 5h 46m Priority : Responsibl…" at bounding box center [452, 542] width 147 height 208
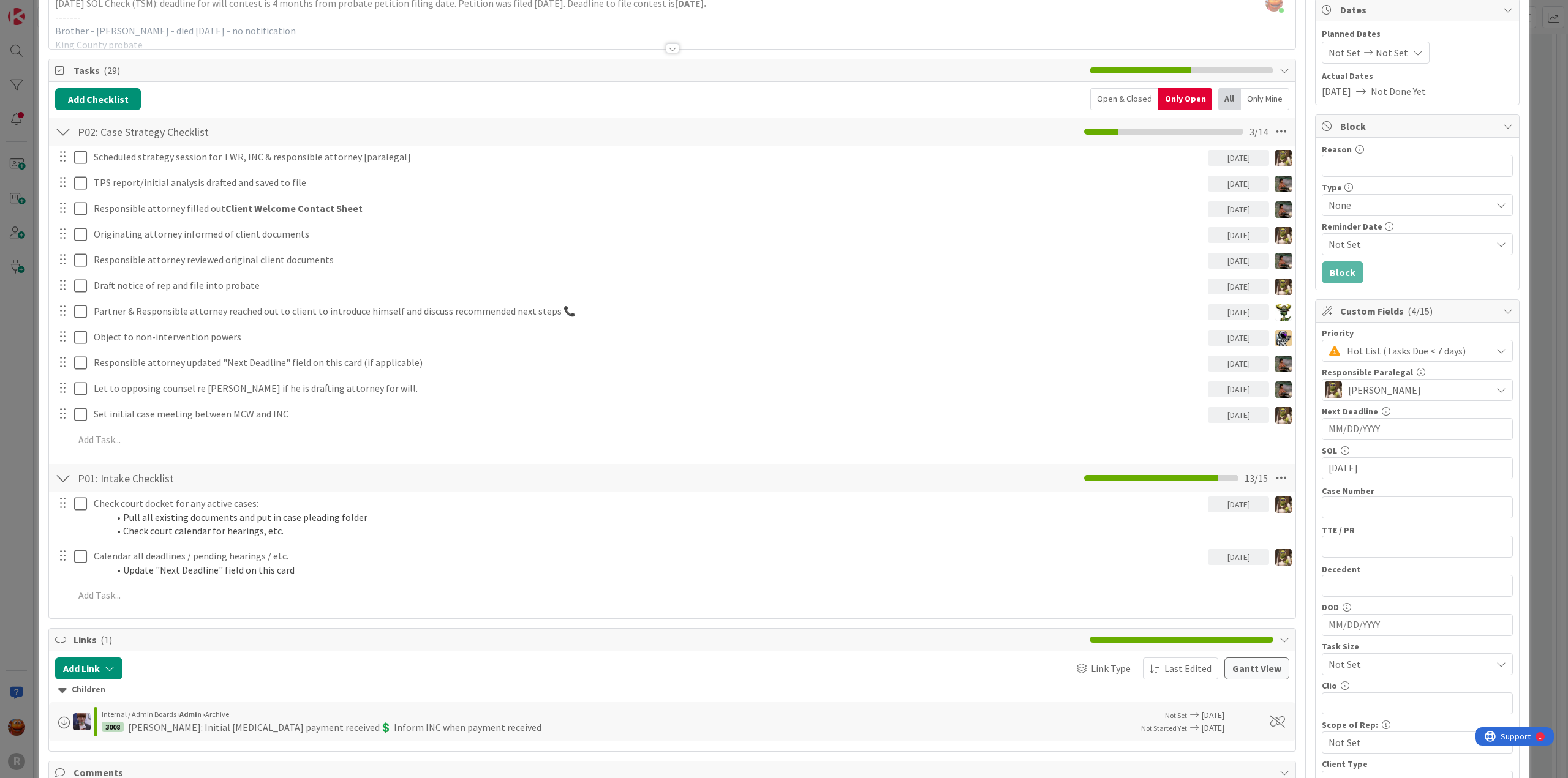
click at [13, 249] on div "ID 3002 Litigation Matter Workflow (FL2) Strategy In Progress Title 13 / 128 [P…" at bounding box center [784, 389] width 1568 height 778
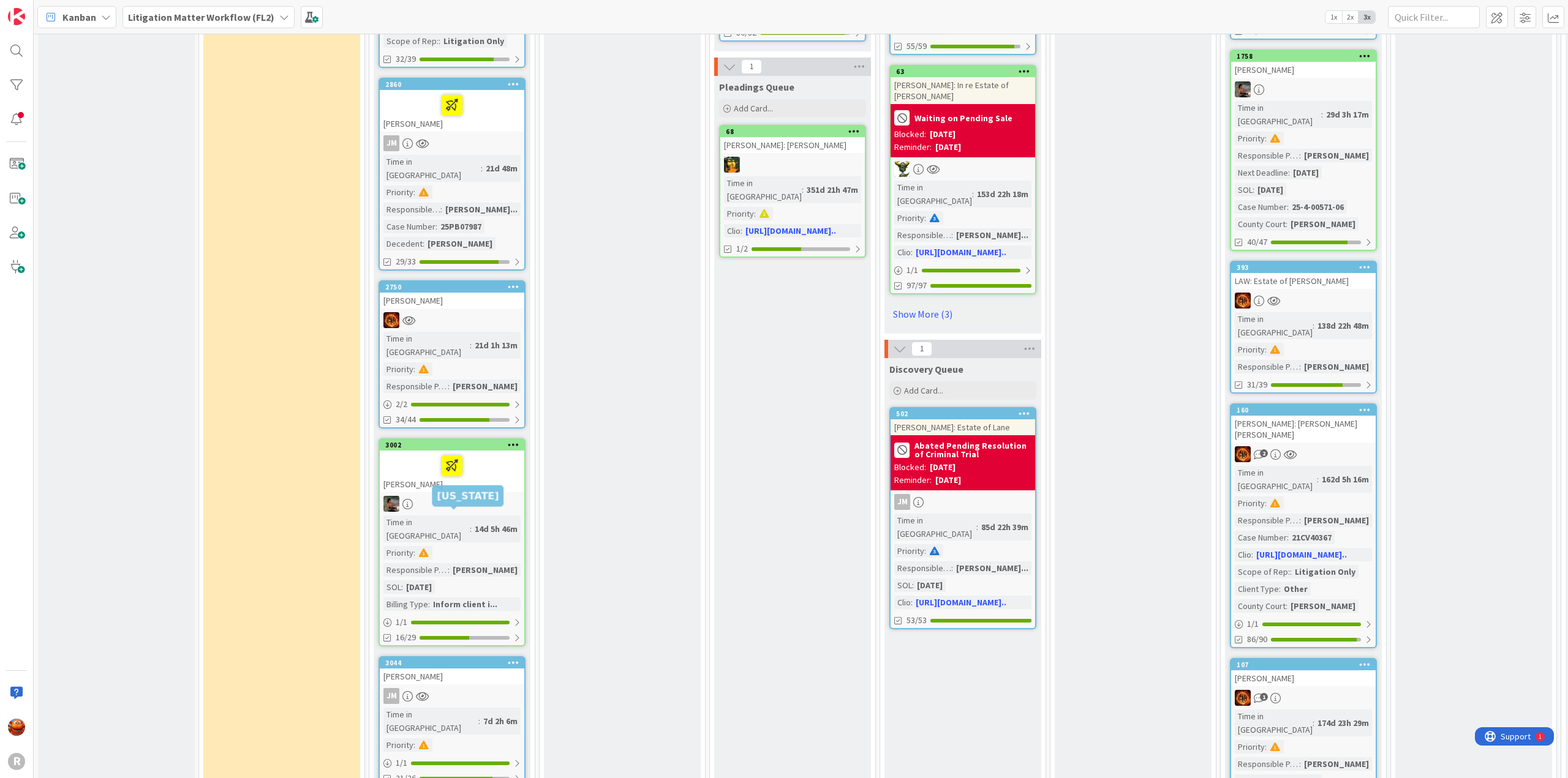
click at [497, 656] on div "3044 [PERSON_NAME] Time in [GEOGRAPHIC_DATA] : 7d 2h 6m Priority : 1 / 1 21/26" at bounding box center [452, 722] width 147 height 131
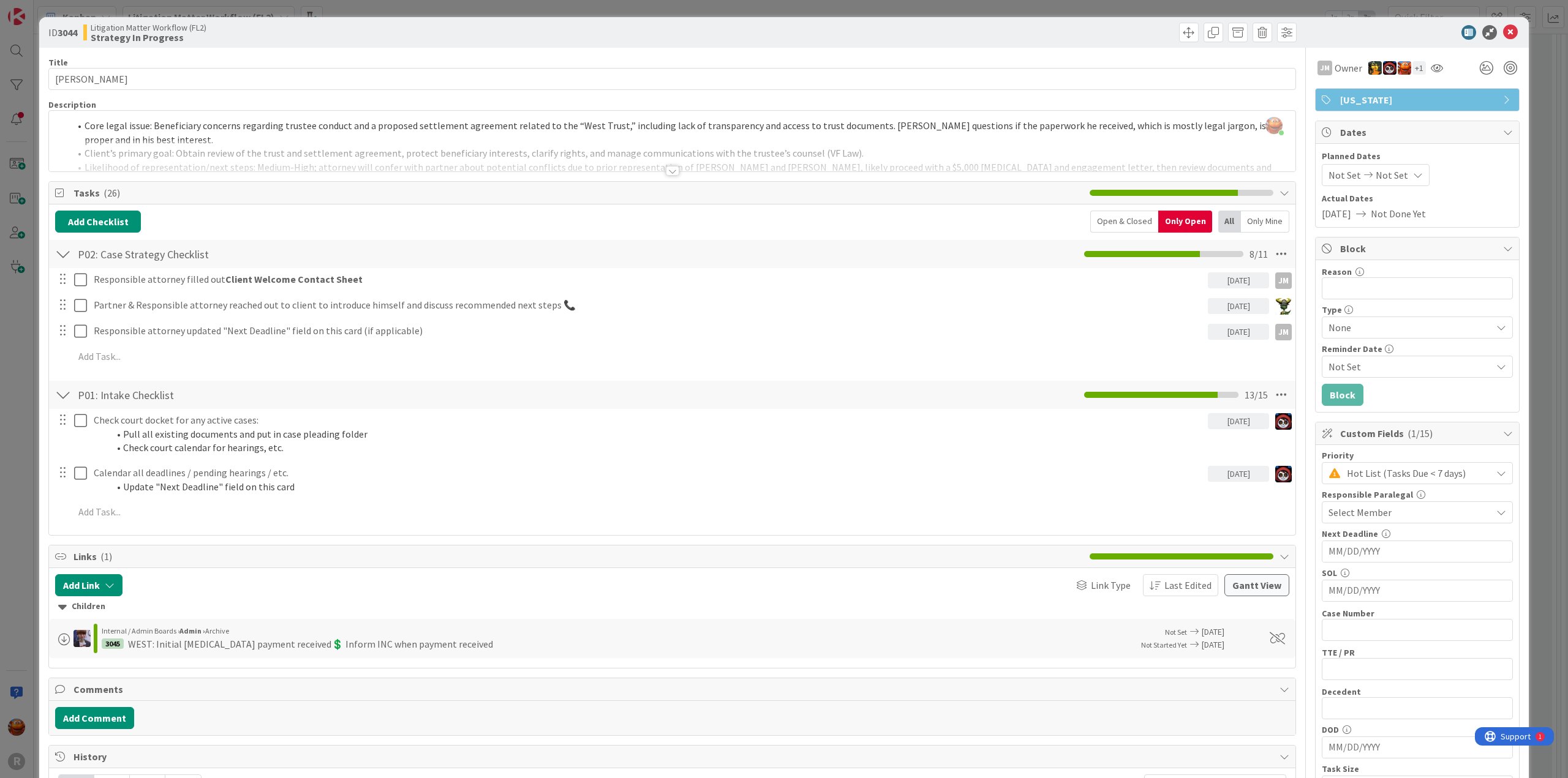
click at [11, 344] on div "ID 3044 Litigation Matter Workflow (FL2) Strategy In Progress Title 13 / 128 [P…" at bounding box center [784, 389] width 1568 height 778
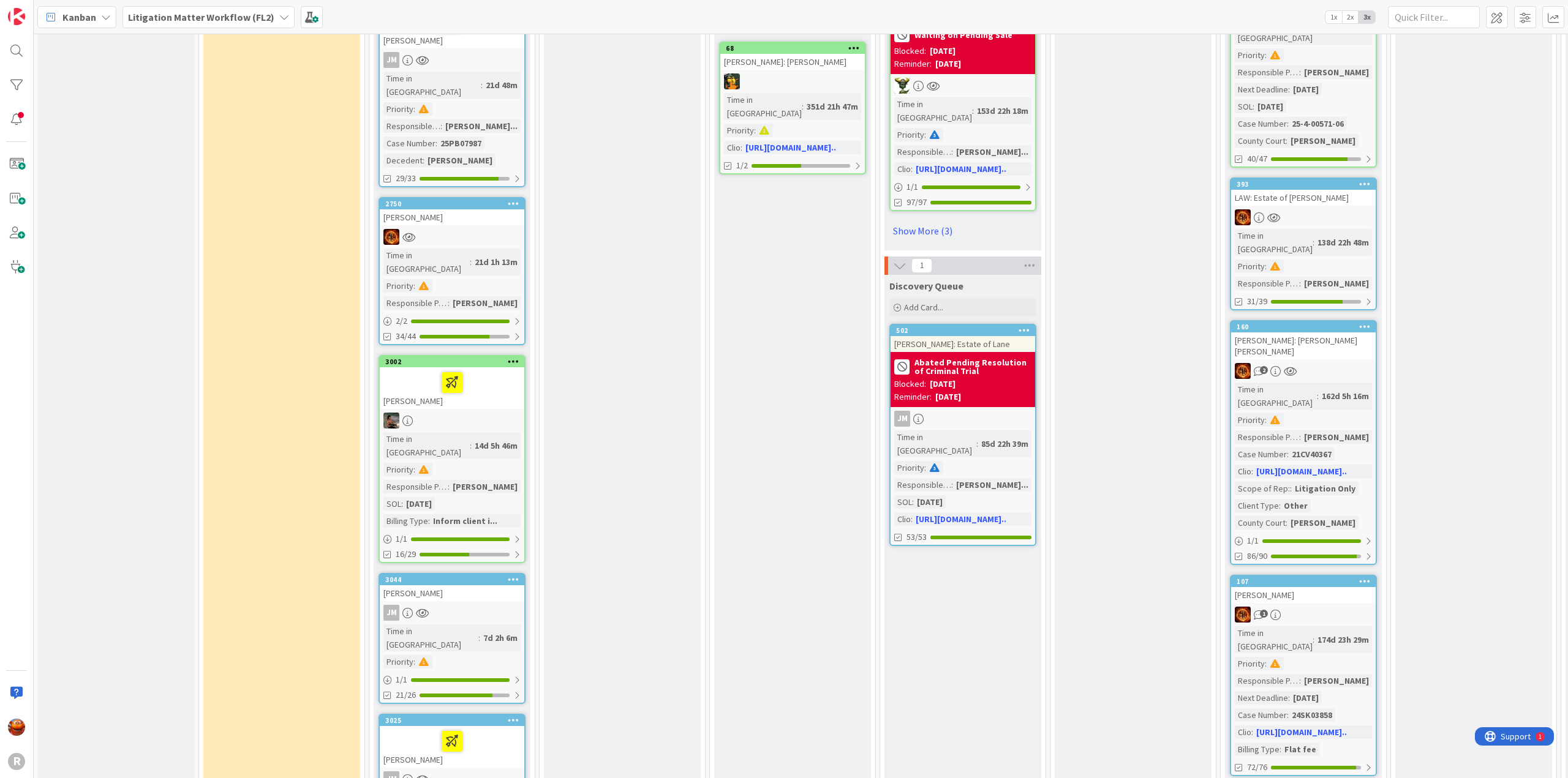
scroll to position [1926, 0]
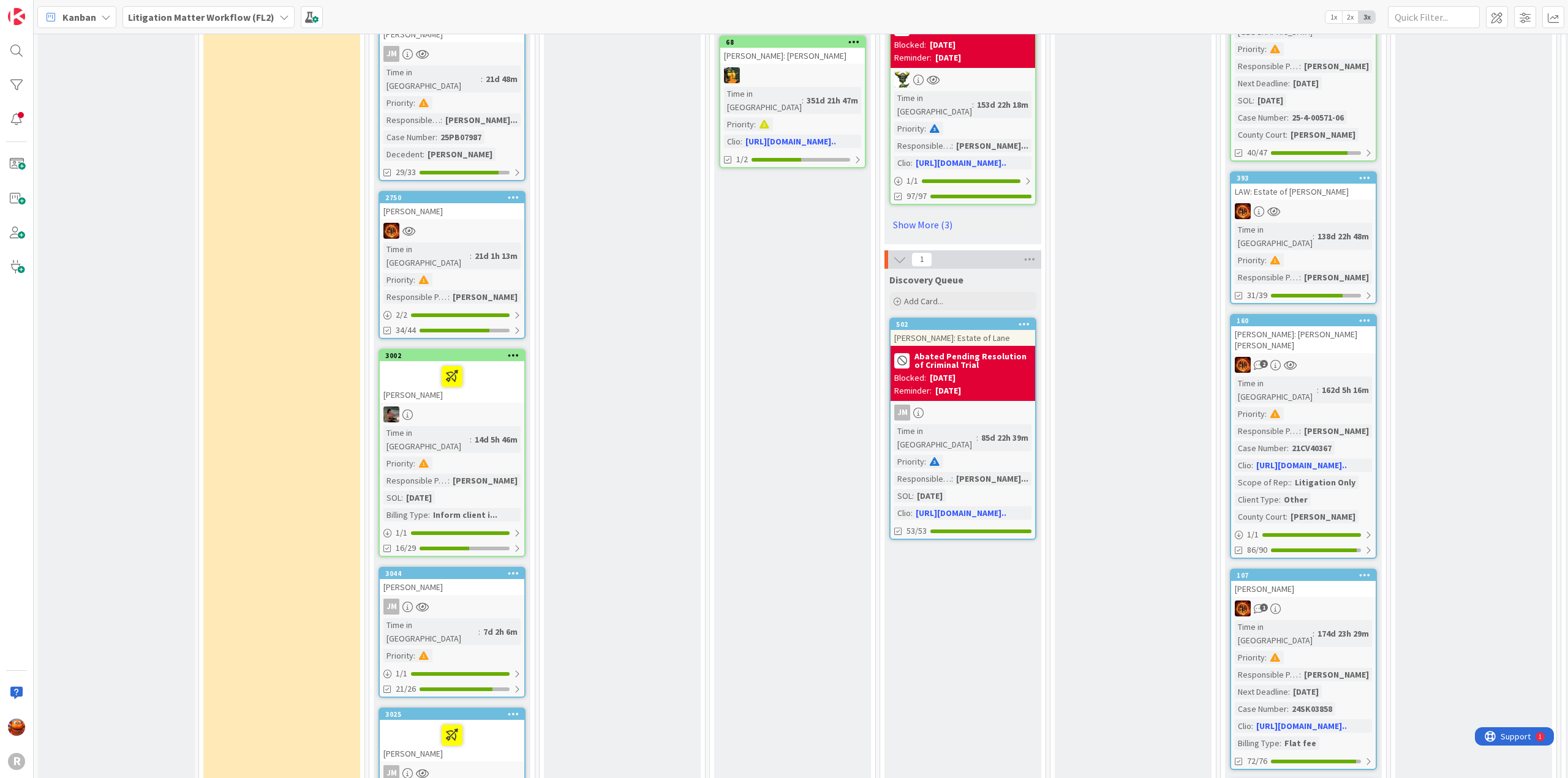
click at [500, 723] on div at bounding box center [452, 735] width 137 height 26
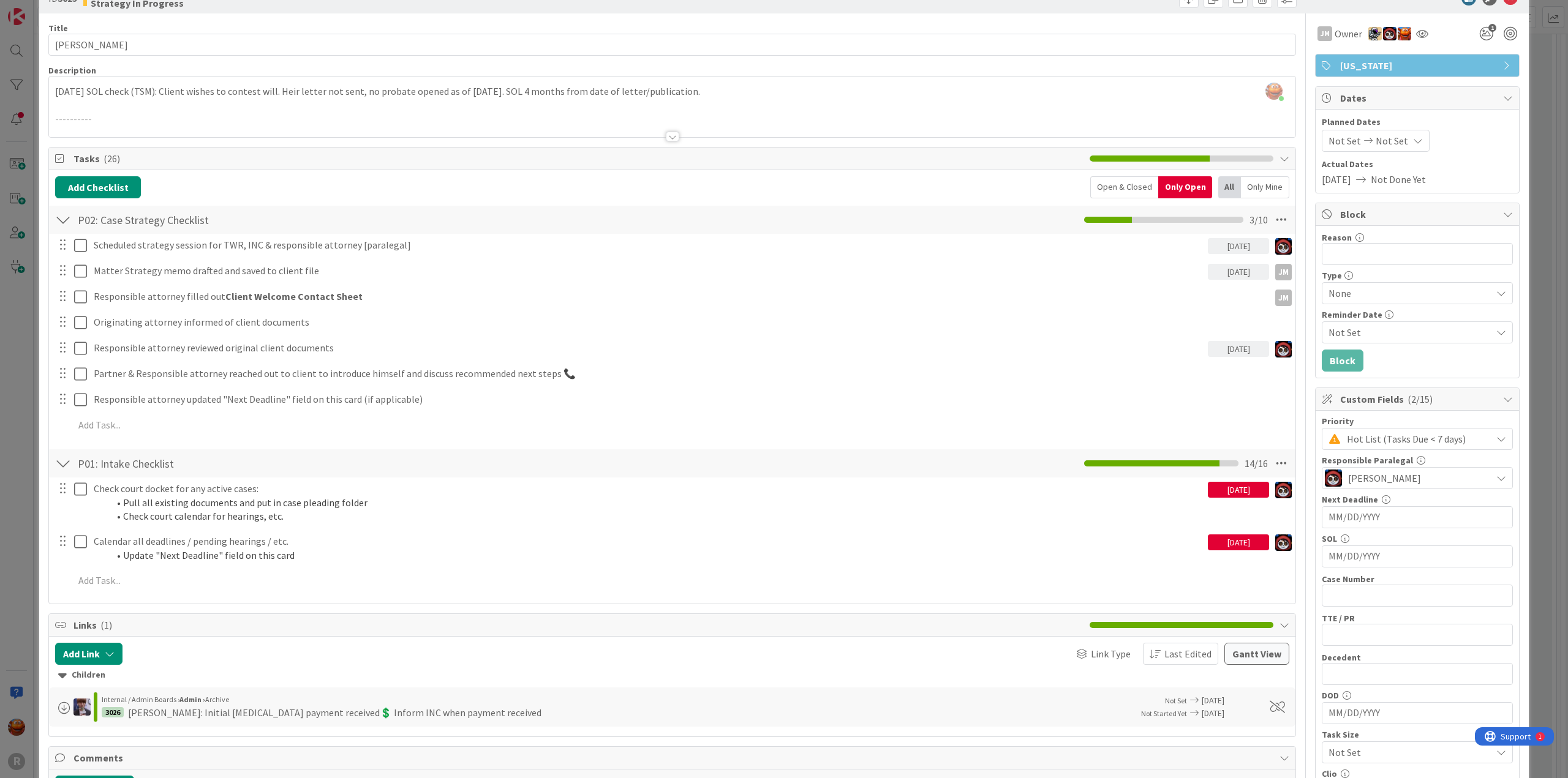
scroll to position [61, 0]
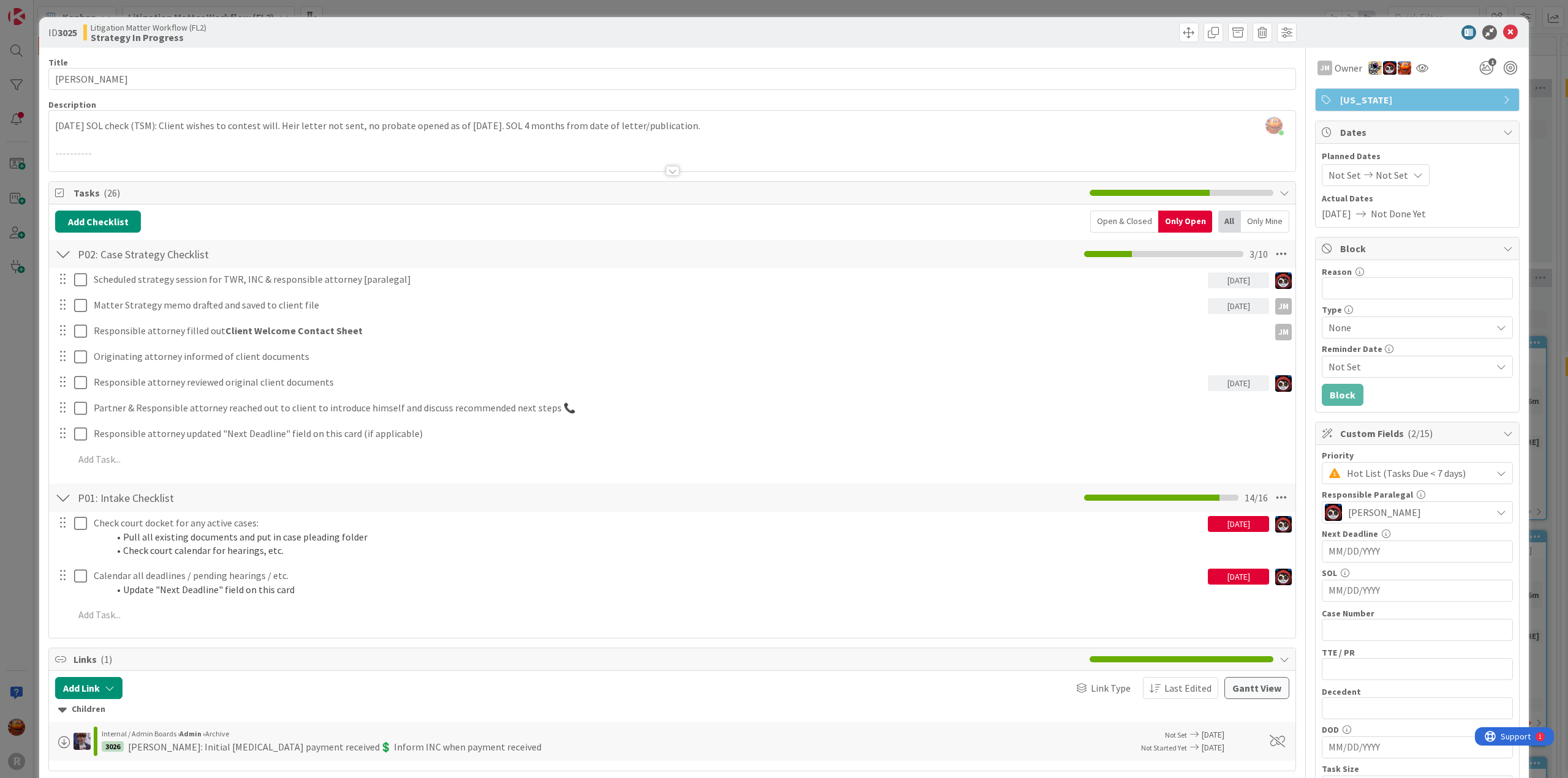
scroll to position [61, 0]
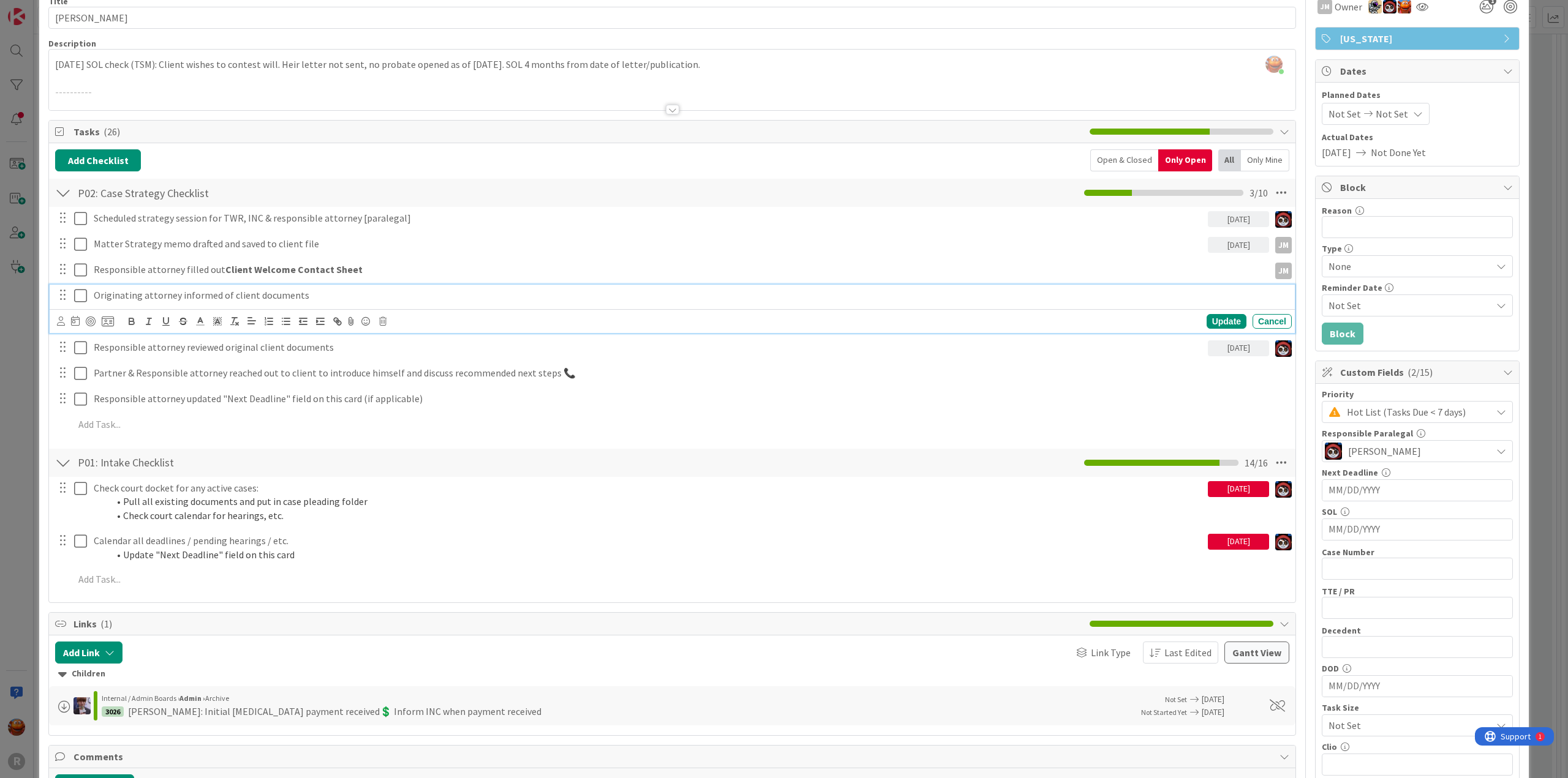
click at [77, 291] on icon at bounding box center [80, 296] width 13 height 15
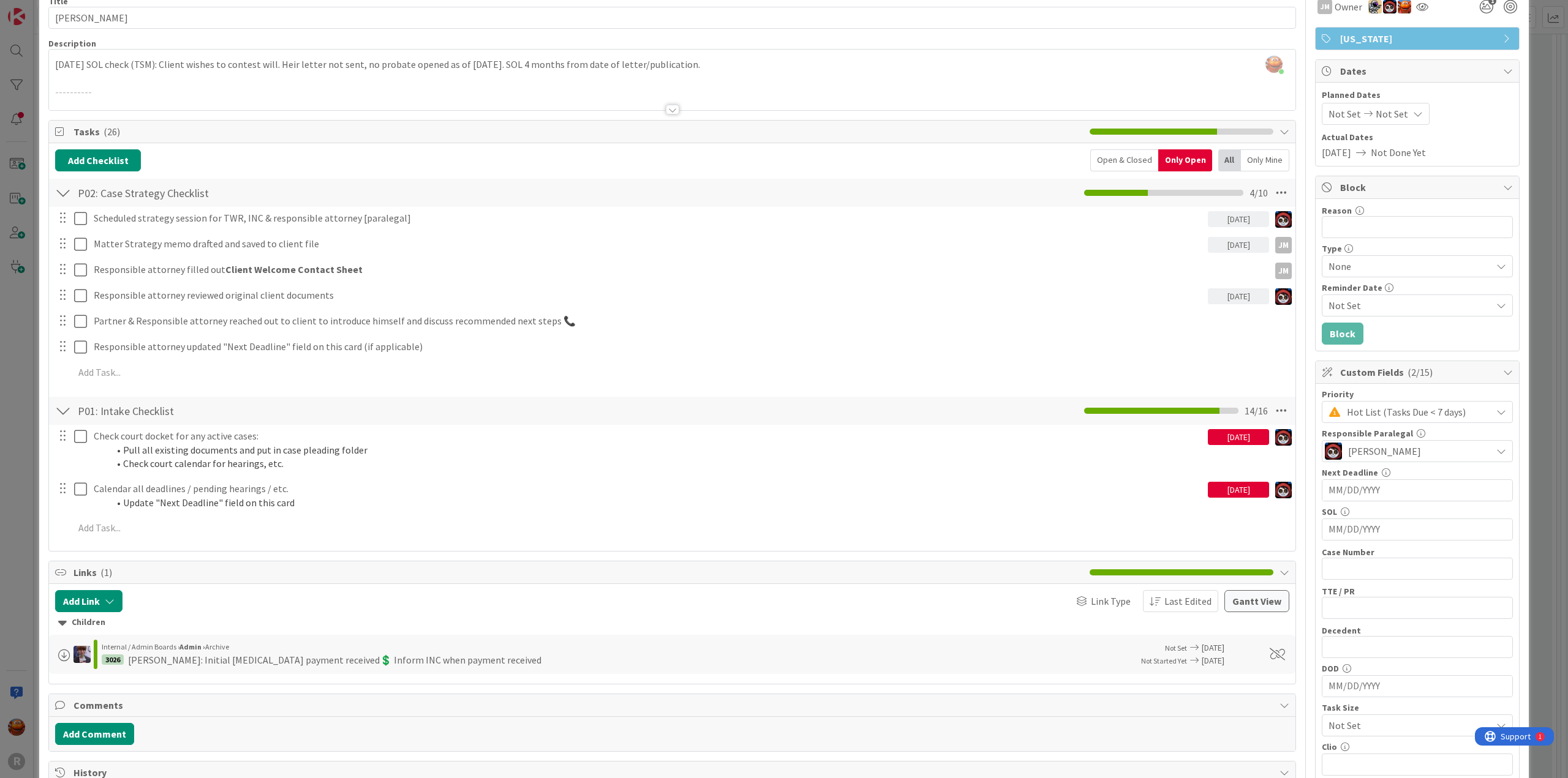
click at [17, 271] on div "ID 3025 Litigation Matter Workflow (FL2) Strategy In Progress Title 14 / 128 PH…" at bounding box center [784, 389] width 1568 height 778
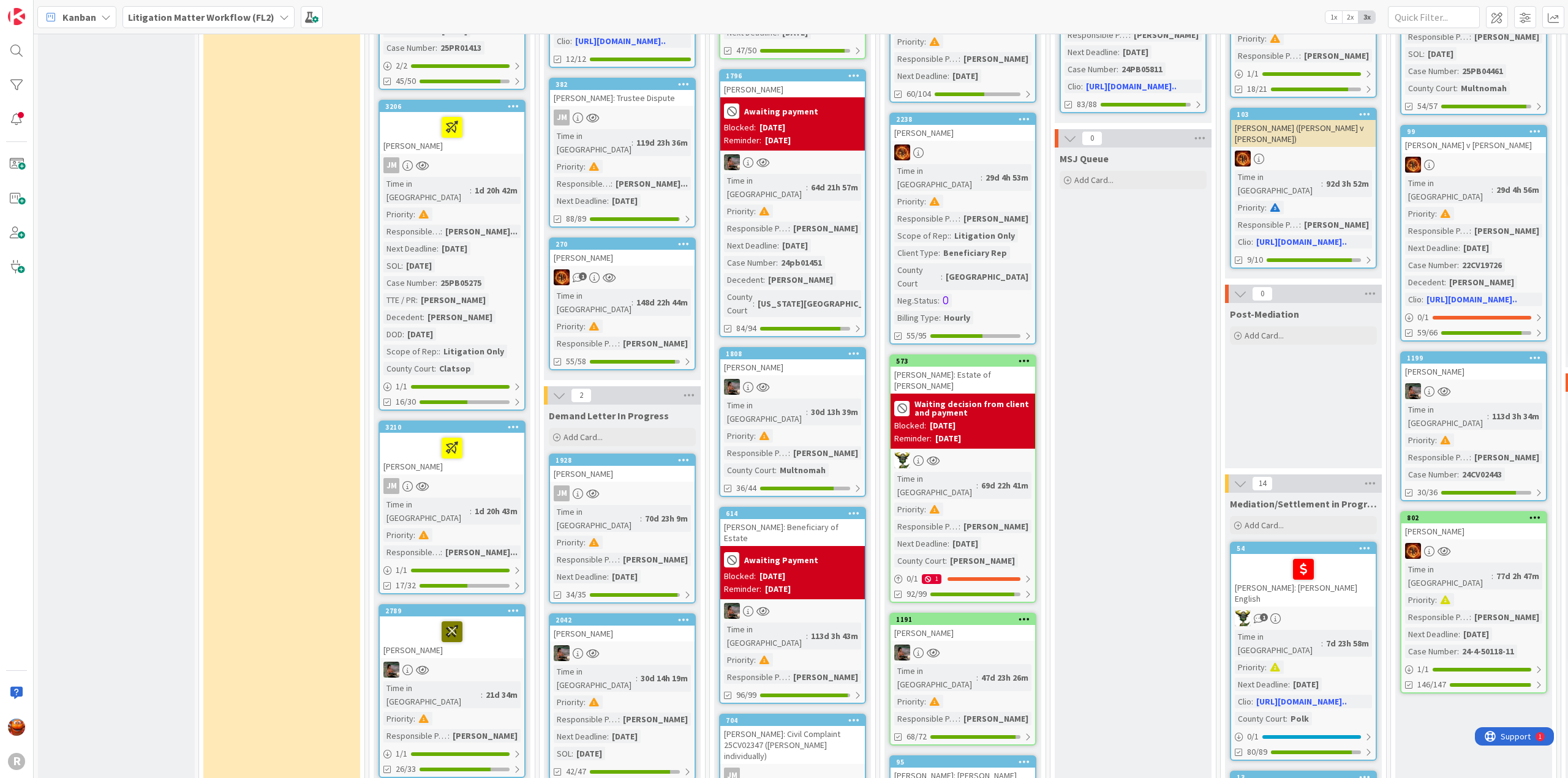
scroll to position [334, 0]
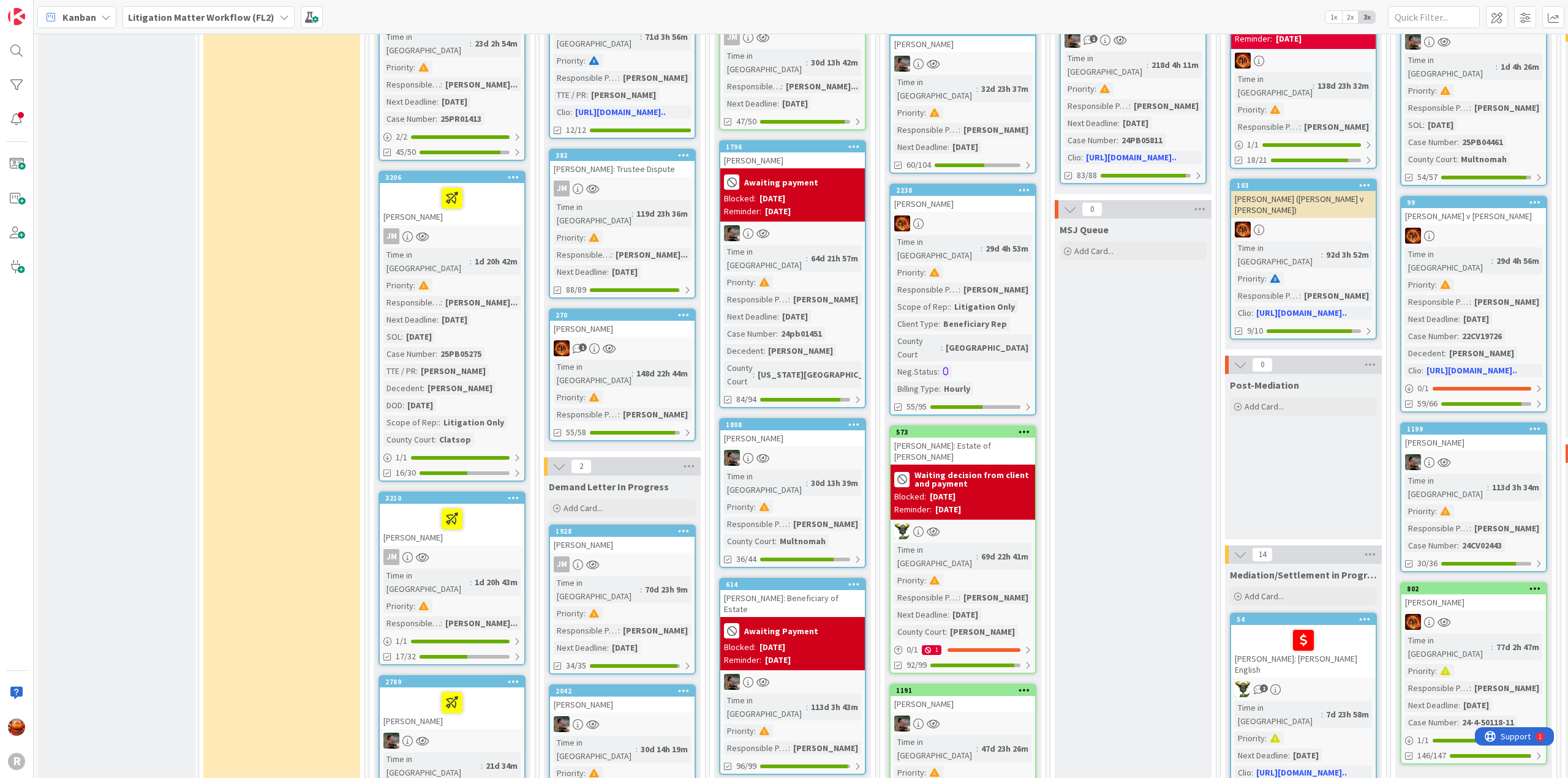
click at [488, 549] on div "JM" at bounding box center [452, 557] width 145 height 16
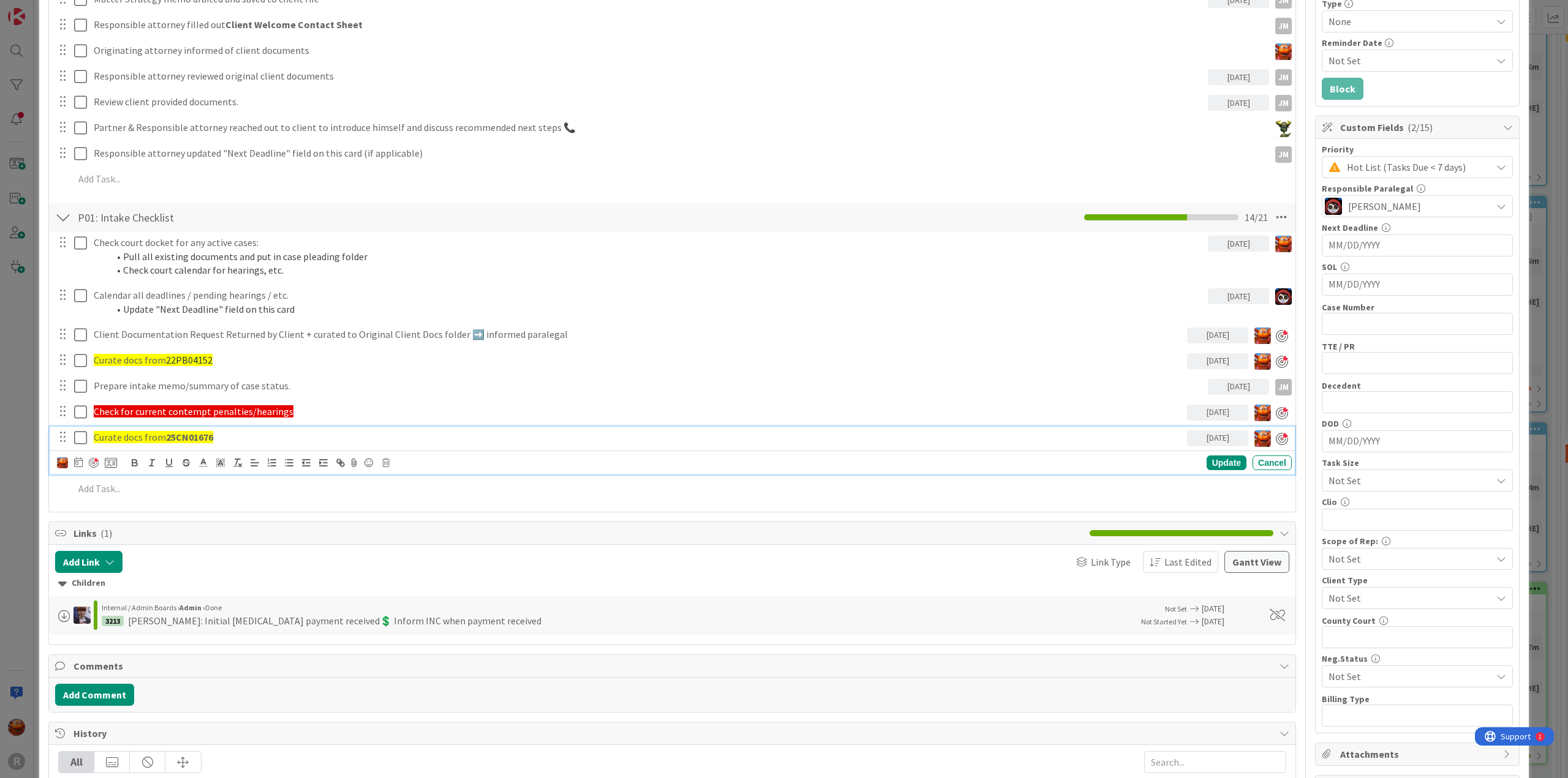
click at [190, 438] on strong "25CN01676" at bounding box center [189, 437] width 47 height 13
copy strong "25CN01676"
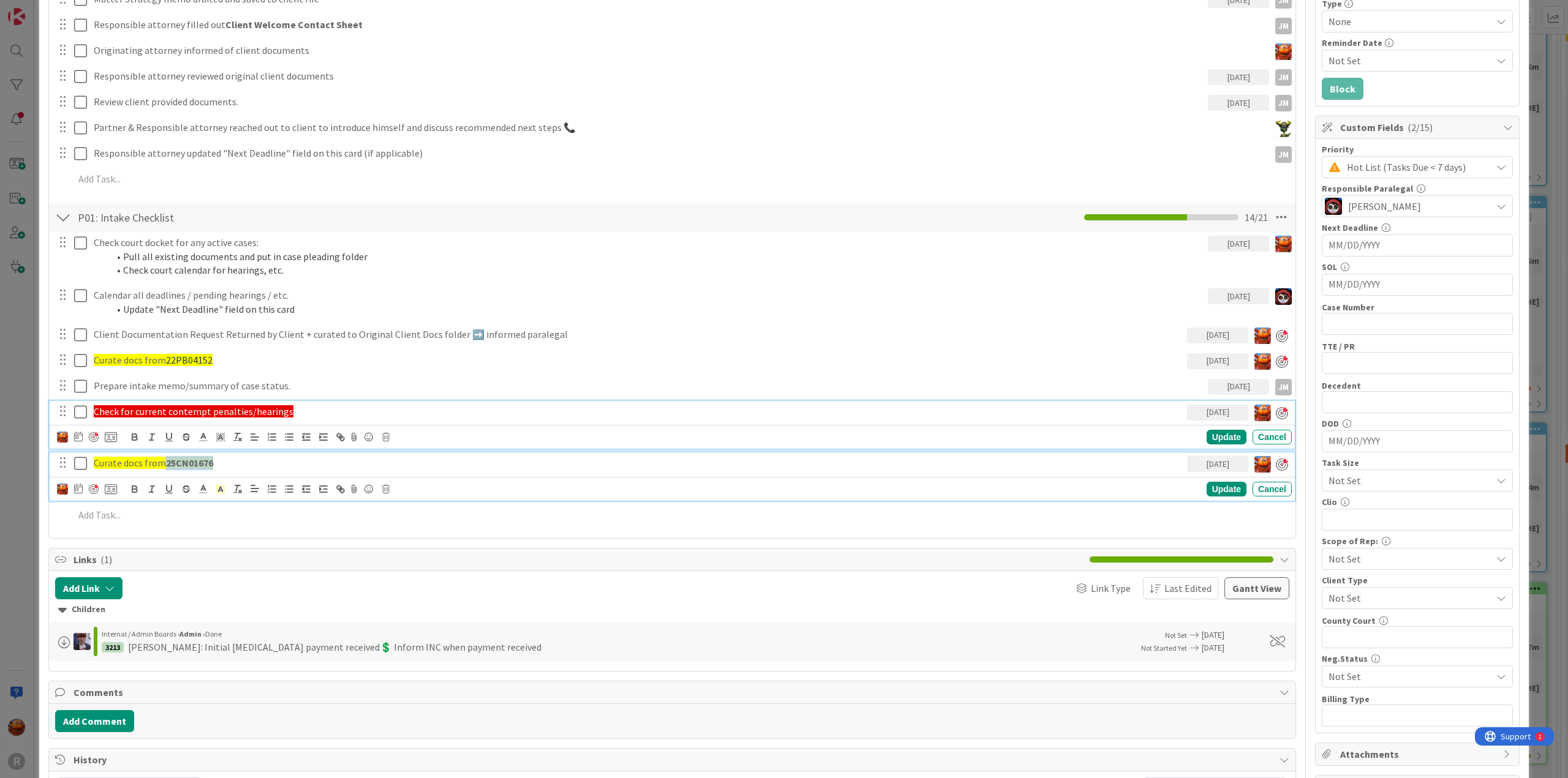
click at [248, 405] on div "Check for current contempt penalties/hearings 10/08/2025 Update Cancel" at bounding box center [672, 425] width 1246 height 48
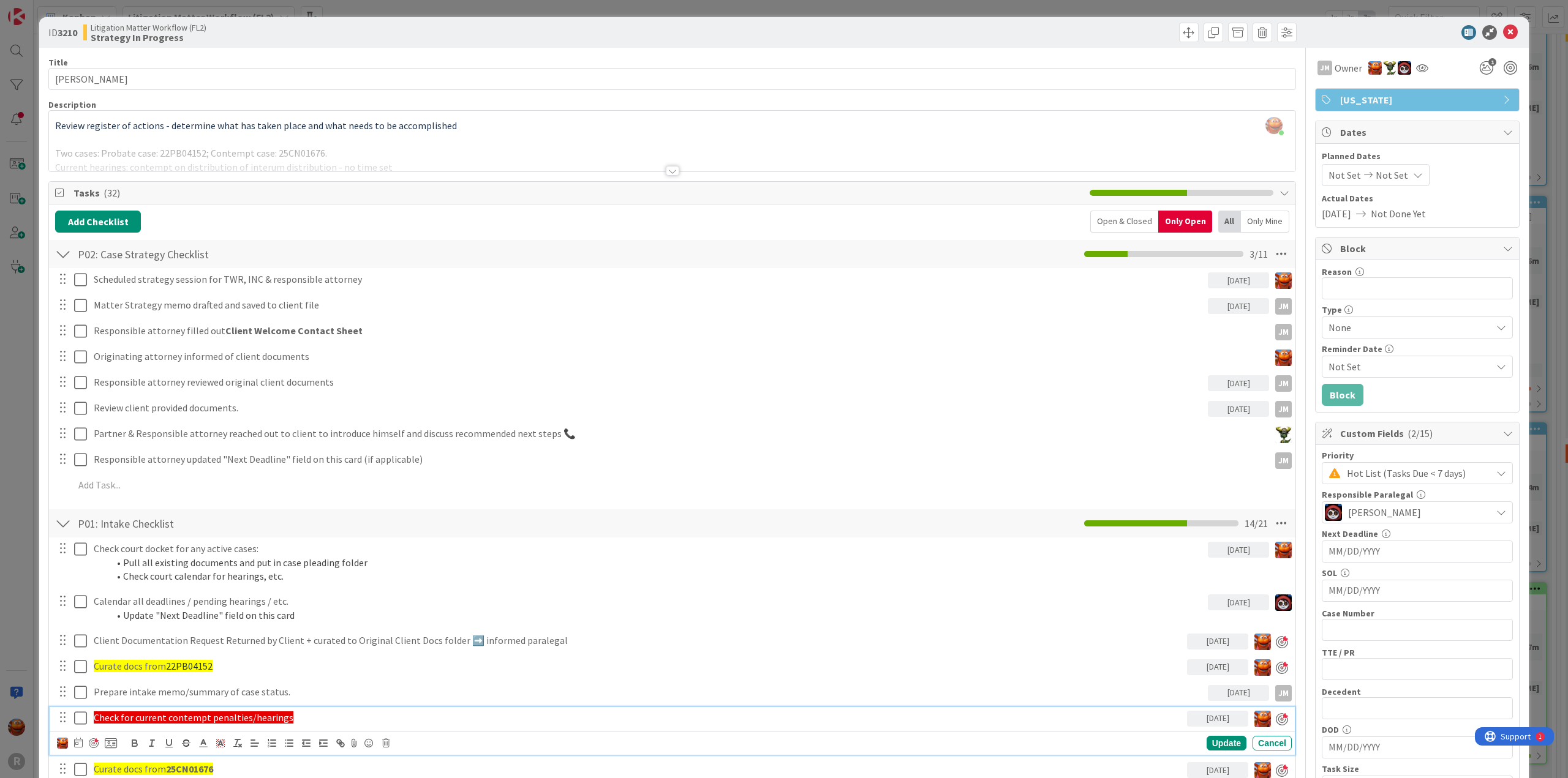
scroll to position [367, 0]
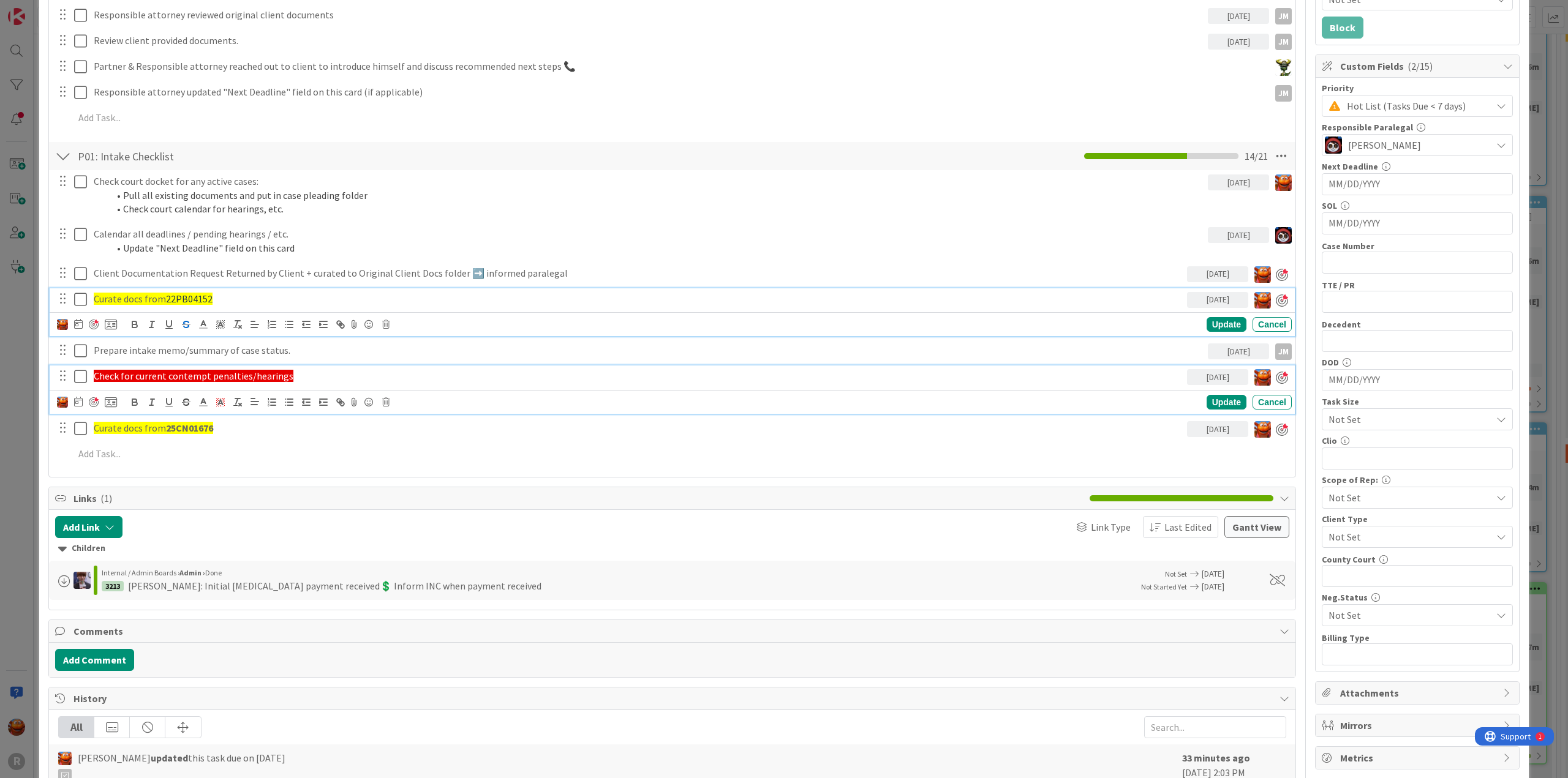
click at [182, 292] on div "Curate docs from 22PB04152 10/08/2025 Update Cancel" at bounding box center [672, 312] width 1246 height 48
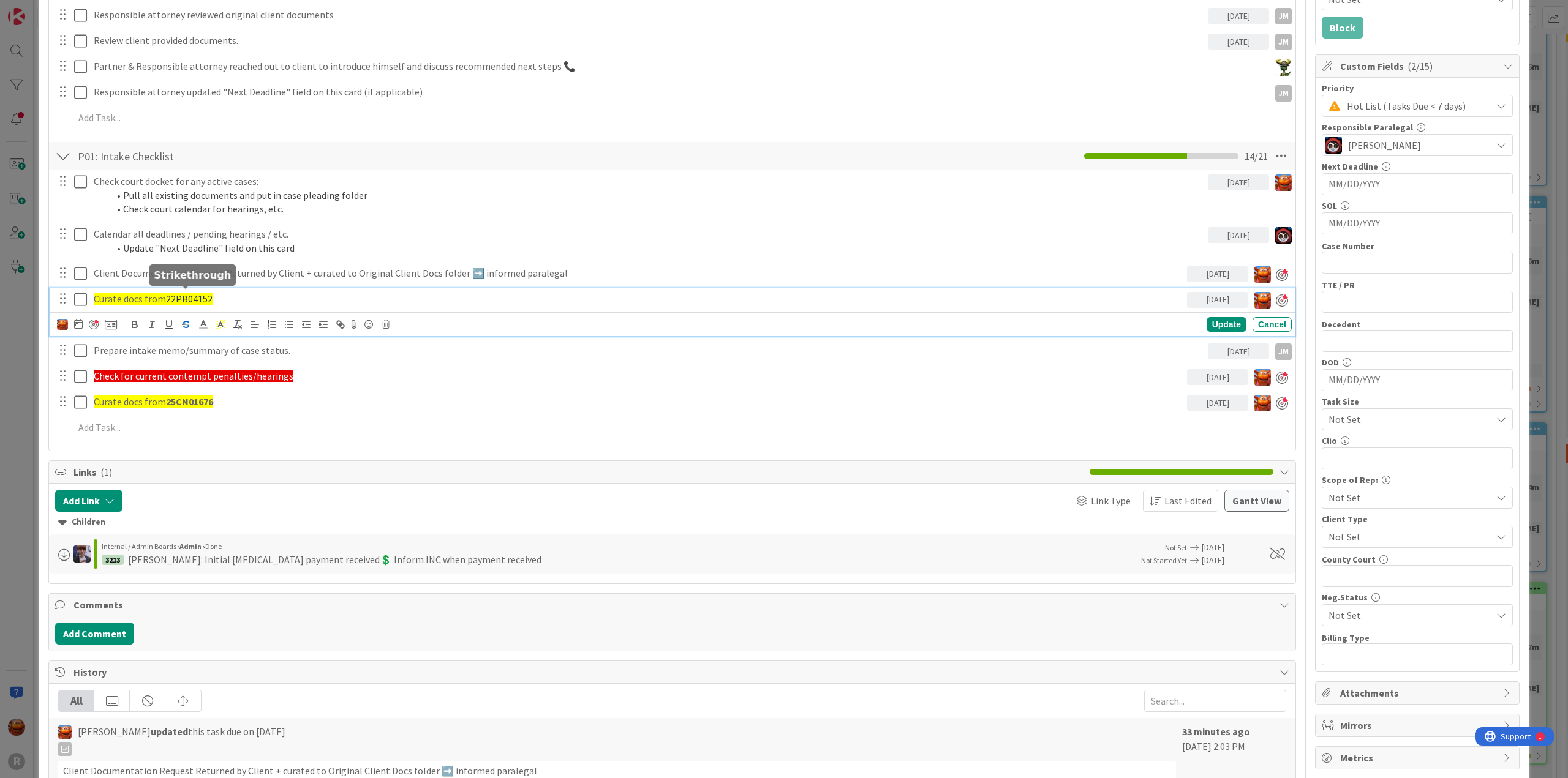
click at [182, 319] on icon "button" at bounding box center [186, 324] width 11 height 11
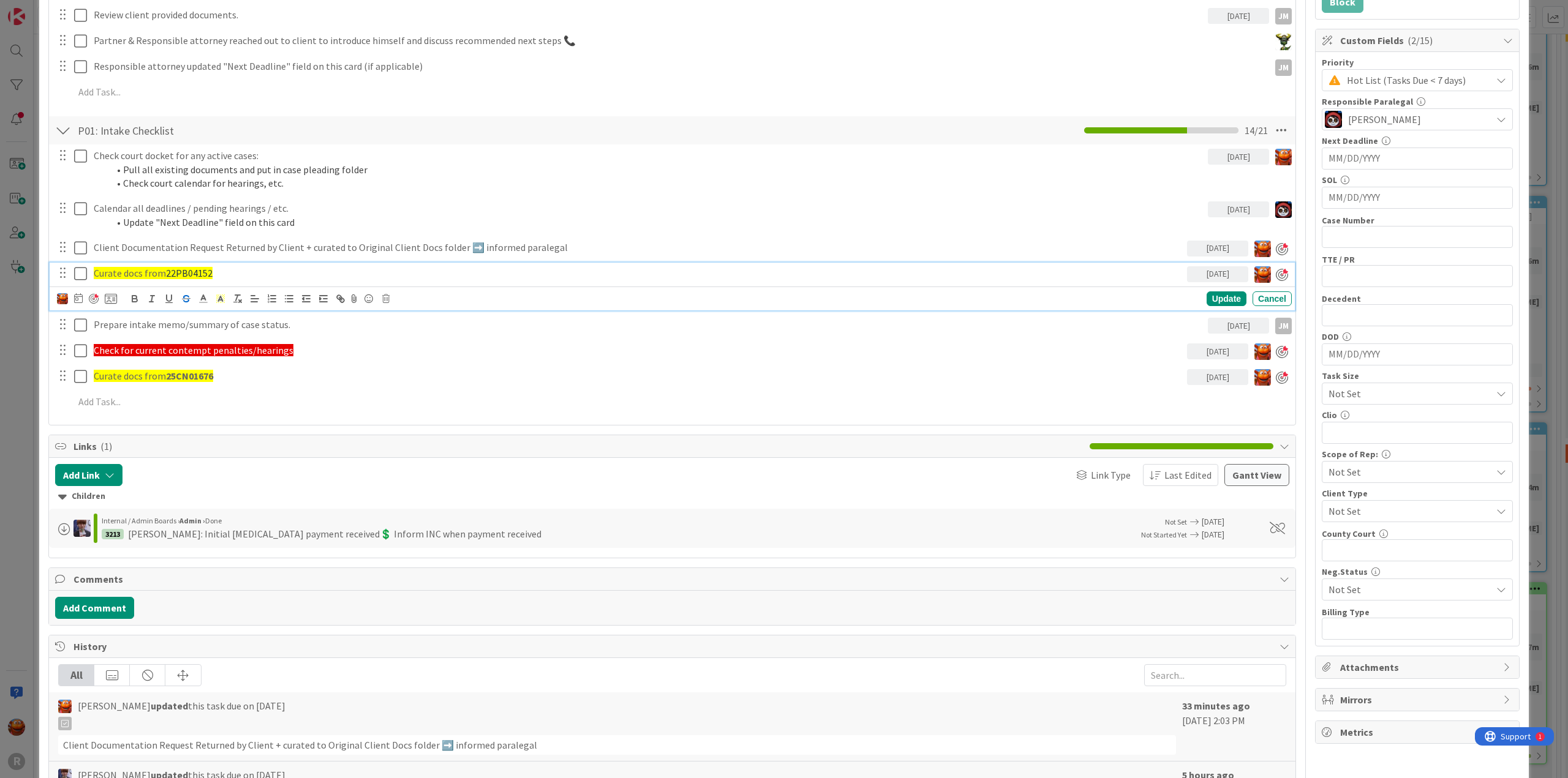
click at [182, 271] on span "22P" at bounding box center [174, 273] width 16 height 13
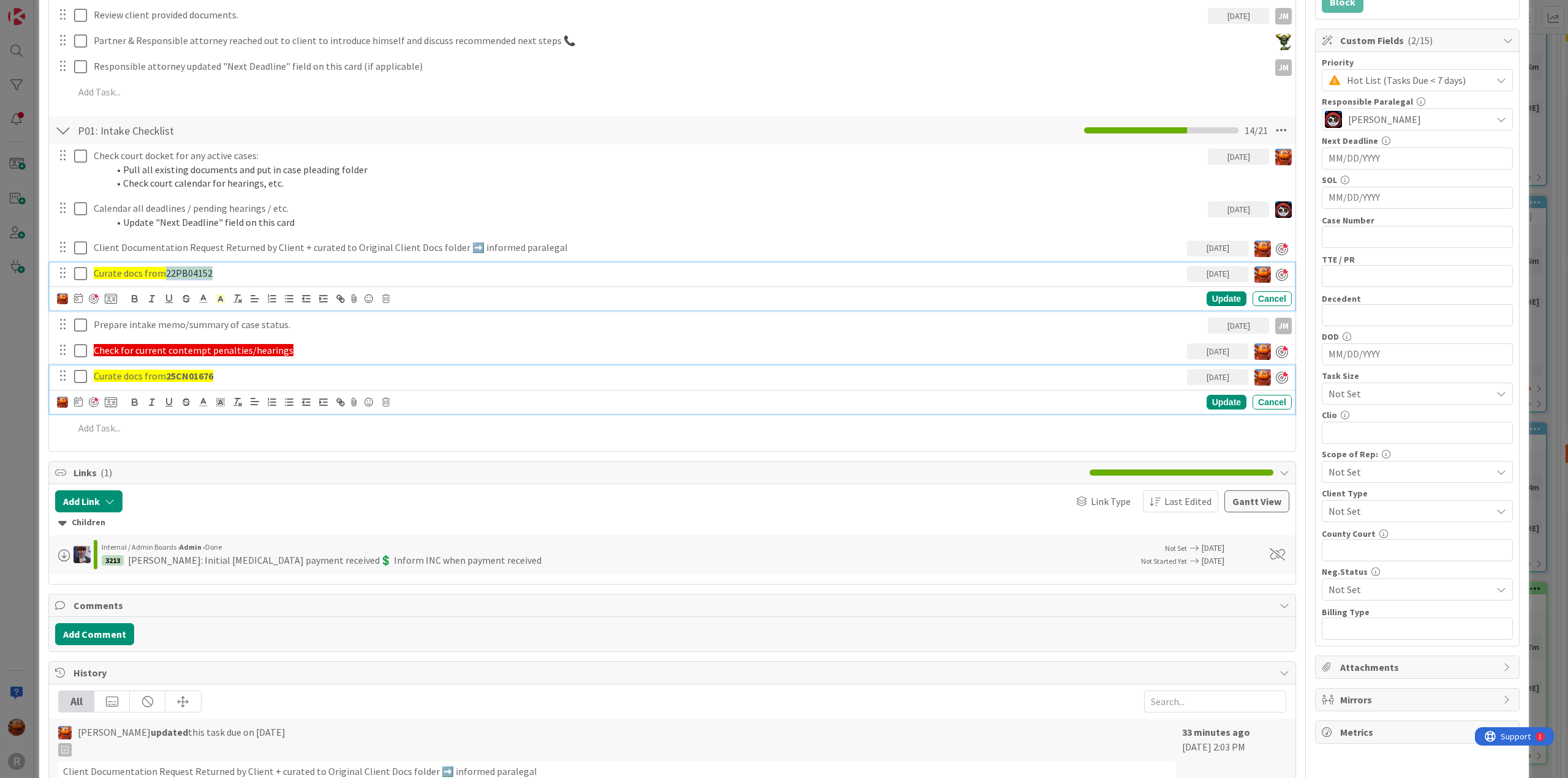
click at [178, 379] on strong "25CN01676" at bounding box center [189, 376] width 47 height 13
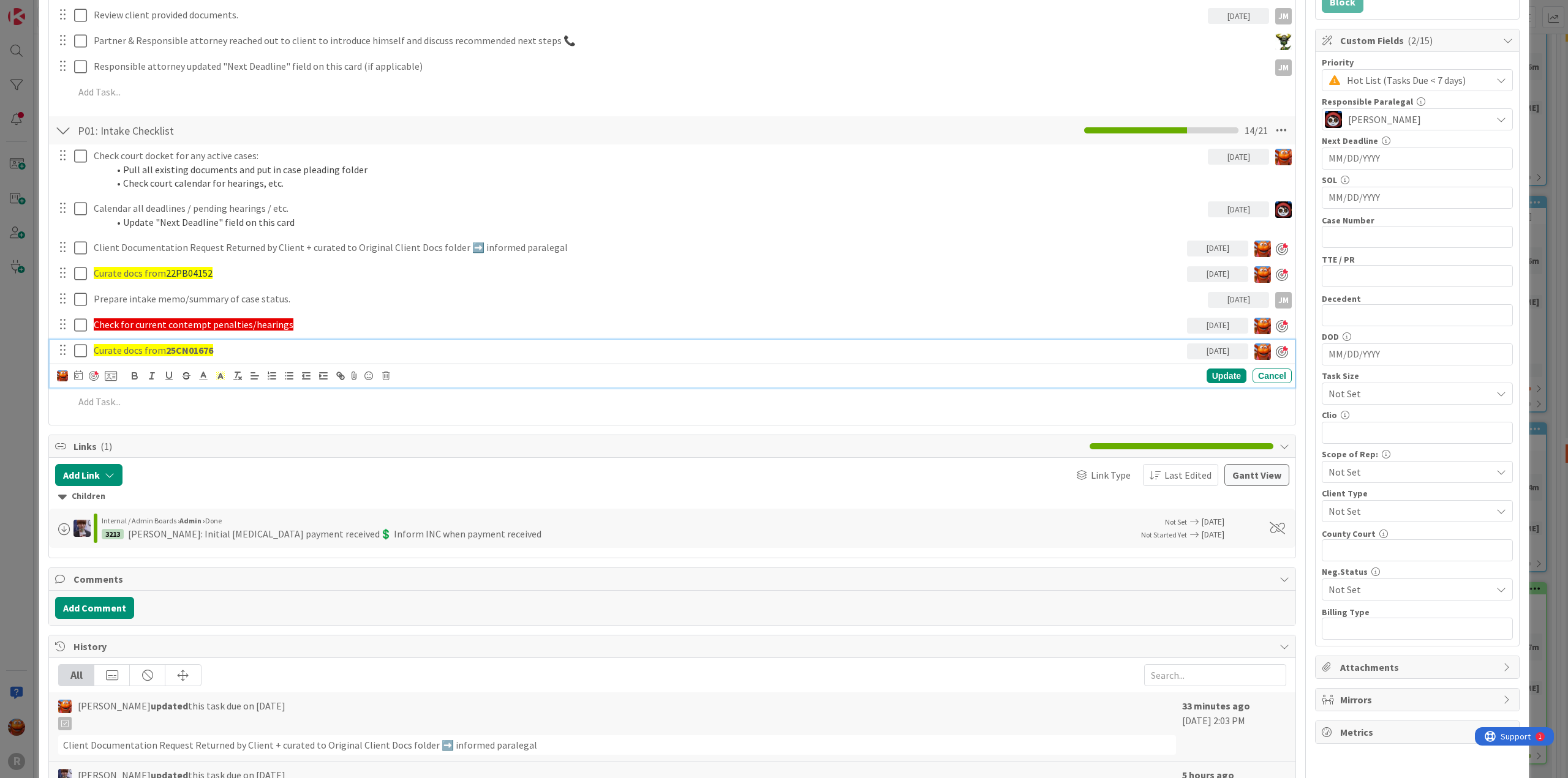
scroll to position [367, 0]
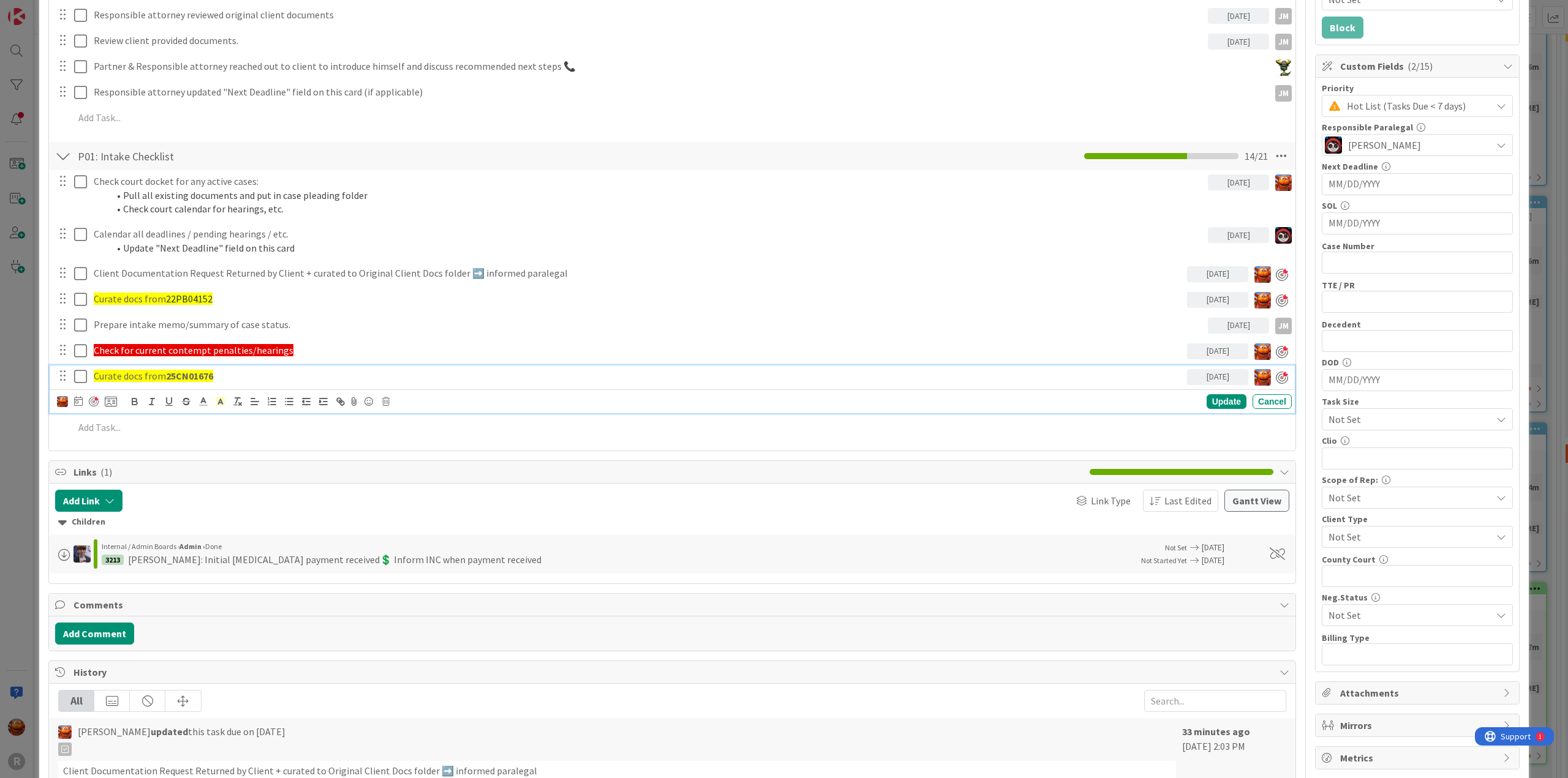
click at [188, 375] on strong "25CN01676" at bounding box center [189, 376] width 47 height 13
copy strong "25CN01676"
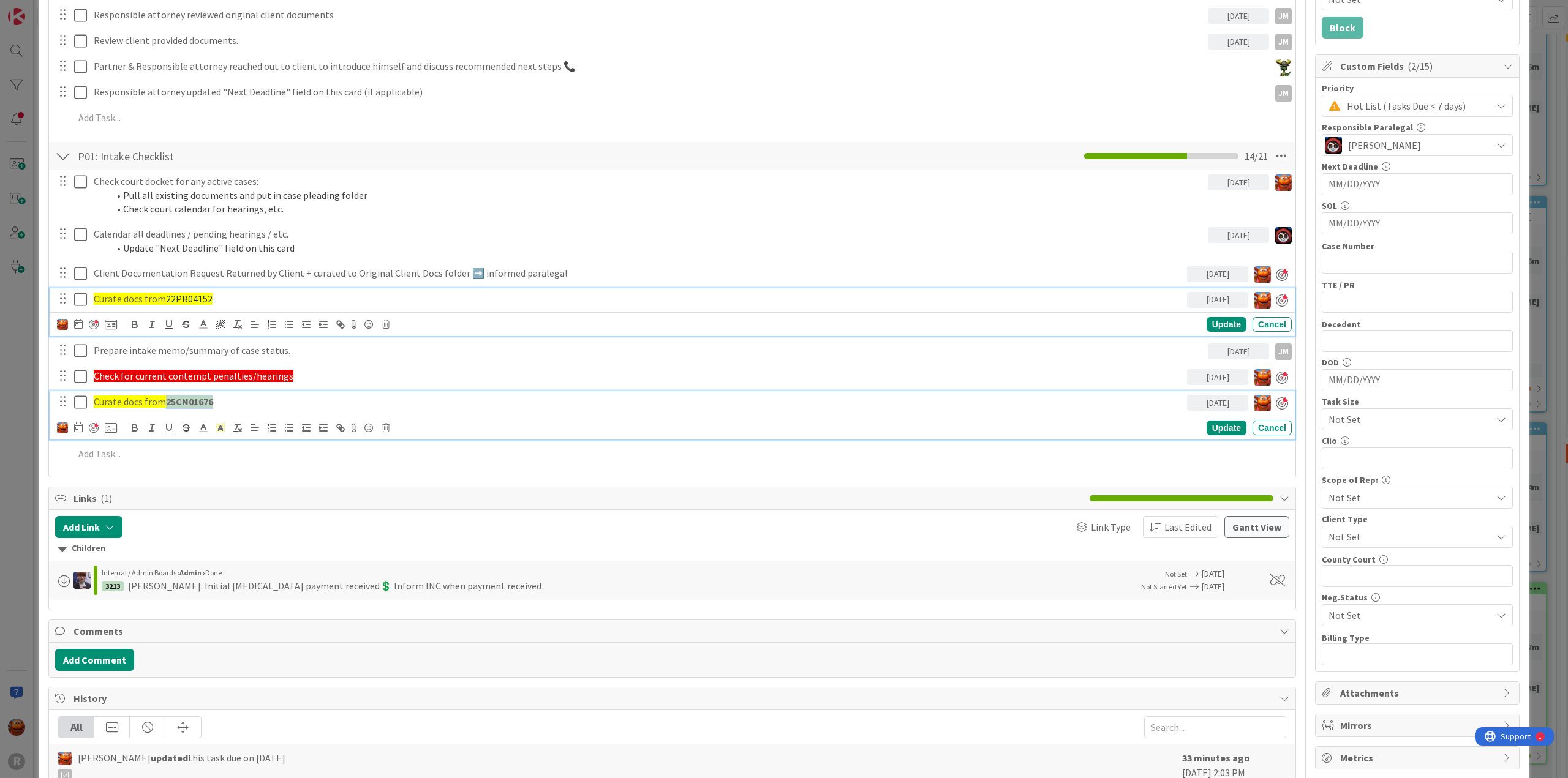
click at [181, 298] on div "Curate docs from 22PB04152 10/08/2025 Update Cancel" at bounding box center [672, 312] width 1246 height 48
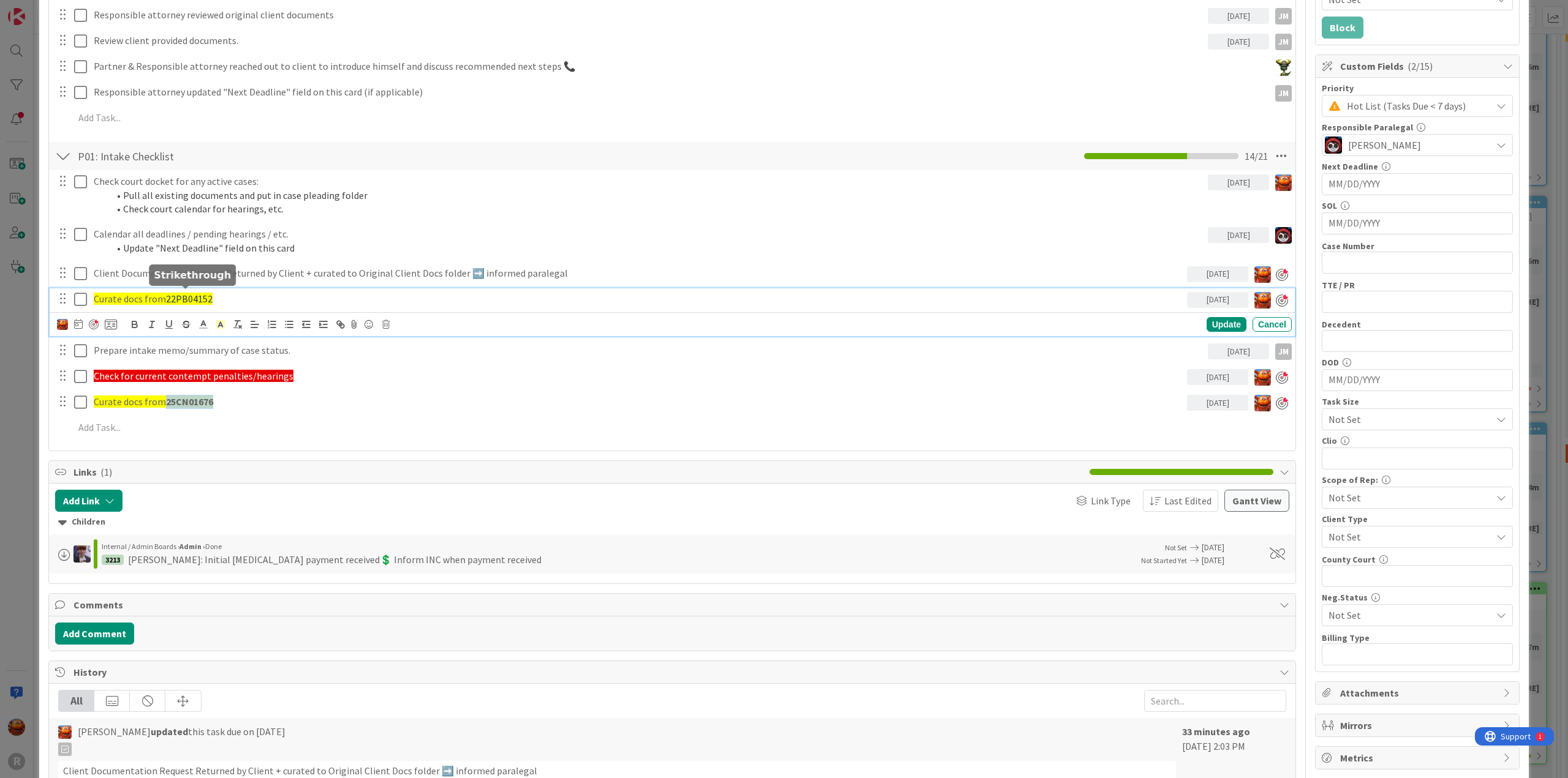
scroll to position [393, 0]
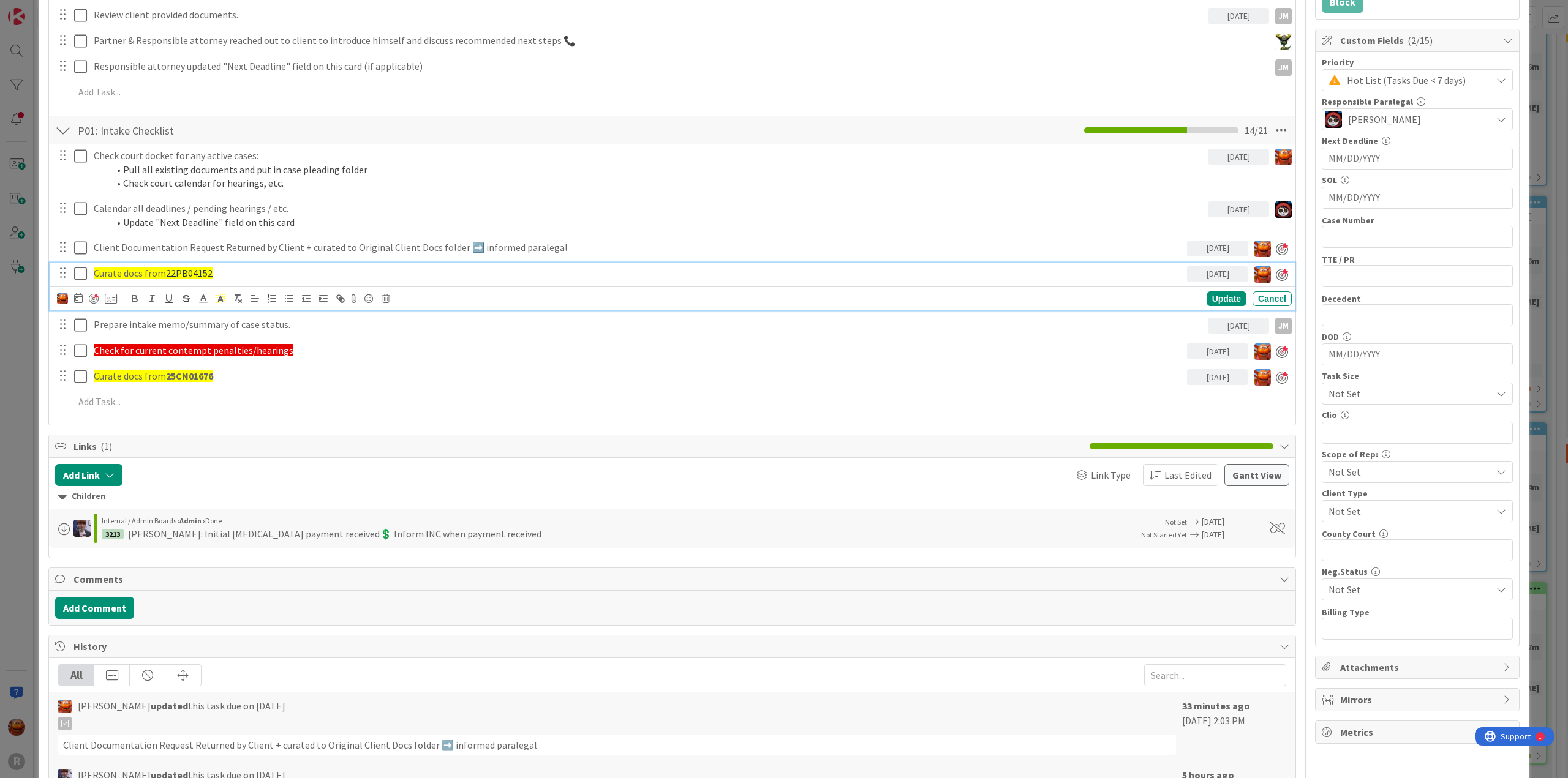
click at [196, 273] on span "22PB04152" at bounding box center [189, 273] width 46 height 13
copy span "22PB04152"
